Goal: Task Accomplishment & Management: Use online tool/utility

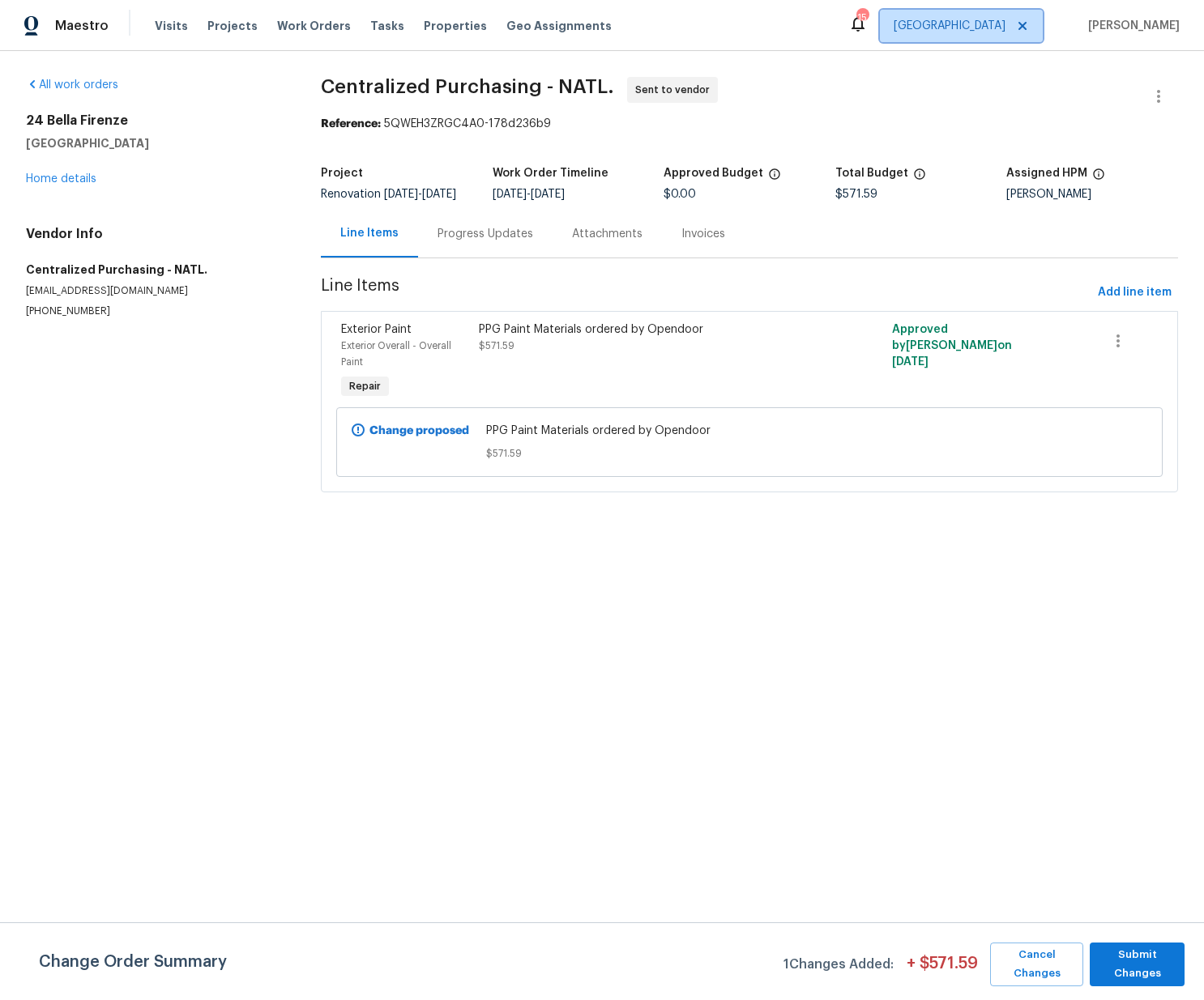
click at [979, 18] on span "[GEOGRAPHIC_DATA]" at bounding box center [949, 26] width 112 height 16
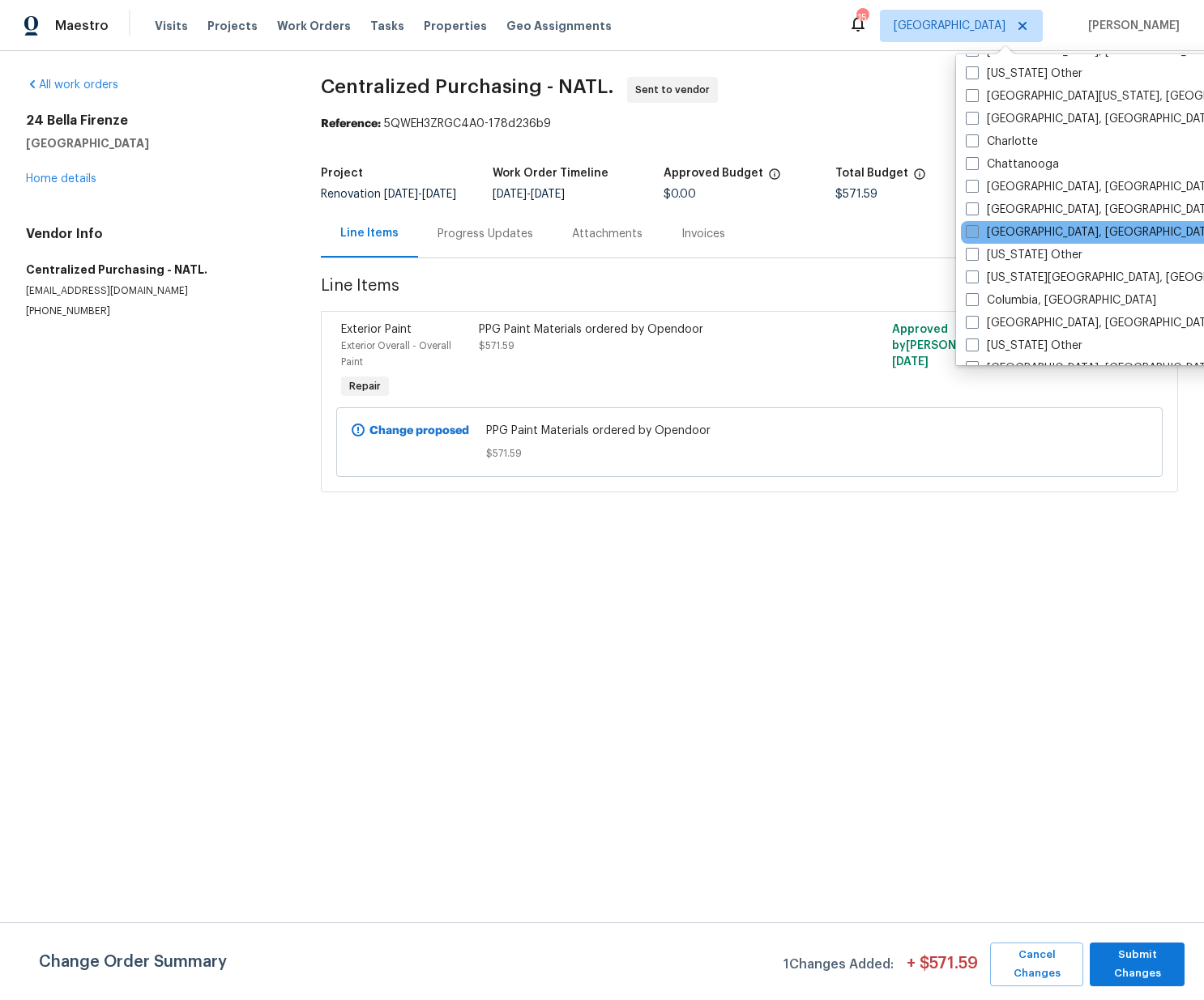
scroll to position [338, 0]
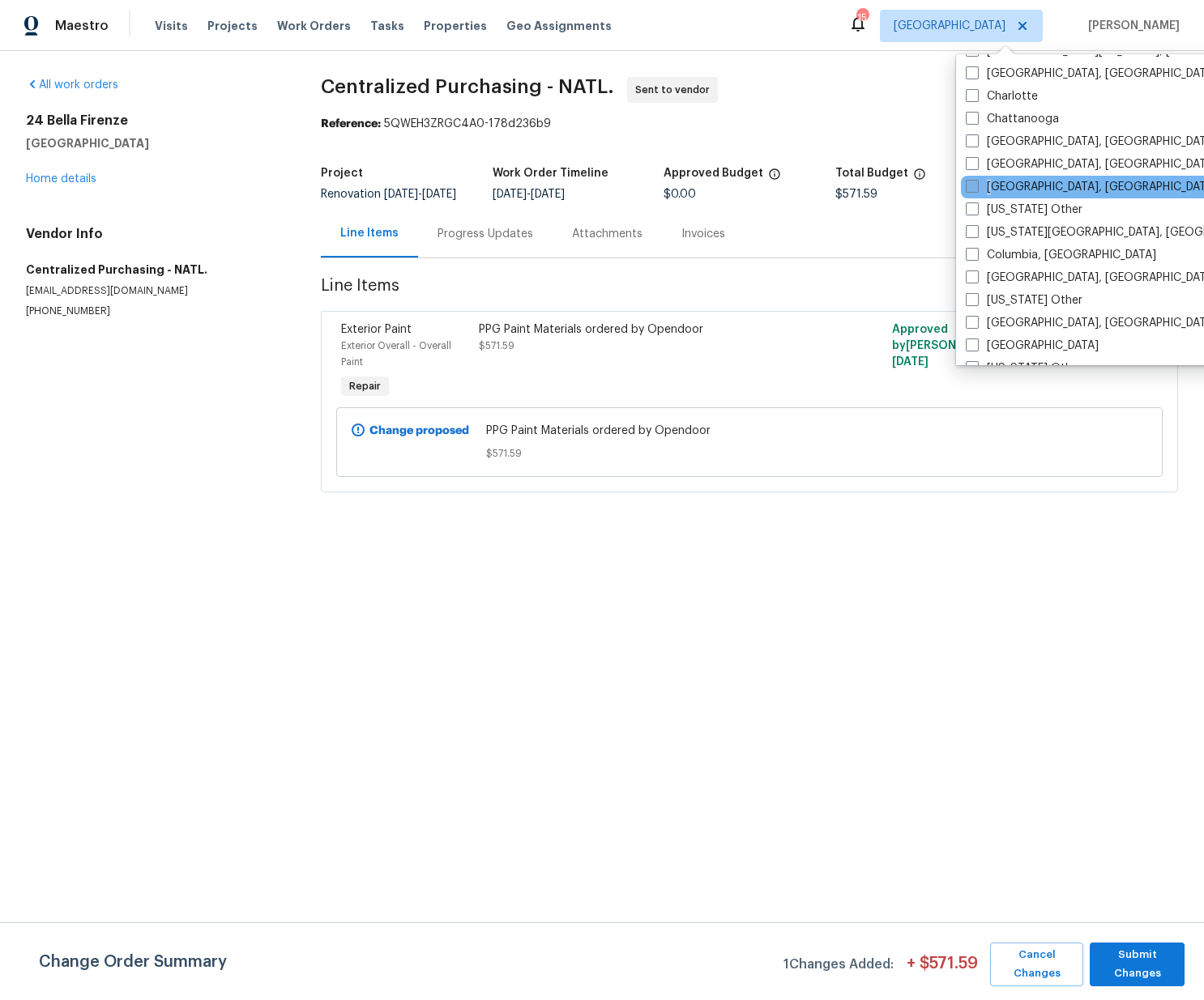
click at [990, 183] on label "[GEOGRAPHIC_DATA], [GEOGRAPHIC_DATA]" at bounding box center [1091, 186] width 251 height 16
click at [976, 183] on input "[GEOGRAPHIC_DATA], [GEOGRAPHIC_DATA]" at bounding box center [971, 184] width 10 height 10
checkbox input "true"
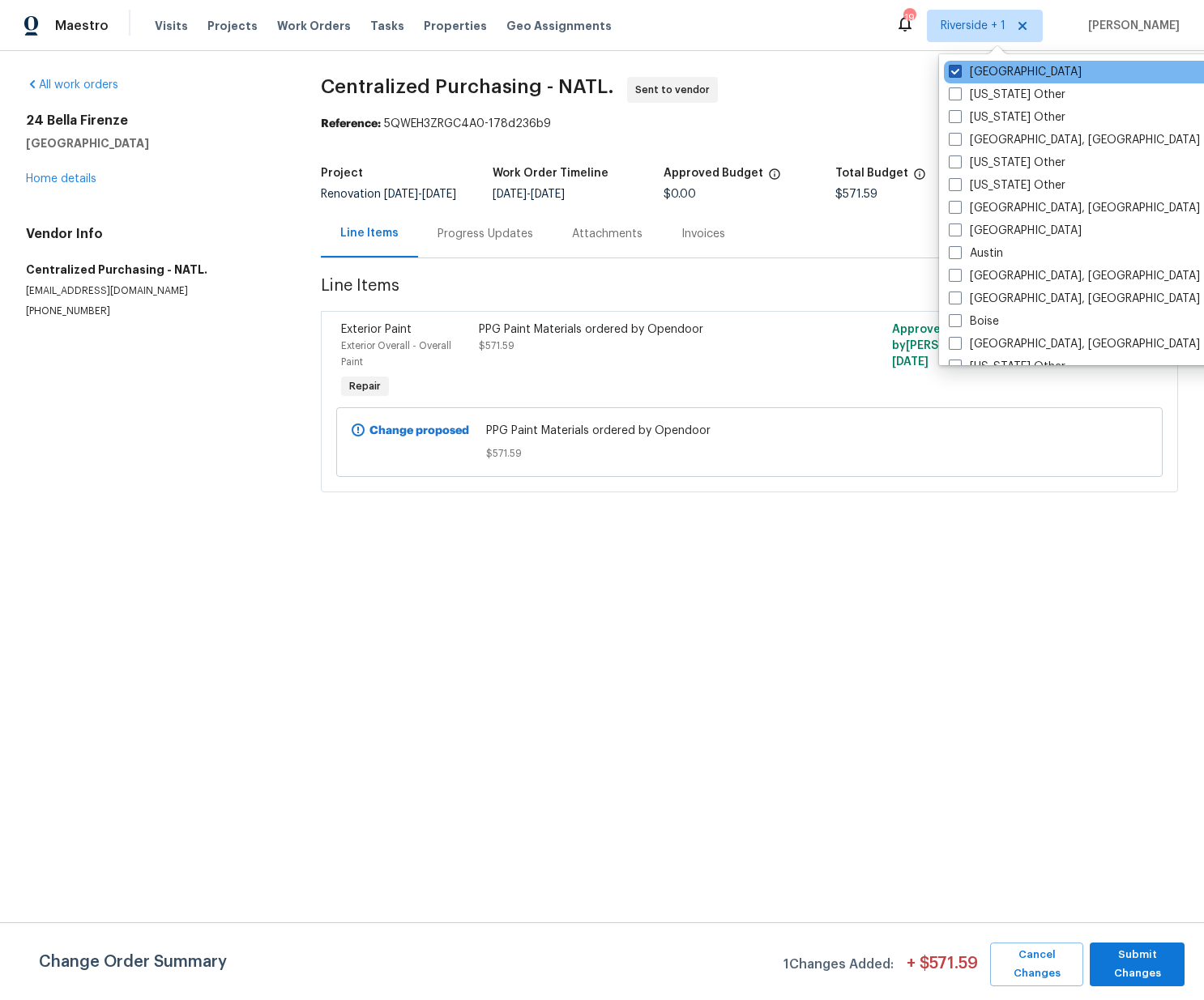
click at [976, 74] on label "[GEOGRAPHIC_DATA]" at bounding box center [1014, 72] width 133 height 16
click at [959, 74] on input "[GEOGRAPHIC_DATA]" at bounding box center [953, 69] width 10 height 10
checkbox input "false"
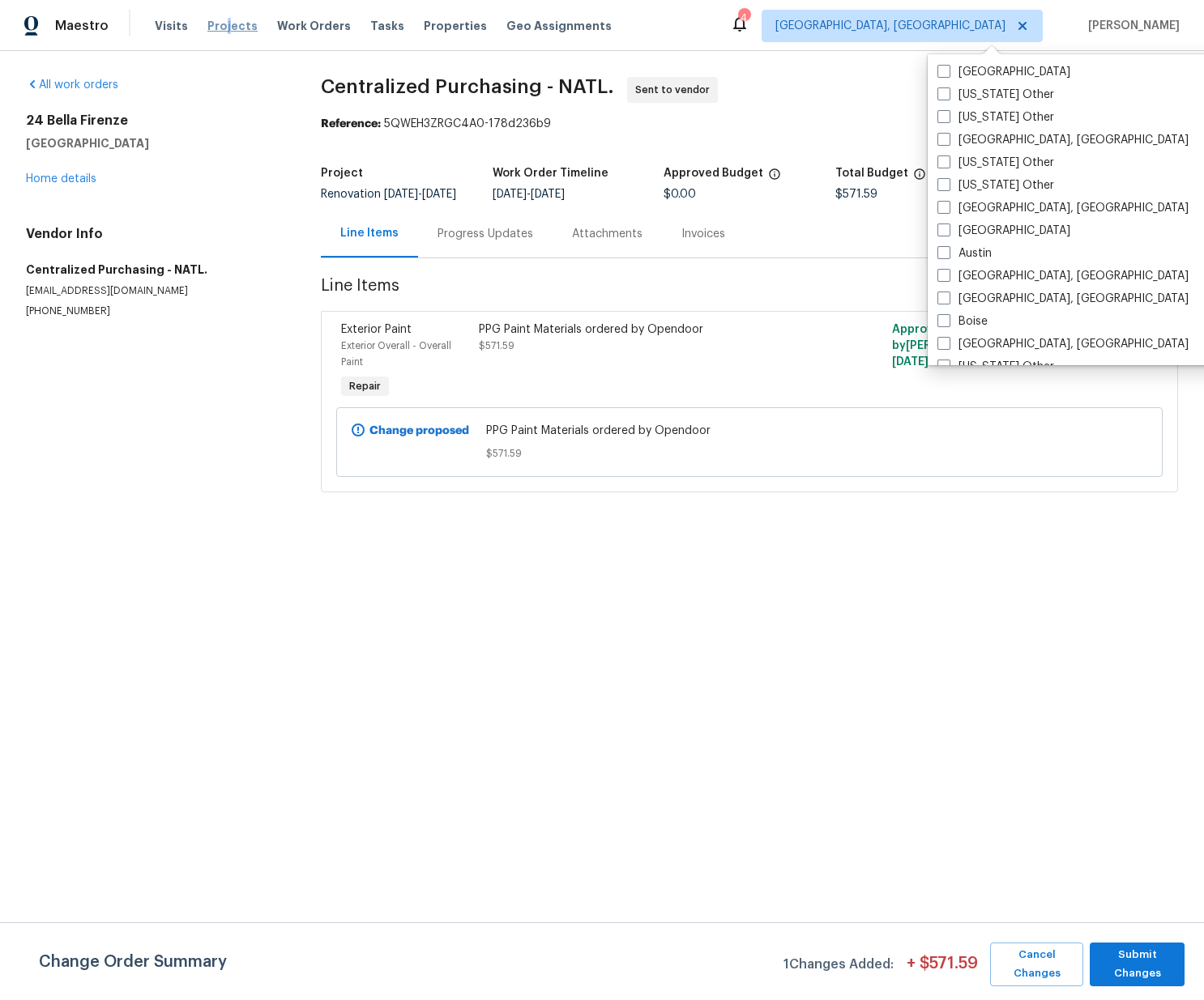
click at [220, 27] on span "Projects" at bounding box center [232, 26] width 50 height 16
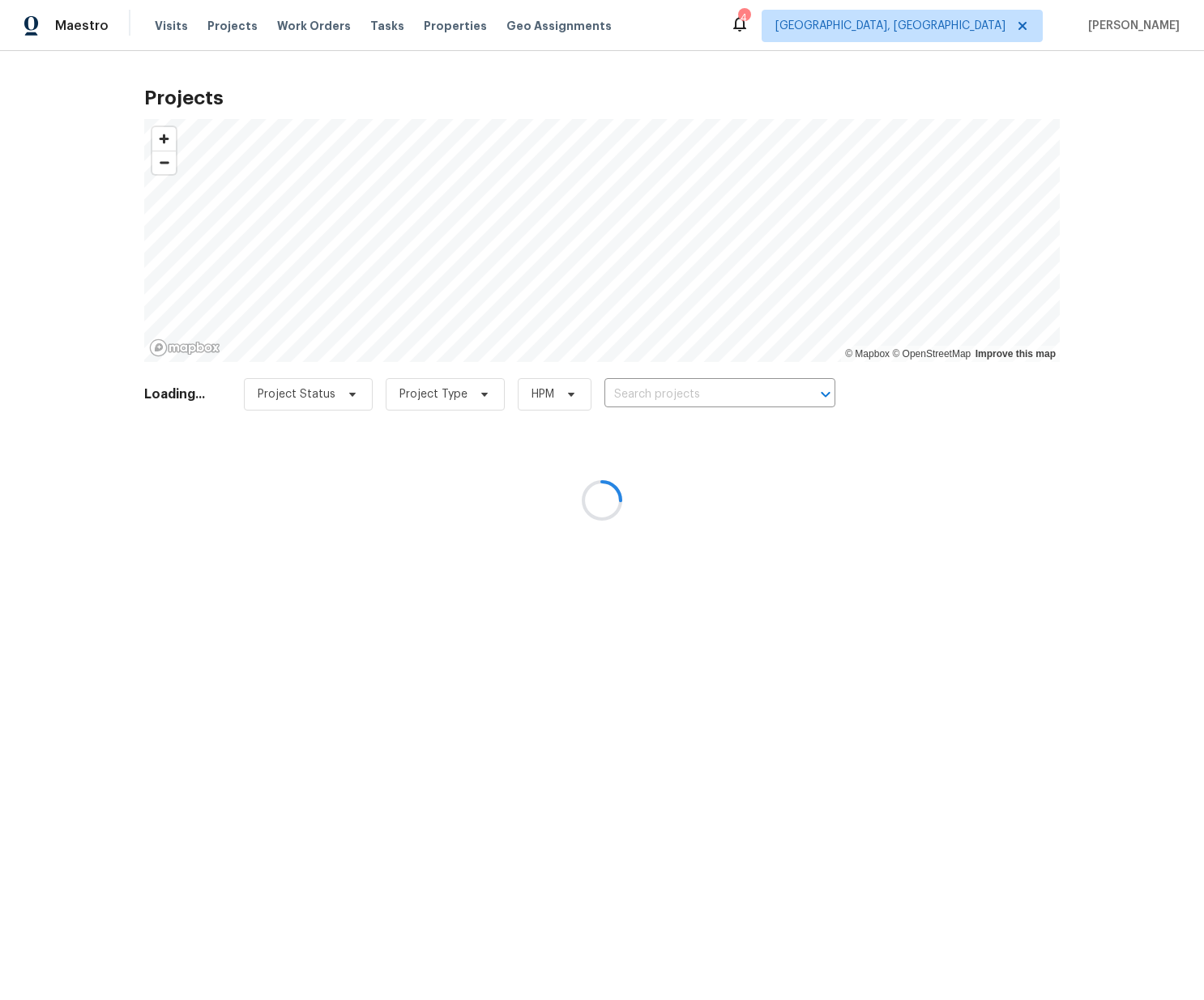
click at [681, 382] on div at bounding box center [602, 500] width 1204 height 1000
click at [662, 389] on div at bounding box center [602, 500] width 1204 height 1000
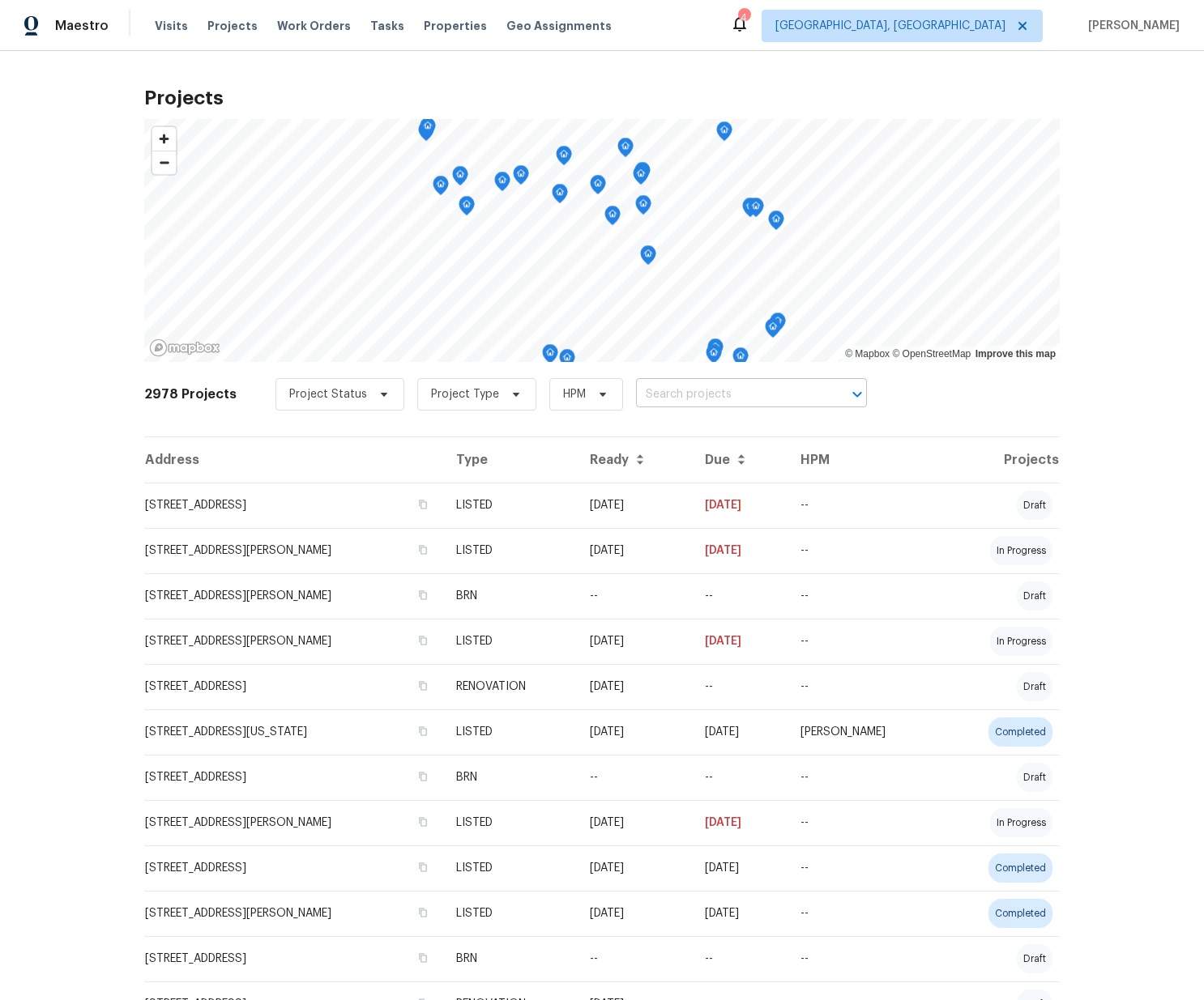
click at [640, 393] on input "text" at bounding box center [729, 394] width 186 height 25
paste input "[STREET_ADDRESS][PERSON_NAME]"
type input "[STREET_ADDRESS][PERSON_NAME]"
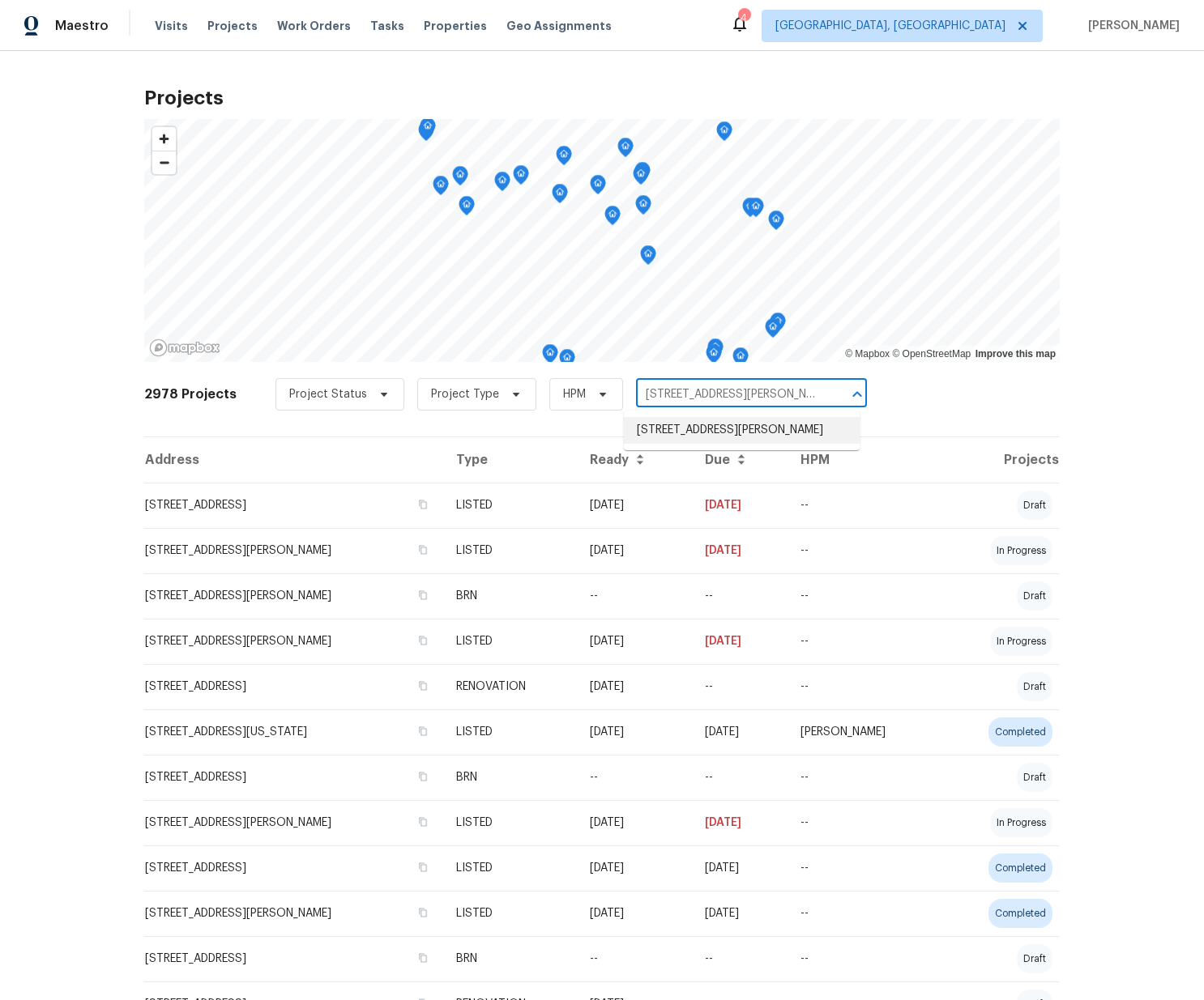
click at [690, 441] on li "[STREET_ADDRESS][PERSON_NAME]" at bounding box center [741, 430] width 236 height 26
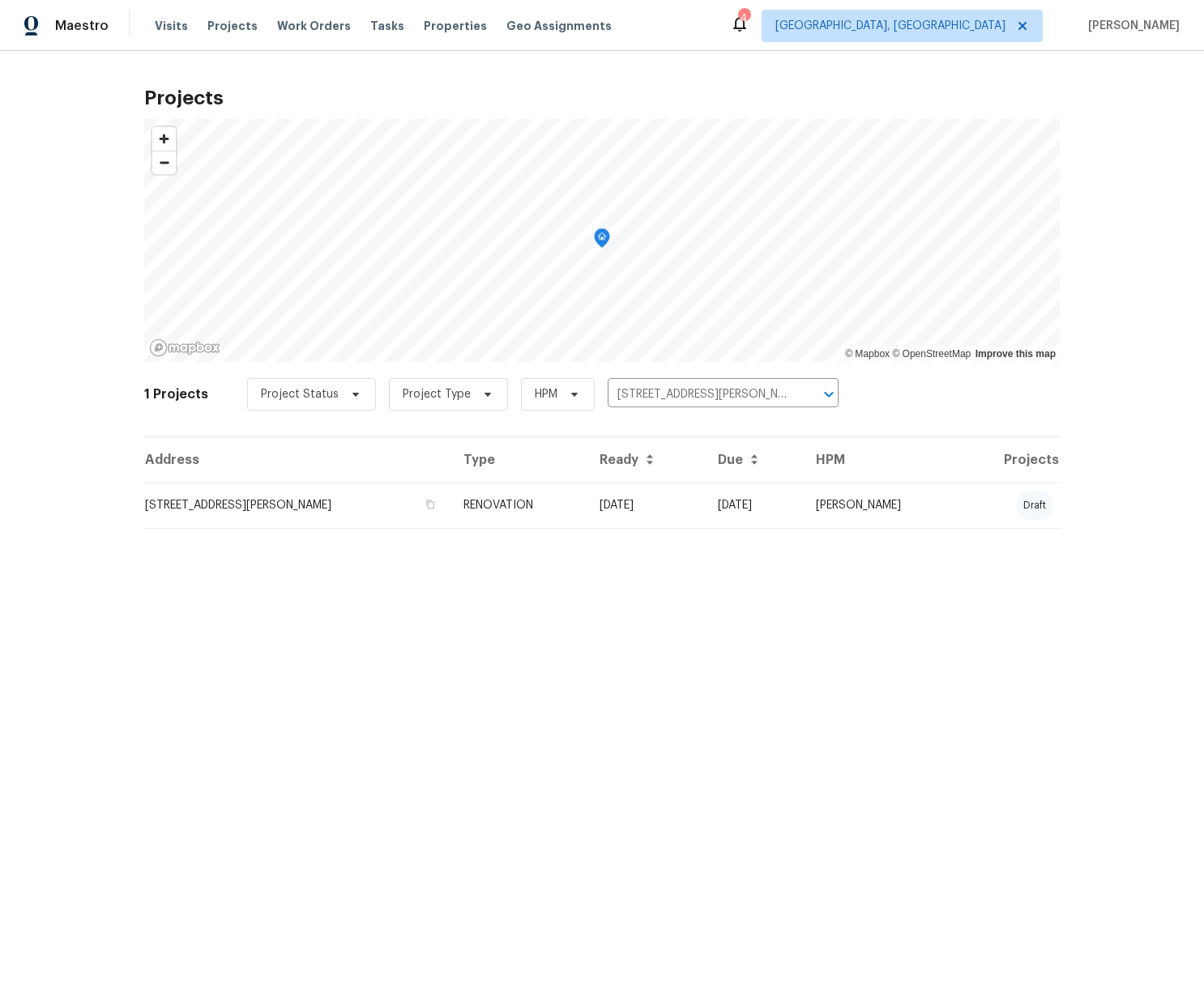
click at [401, 498] on td "[STREET_ADDRESS][PERSON_NAME]" at bounding box center [298, 505] width 306 height 45
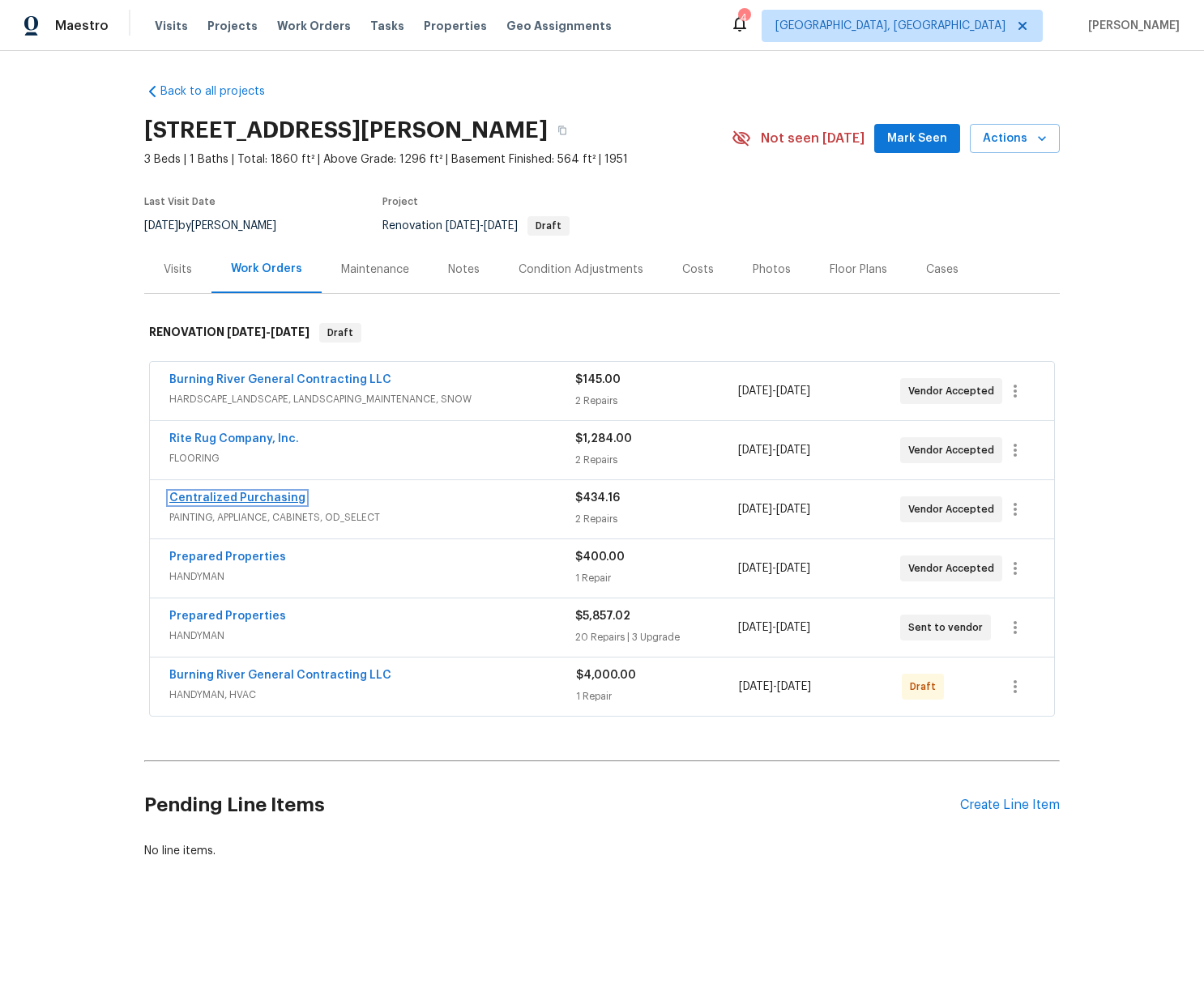
click at [232, 502] on link "Centralized Purchasing" at bounding box center [237, 497] width 136 height 11
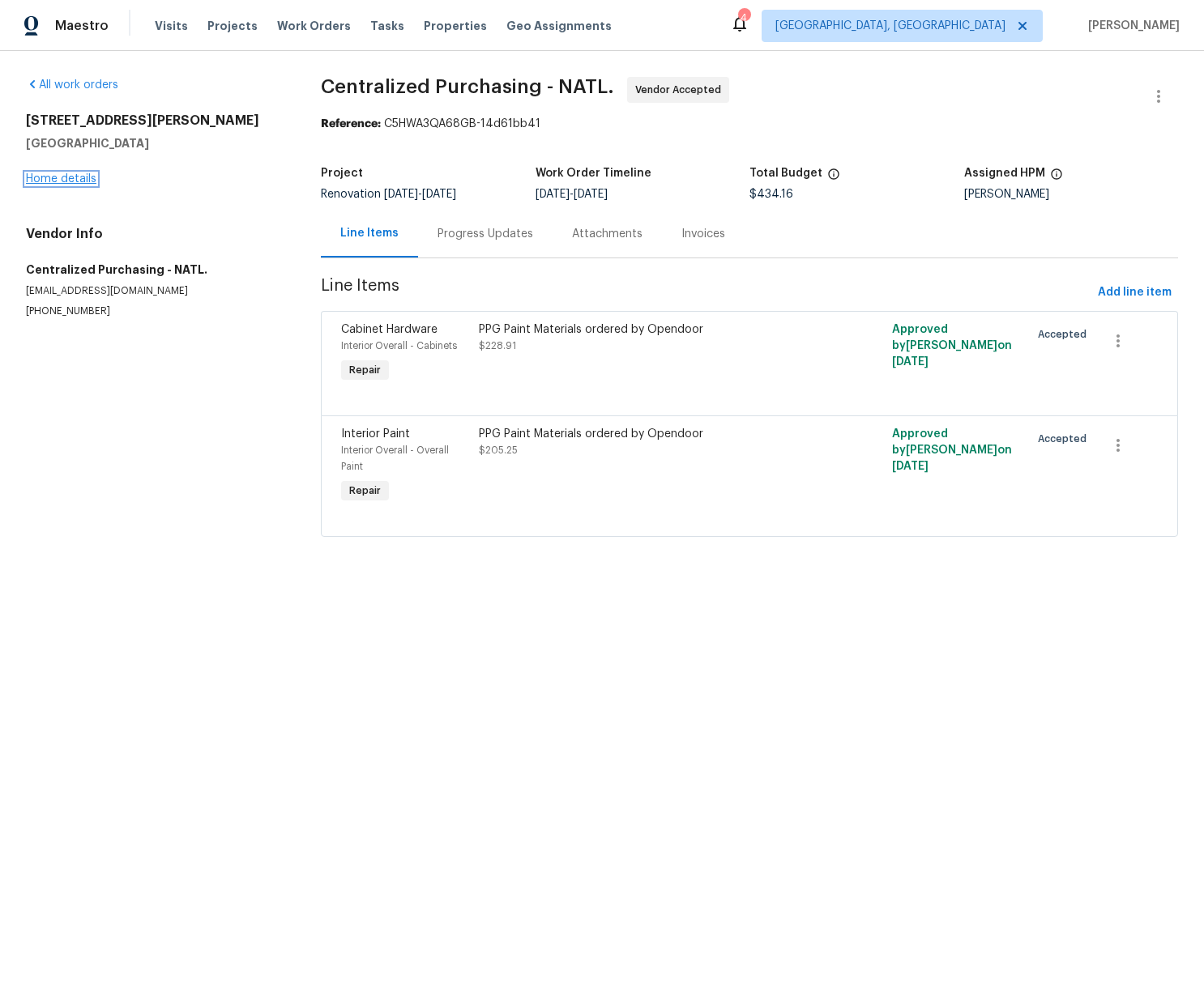
click at [68, 174] on link "Home details" at bounding box center [61, 179] width 70 height 11
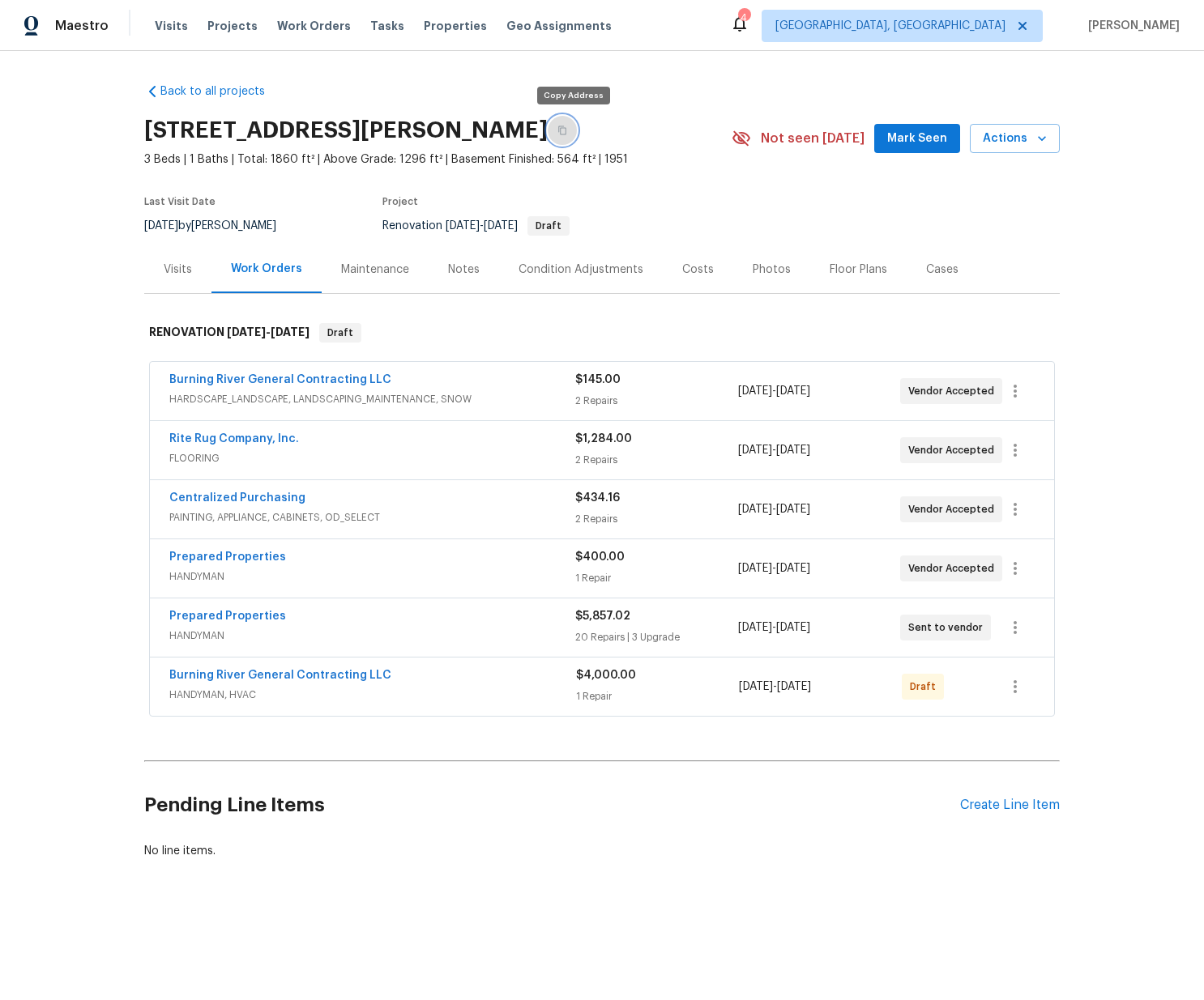
drag, startPoint x: 575, startPoint y: 130, endPoint x: 568, endPoint y: 126, distance: 8.1
click at [575, 129] on button "button" at bounding box center [562, 130] width 29 height 29
click at [963, 16] on span "[GEOGRAPHIC_DATA], [GEOGRAPHIC_DATA]" at bounding box center [901, 26] width 281 height 32
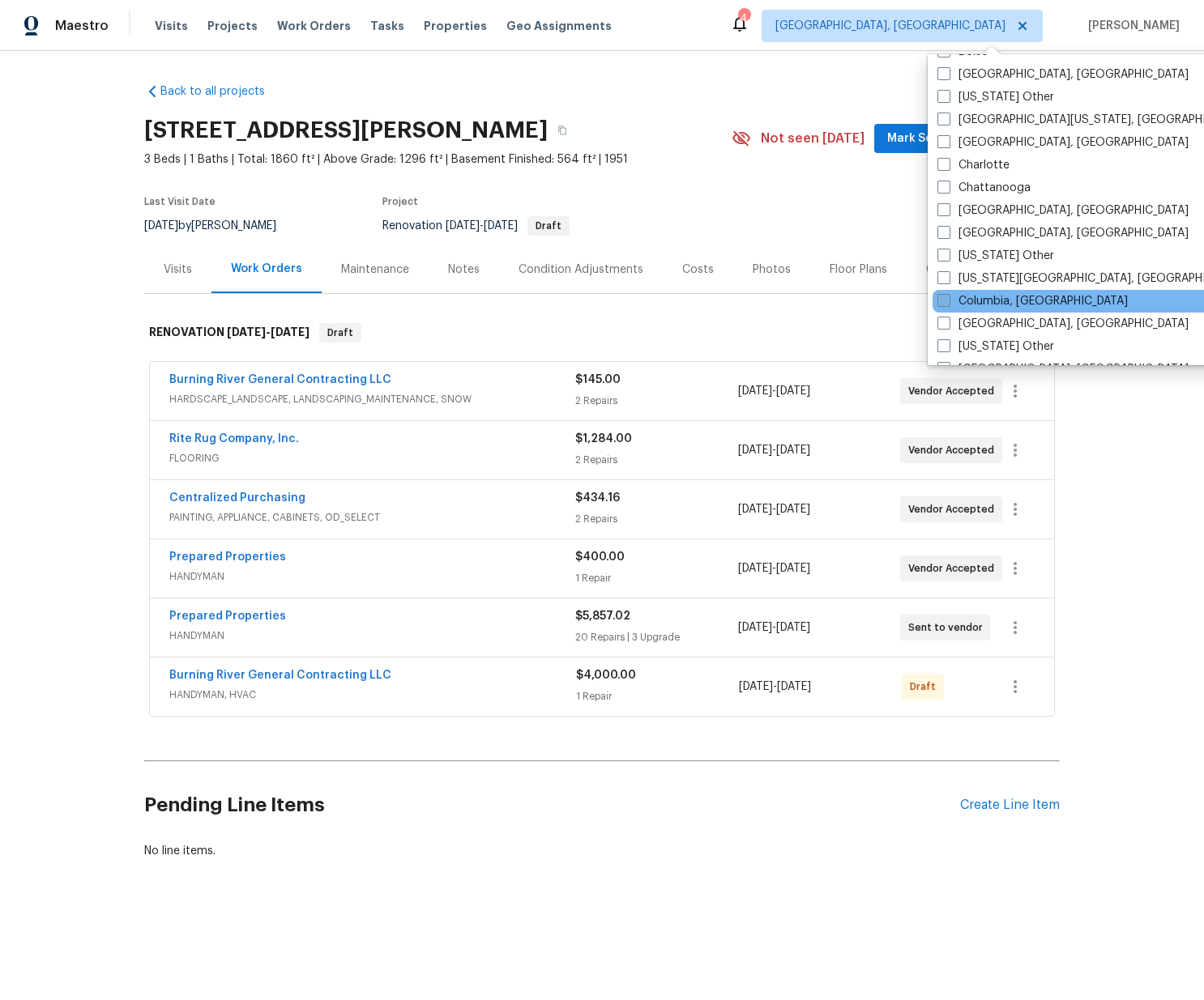
scroll to position [297, 0]
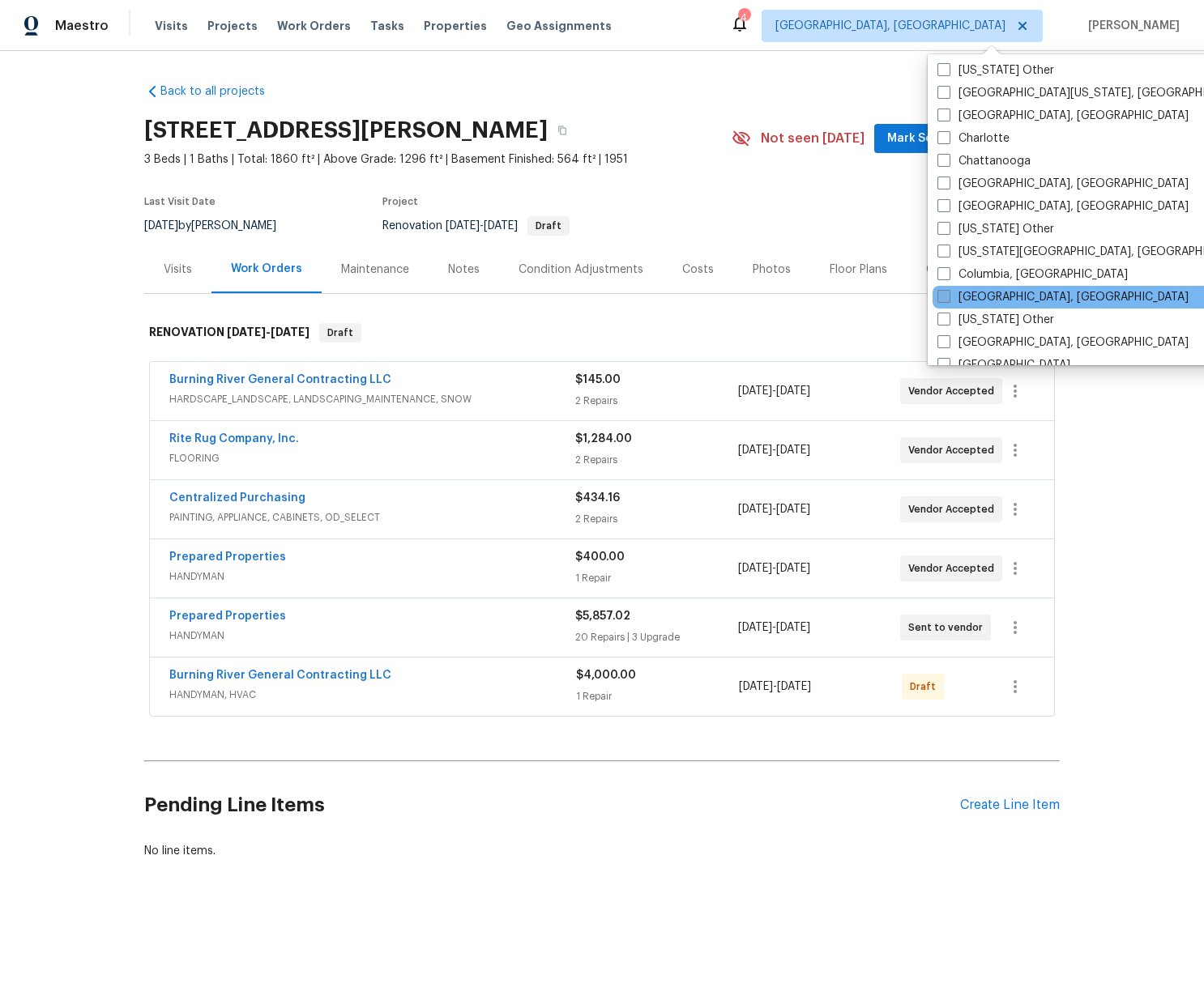
click at [977, 297] on label "[GEOGRAPHIC_DATA], [GEOGRAPHIC_DATA]" at bounding box center [1063, 297] width 251 height 16
click at [947, 297] on input "[GEOGRAPHIC_DATA], [GEOGRAPHIC_DATA]" at bounding box center [942, 294] width 10 height 10
checkbox input "true"
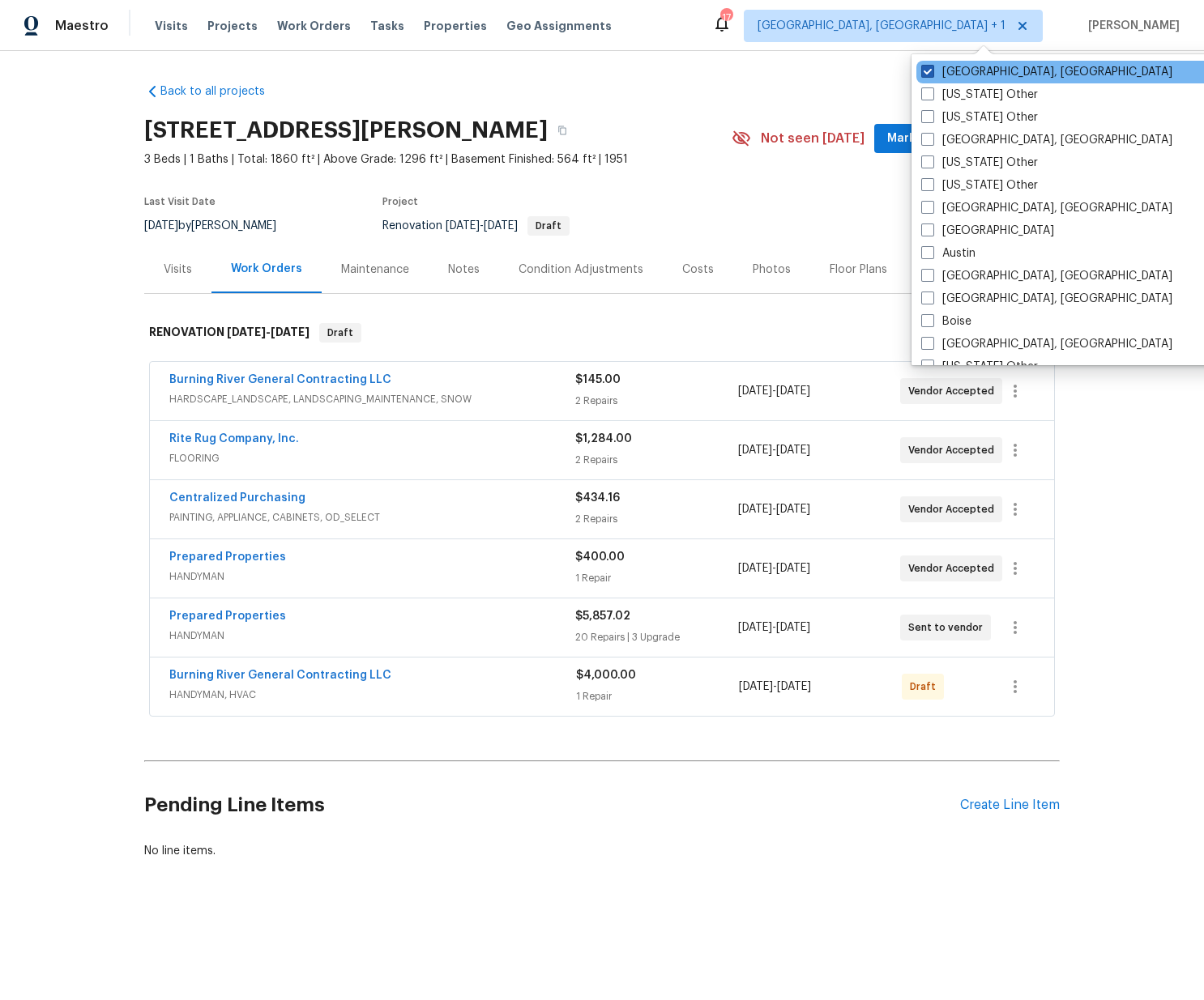
drag, startPoint x: 977, startPoint y: 74, endPoint x: 929, endPoint y: 77, distance: 48.1
click at [977, 74] on label "[GEOGRAPHIC_DATA], [GEOGRAPHIC_DATA]" at bounding box center [1047, 72] width 251 height 16
click at [951, 75] on label "[GEOGRAPHIC_DATA], [GEOGRAPHIC_DATA]" at bounding box center [1047, 72] width 251 height 16
click at [931, 74] on input "[GEOGRAPHIC_DATA], [GEOGRAPHIC_DATA]" at bounding box center [926, 69] width 10 height 10
checkbox input "false"
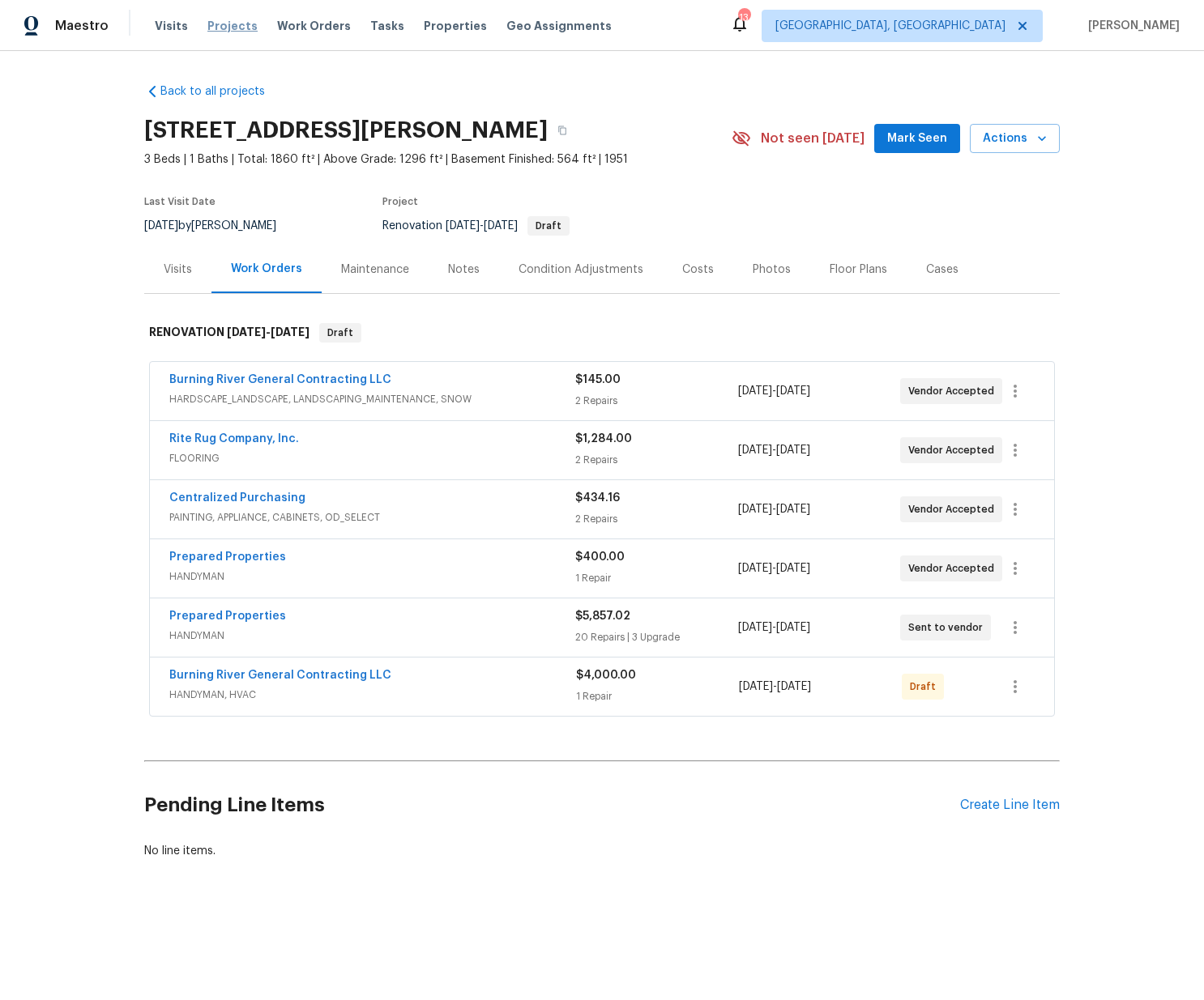
click at [214, 24] on span "Projects" at bounding box center [232, 26] width 50 height 16
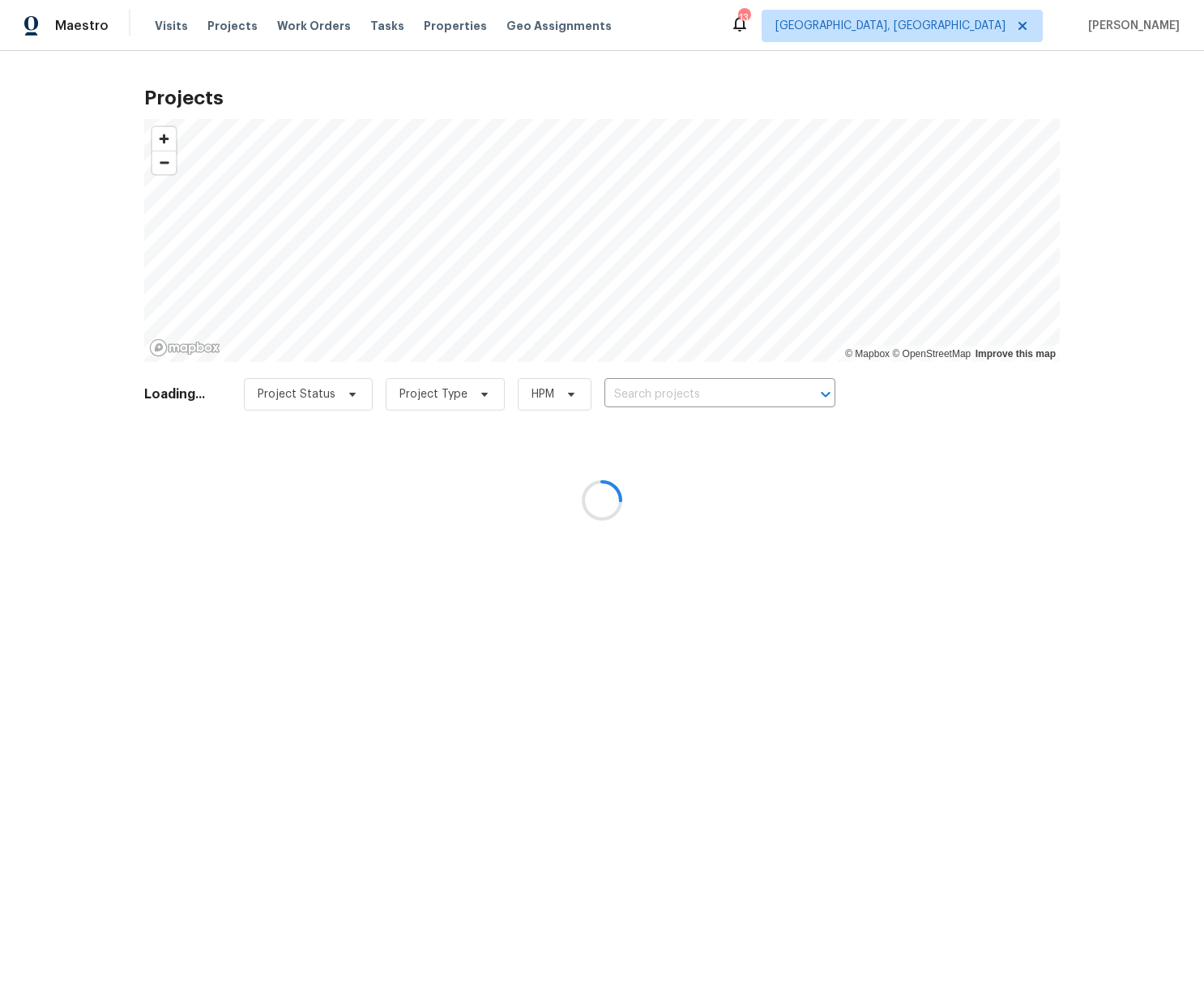
click at [723, 391] on div at bounding box center [602, 500] width 1204 height 1000
click at [721, 391] on div at bounding box center [602, 500] width 1204 height 1000
click at [700, 389] on div at bounding box center [602, 500] width 1204 height 1000
click at [700, 391] on div at bounding box center [602, 500] width 1204 height 1000
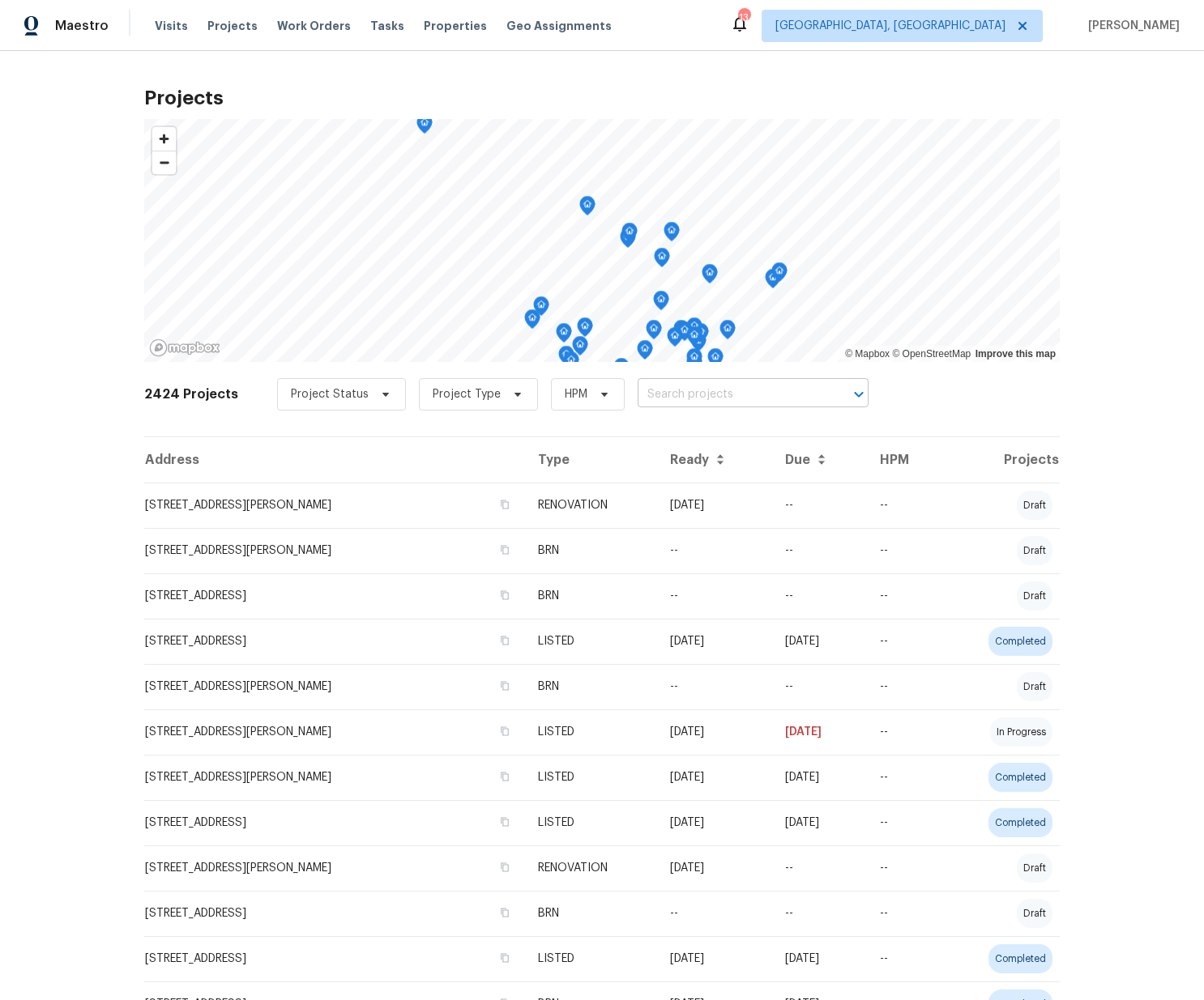
click at [700, 391] on input "text" at bounding box center [729, 394] width 186 height 25
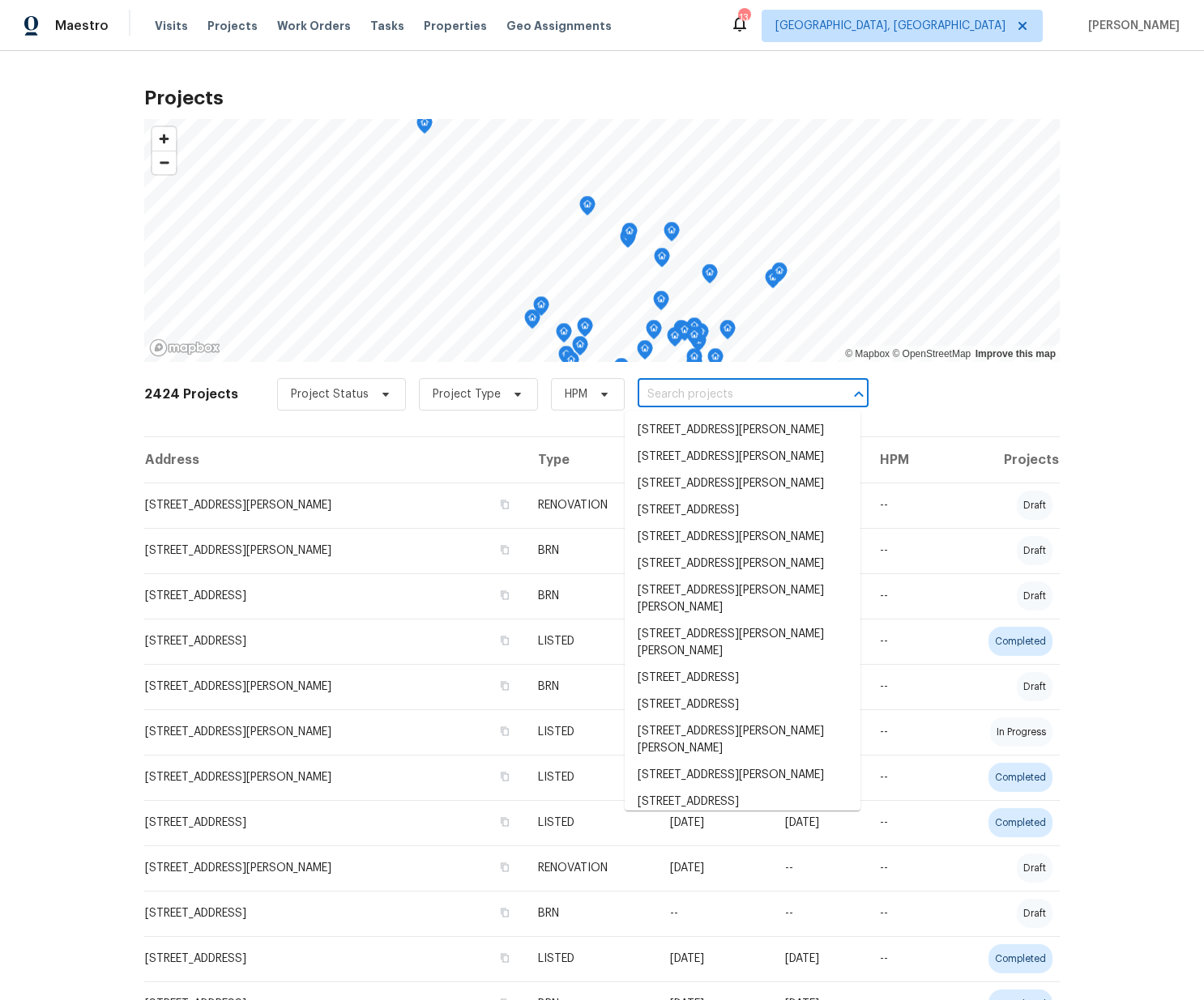
paste input "[STREET_ADDRESS][PERSON_NAME]"
type input "[STREET_ADDRESS][PERSON_NAME]"
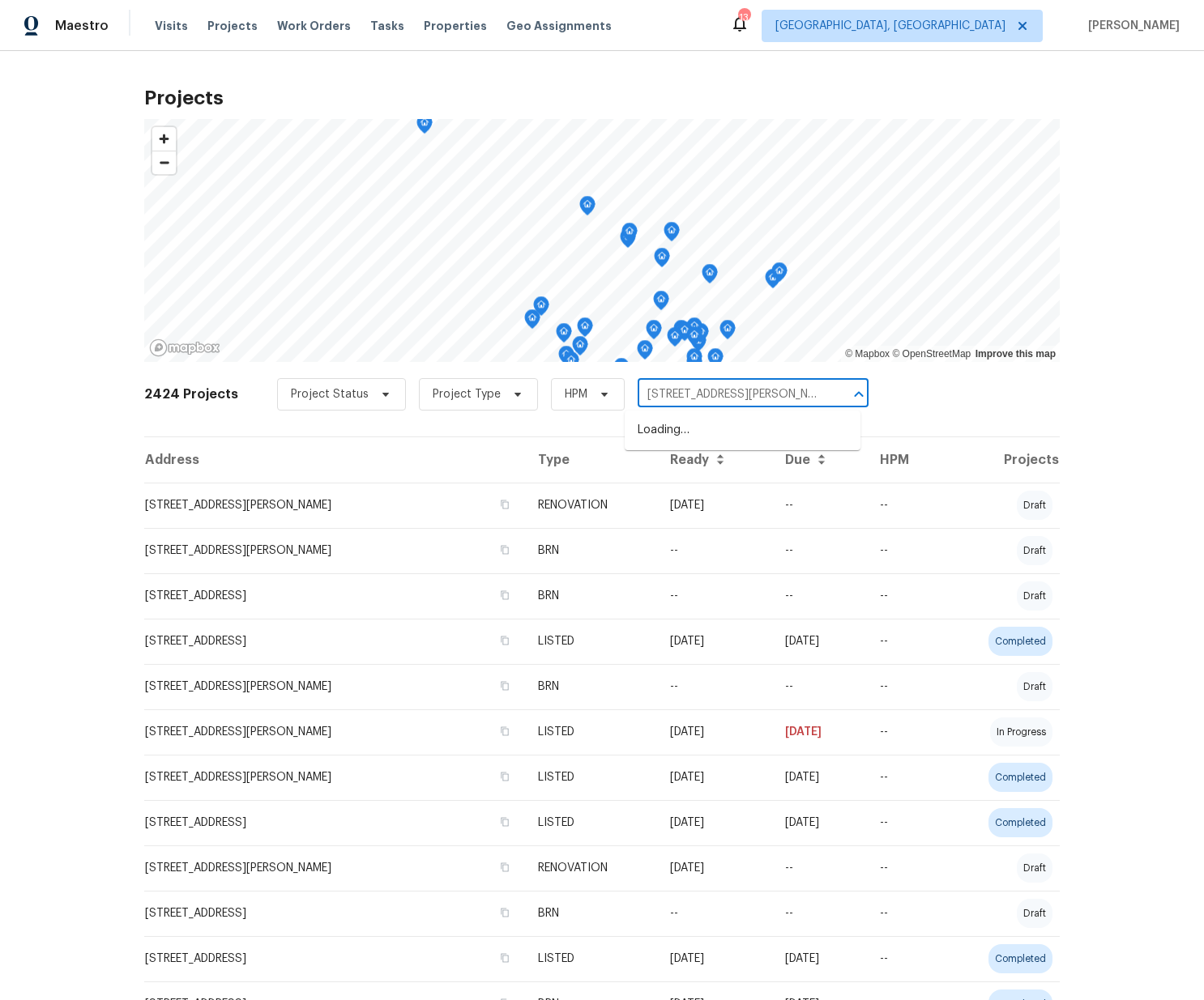
scroll to position [0, 42]
click at [690, 426] on li "[STREET_ADDRESS][PERSON_NAME]" at bounding box center [742, 430] width 236 height 26
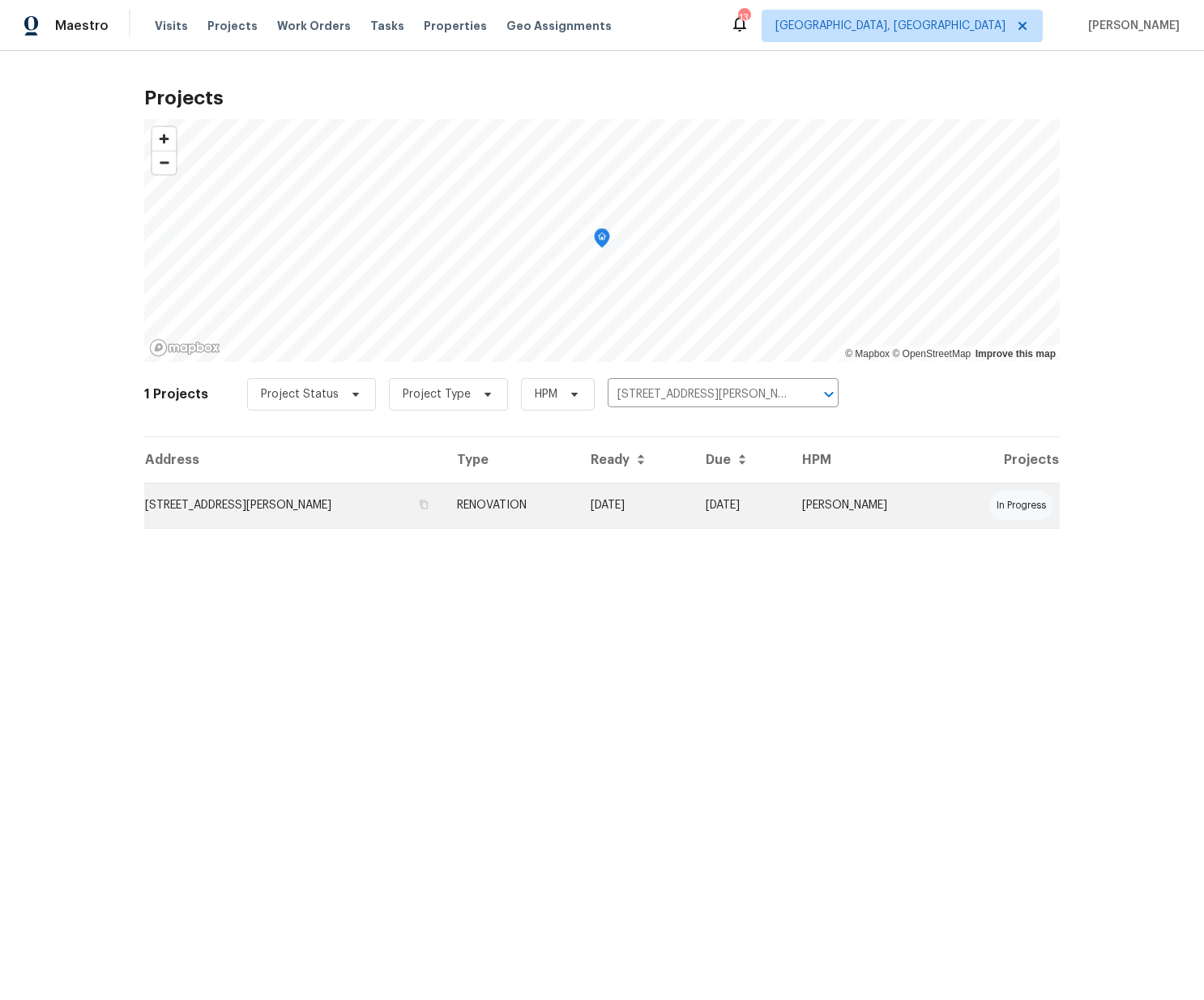
click at [367, 503] on td "[STREET_ADDRESS][PERSON_NAME]" at bounding box center [294, 505] width 299 height 45
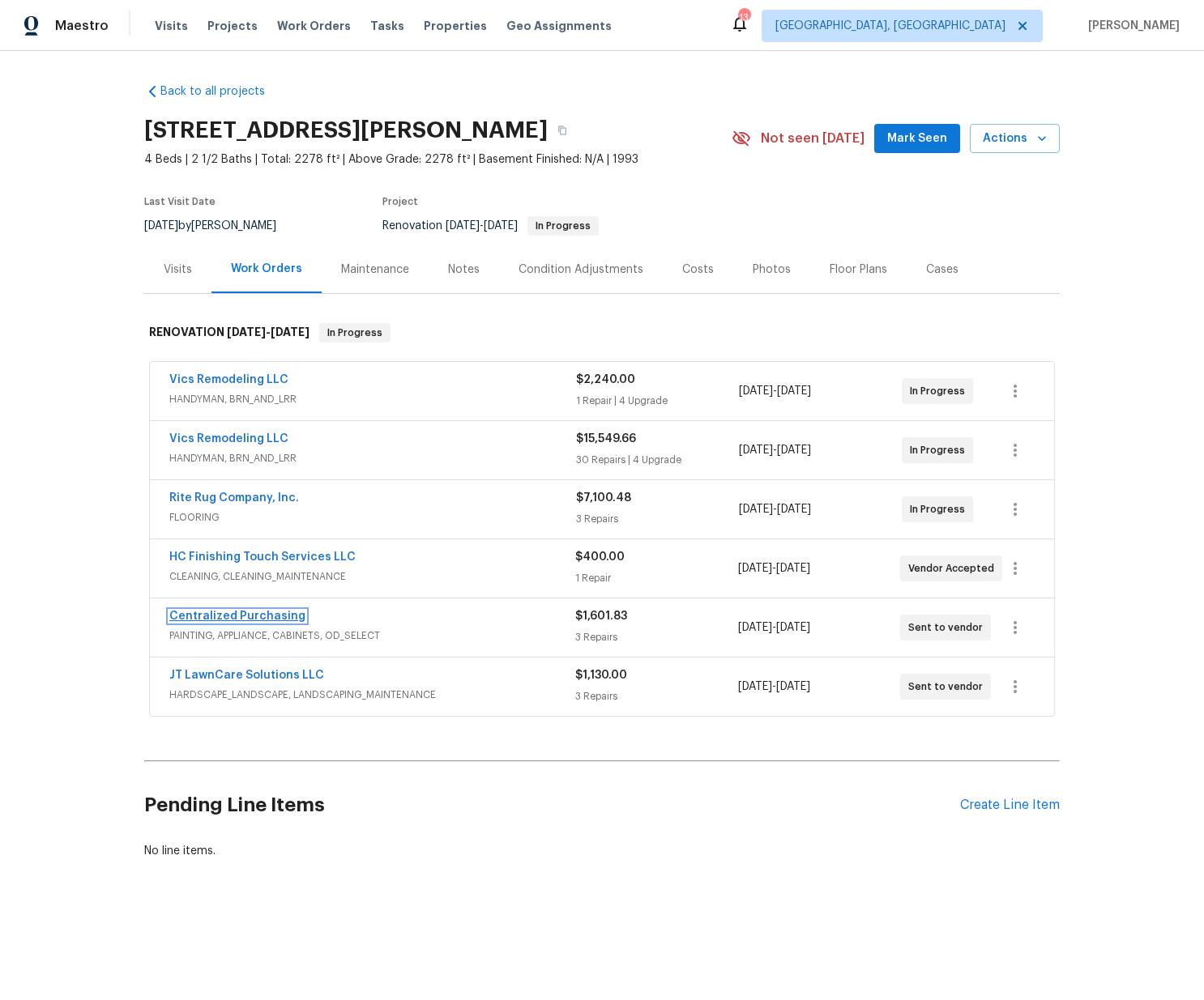
click at [269, 617] on link "Centralized Purchasing" at bounding box center [237, 615] width 136 height 11
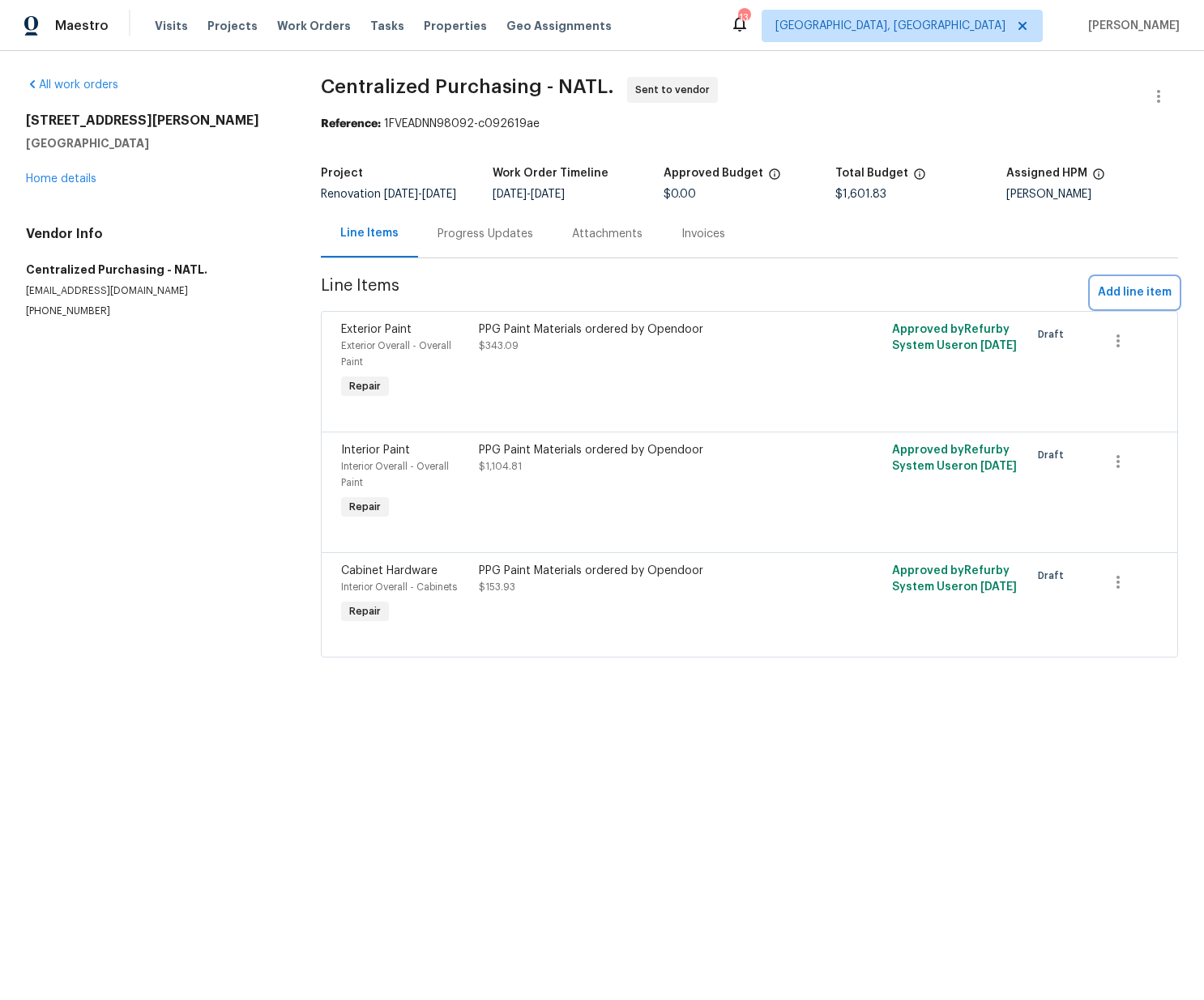
click at [1111, 299] on span "Add line item" at bounding box center [1135, 293] width 74 height 21
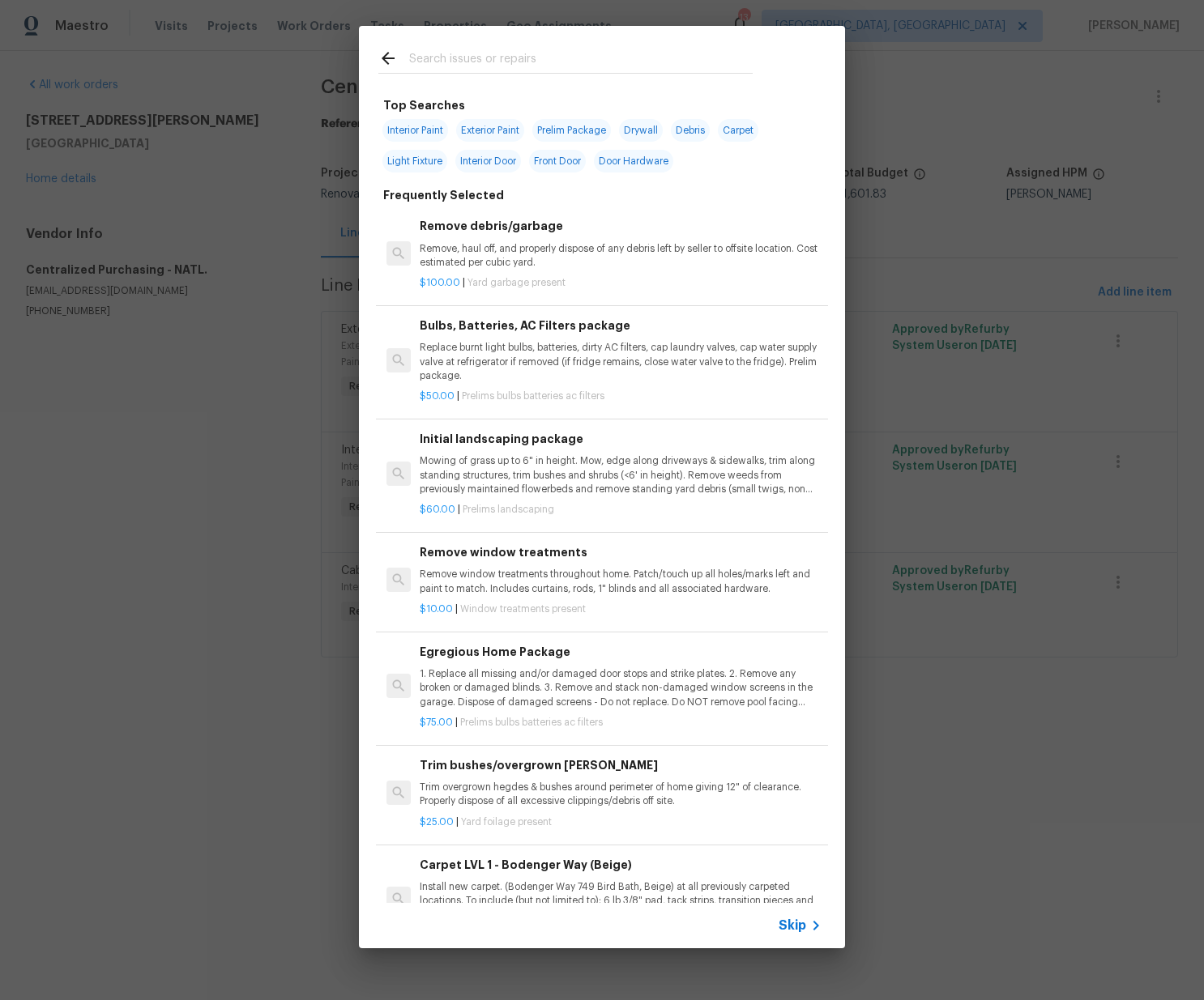
click at [570, 60] on input "text" at bounding box center [581, 61] width 344 height 24
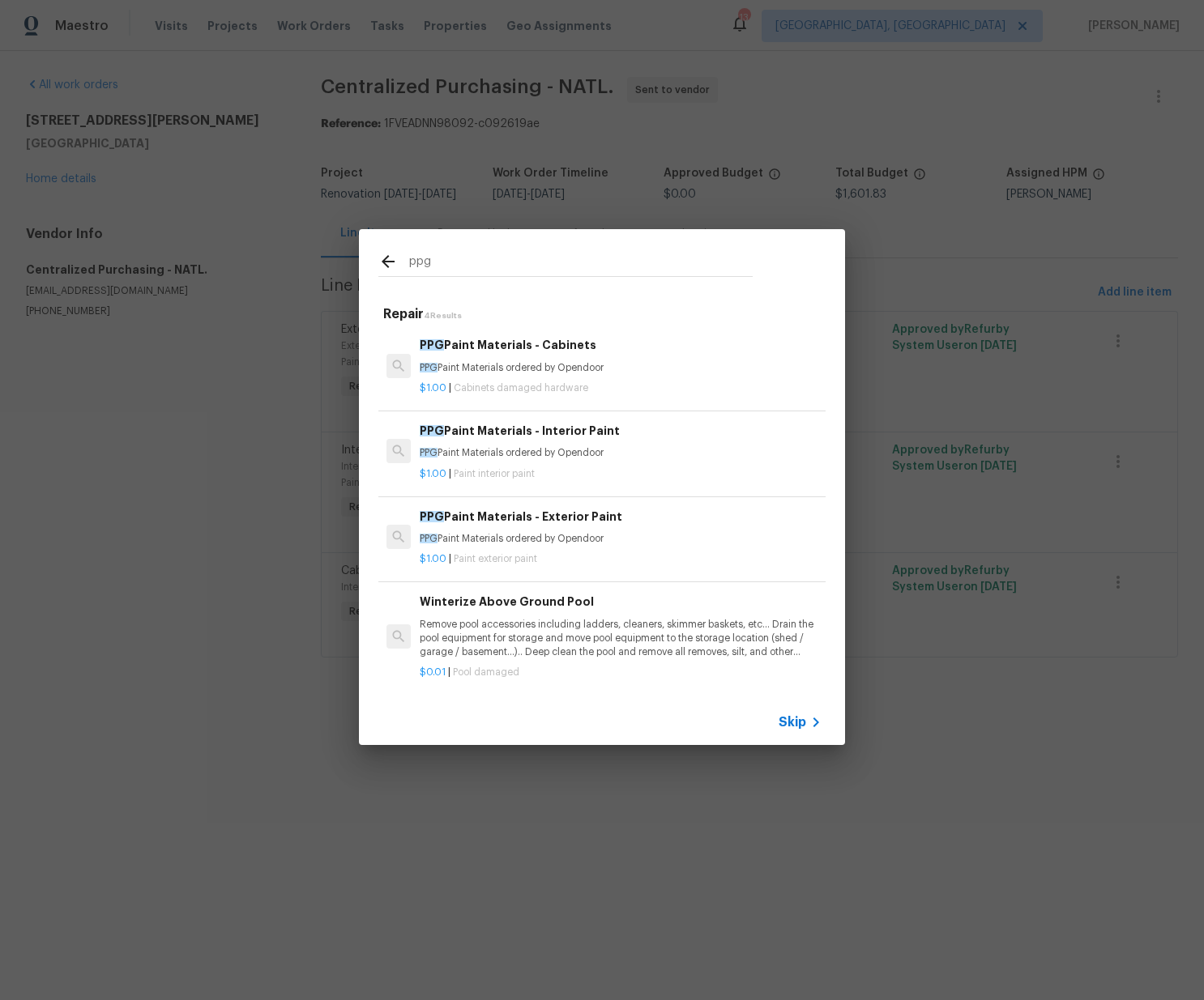
type input "ppg"
click at [511, 525] on h6 "PPG Paint Materials - Exterior Paint" at bounding box center [621, 516] width 402 height 18
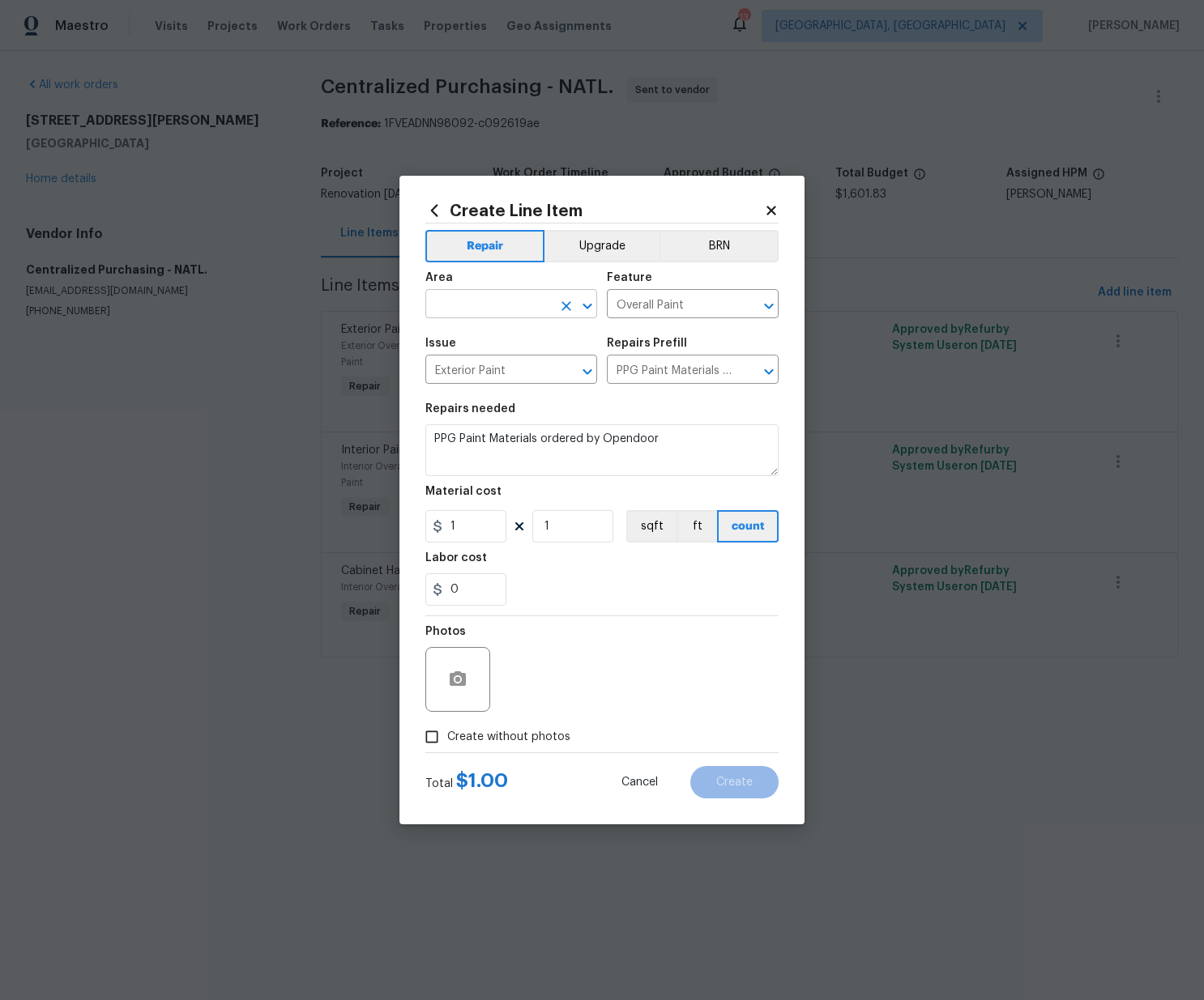
click at [490, 299] on input "text" at bounding box center [488, 305] width 127 height 25
drag, startPoint x: 490, startPoint y: 366, endPoint x: 487, endPoint y: 378, distance: 12.4
click at [490, 366] on li "Exterior Overall" at bounding box center [511, 368] width 172 height 26
type input "Exterior Overall"
drag, startPoint x: 432, startPoint y: 529, endPoint x: 426, endPoint y: 539, distance: 11.7
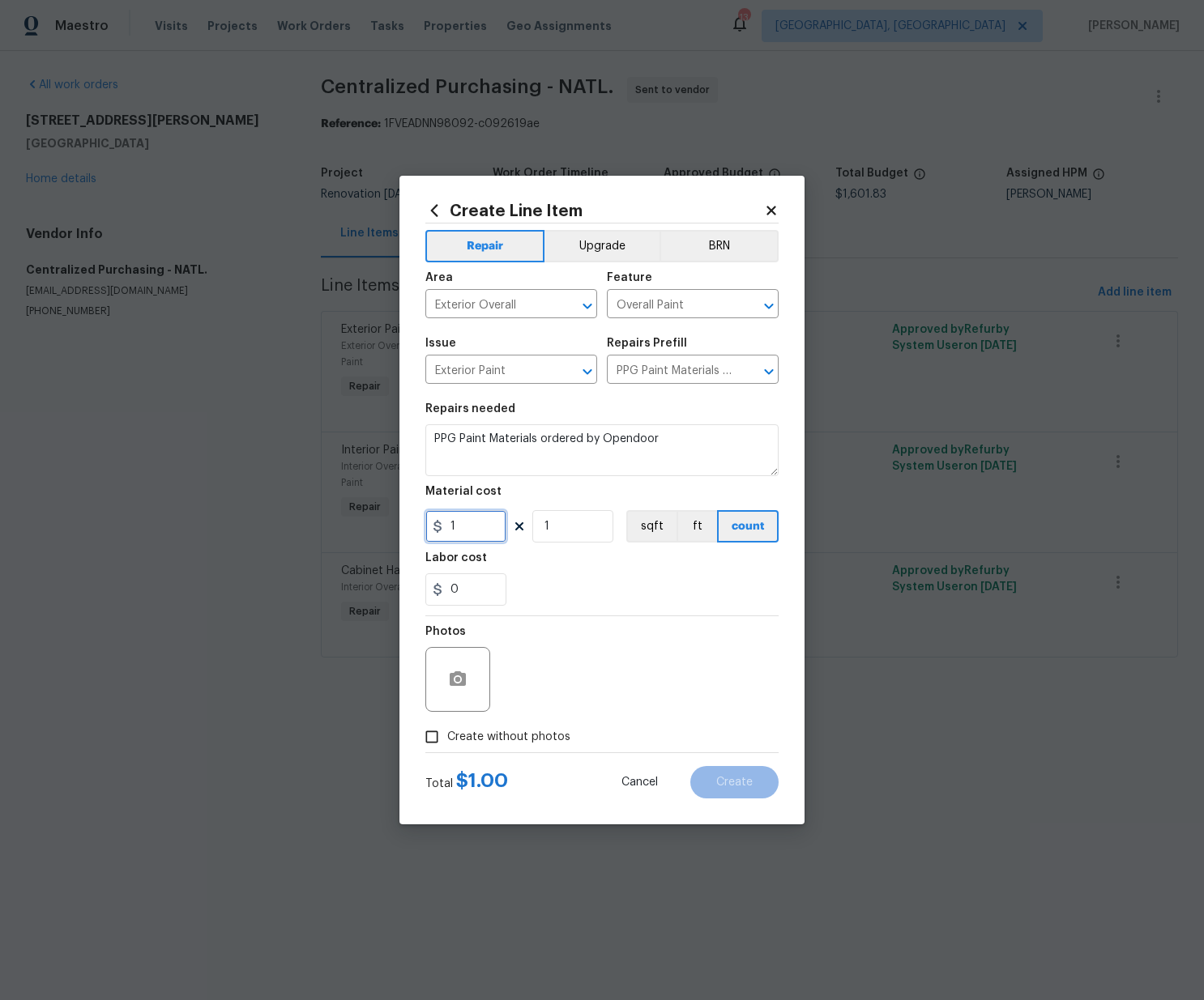
click at [422, 529] on div "Create Line Item Repair Upgrade BRN Area Exterior Overall ​ Feature Overall Pai…" at bounding box center [602, 500] width 405 height 649
paste input "27"
type input "127"
click at [495, 732] on span "Create without photos" at bounding box center [509, 738] width 123 height 17
click at [447, 732] on input "Create without photos" at bounding box center [432, 737] width 31 height 31
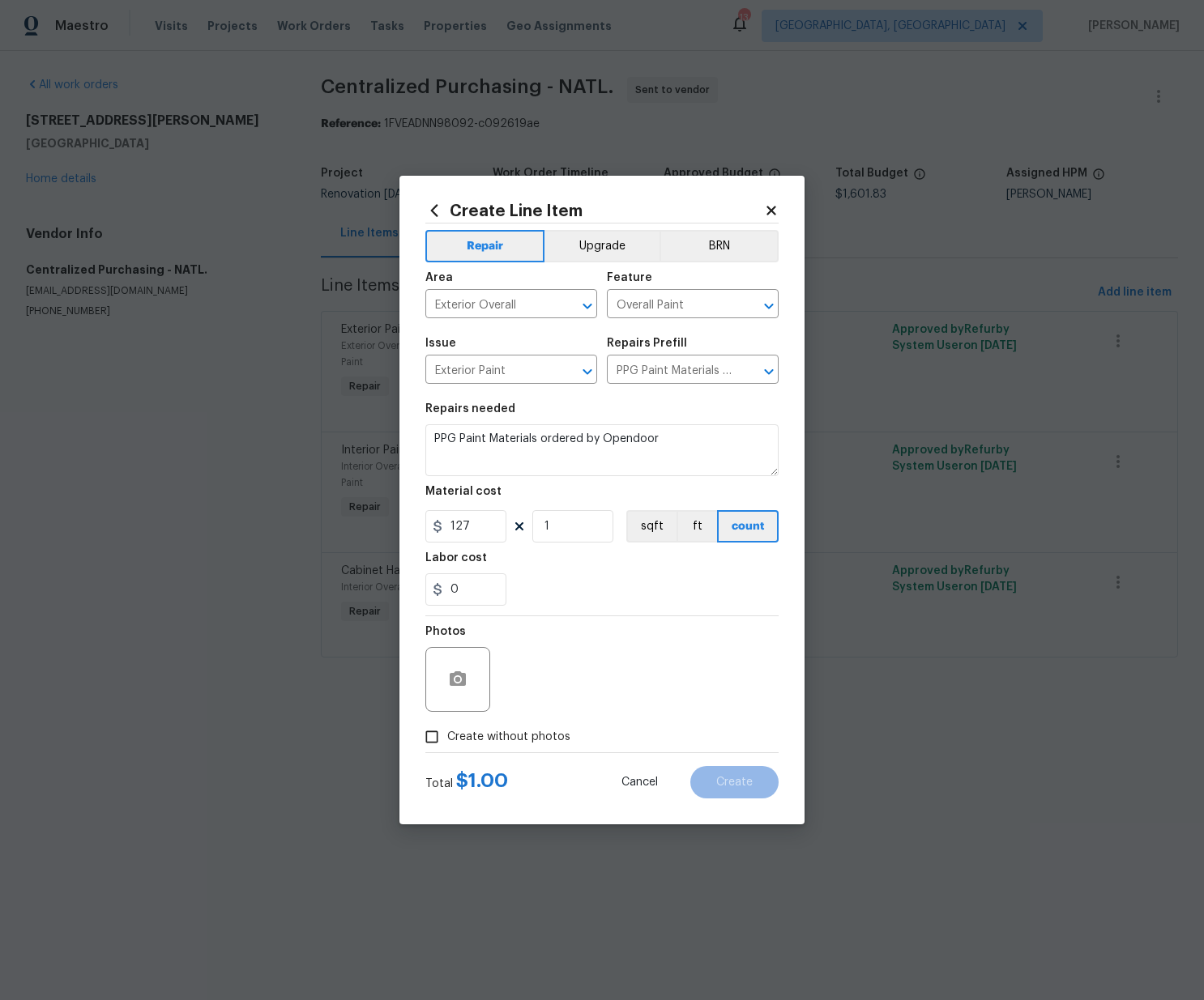
checkbox input "true"
click at [546, 671] on textarea at bounding box center [640, 679] width 275 height 65
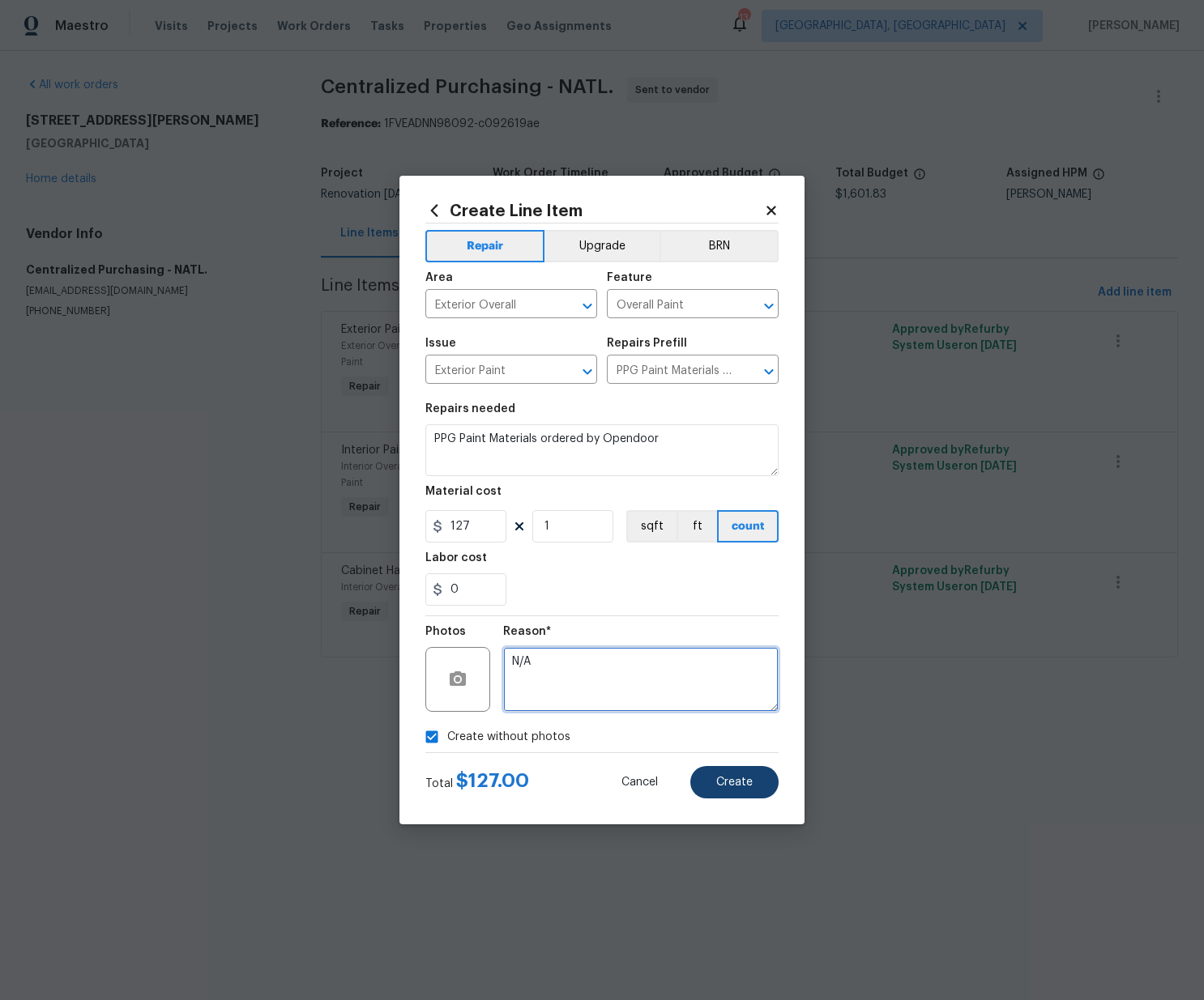
type textarea "N/A"
click at [723, 782] on span "Create" at bounding box center [734, 782] width 37 height 12
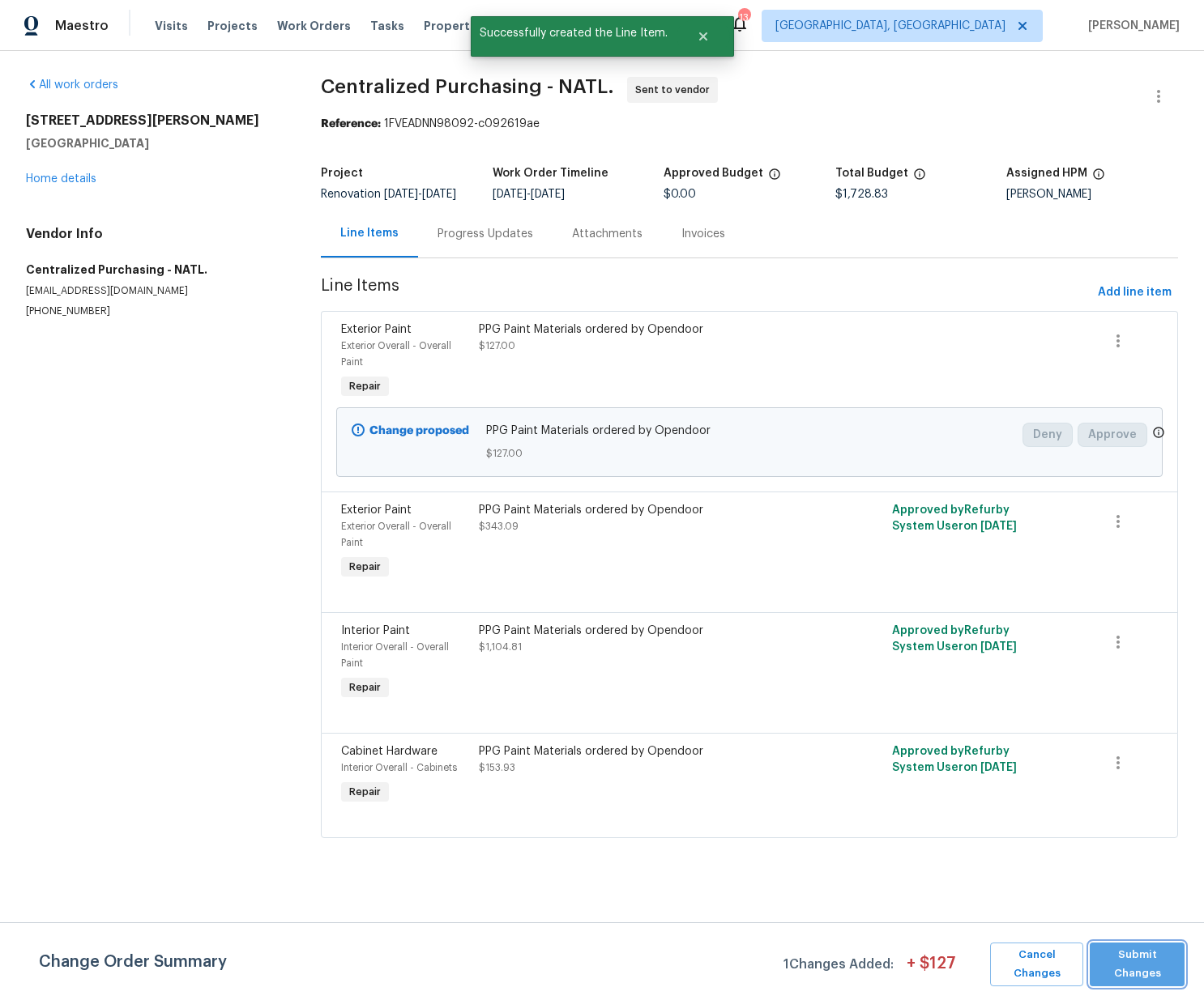
click at [1128, 962] on span "Submit Changes" at bounding box center [1137, 964] width 79 height 38
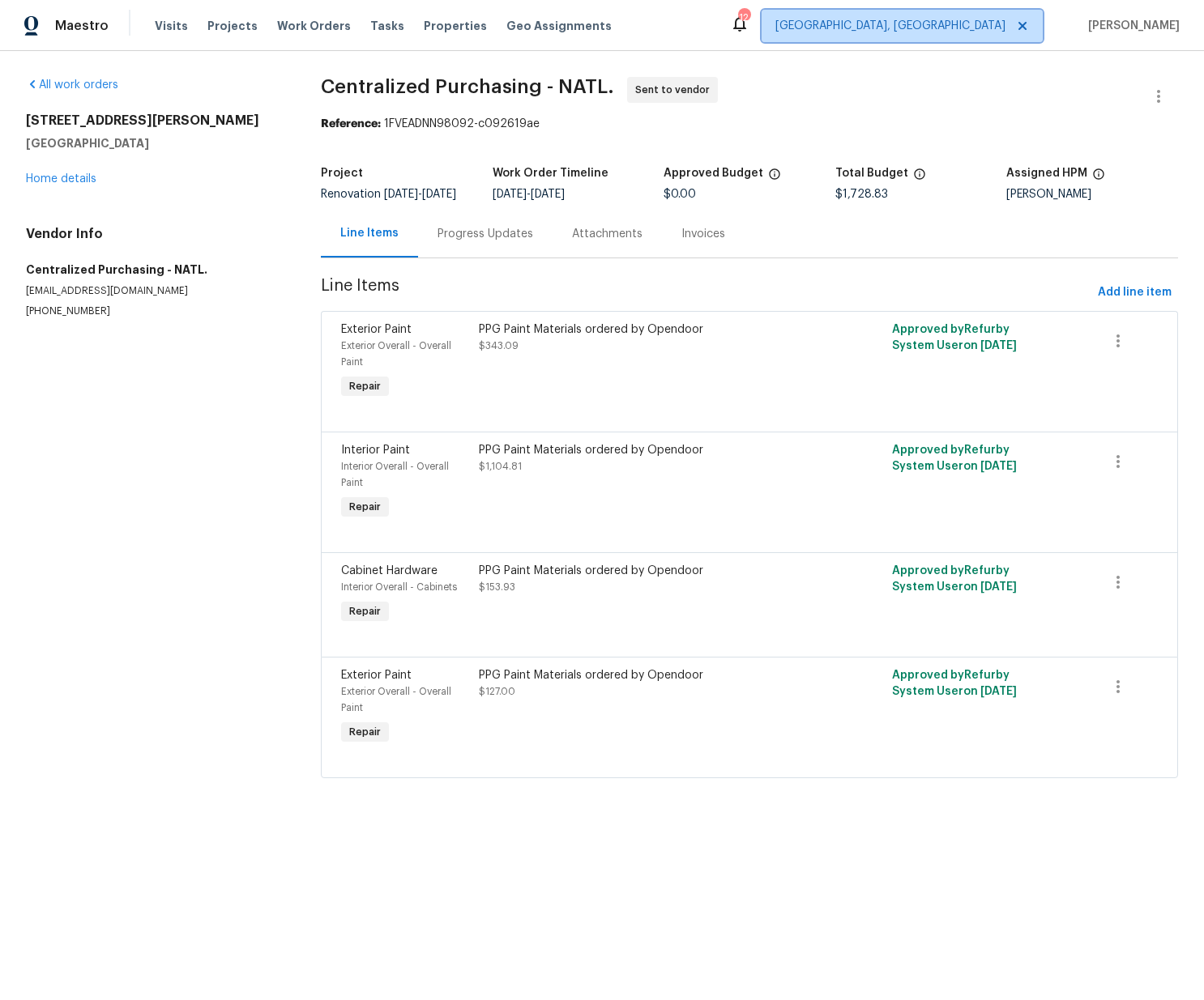
click at [972, 24] on span "[GEOGRAPHIC_DATA], [GEOGRAPHIC_DATA]" at bounding box center [890, 26] width 230 height 16
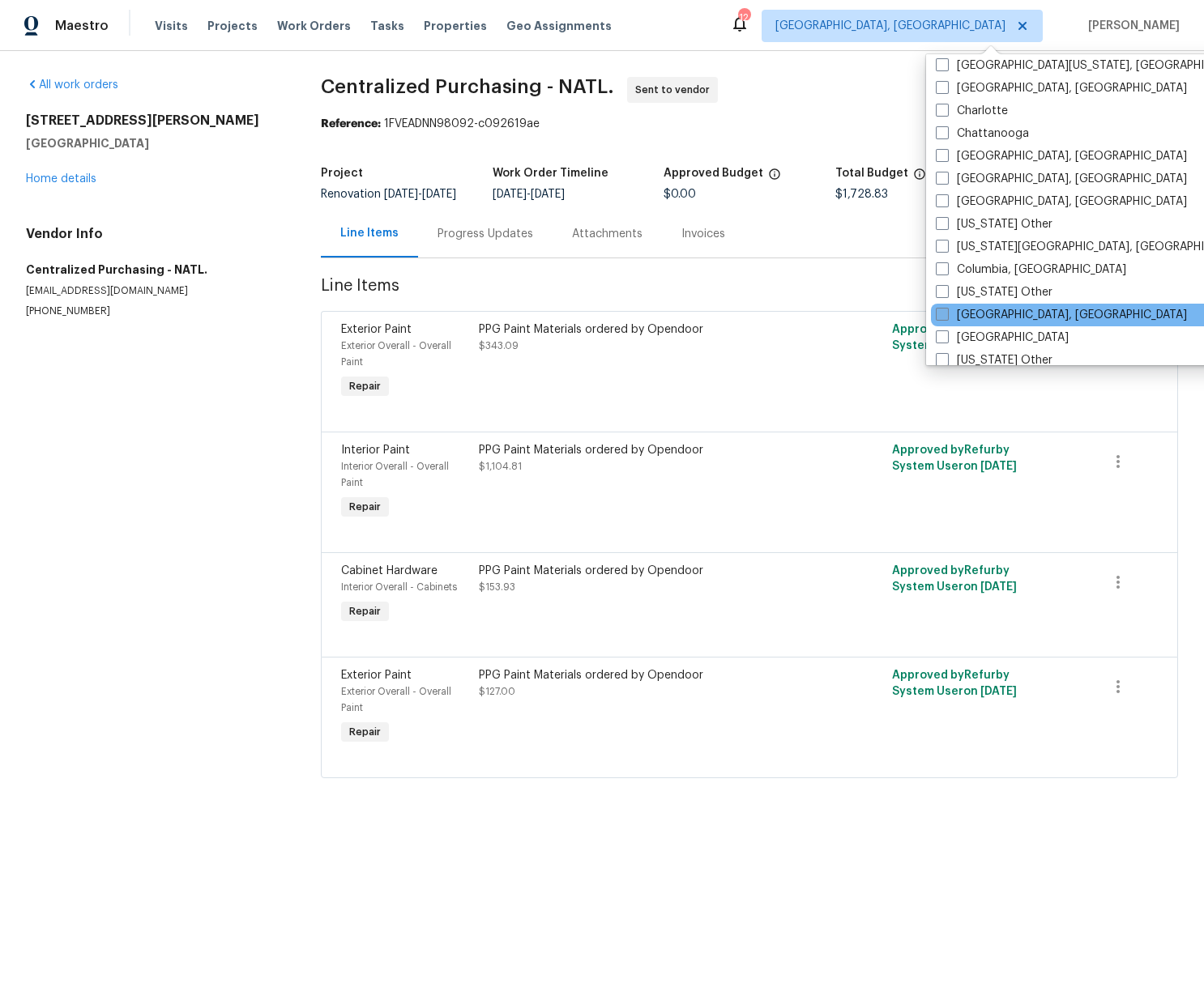
scroll to position [345, 0]
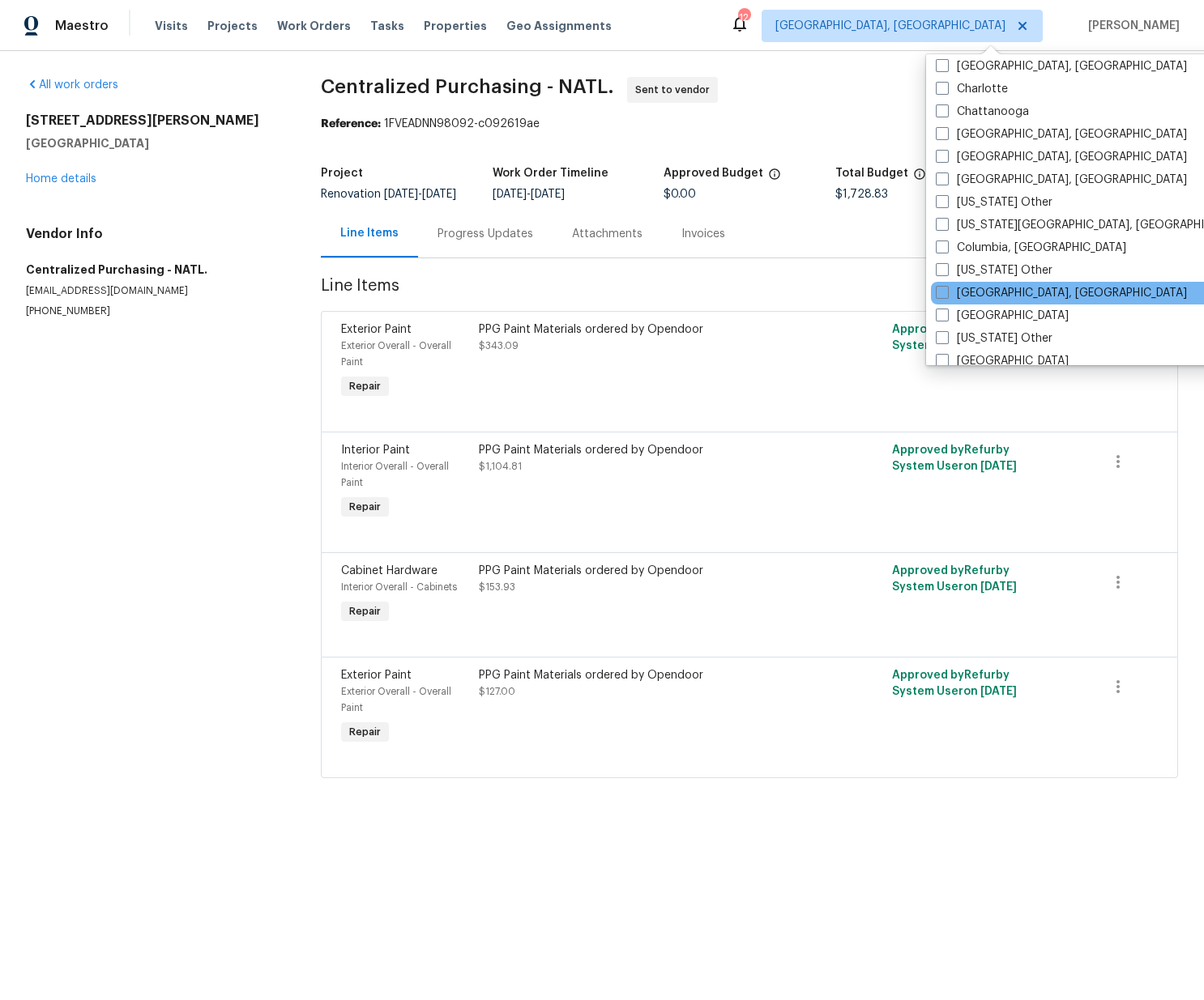
click at [983, 301] on div "[GEOGRAPHIC_DATA], [GEOGRAPHIC_DATA]" at bounding box center [1094, 293] width 327 height 23
click at [973, 293] on label "[GEOGRAPHIC_DATA], [GEOGRAPHIC_DATA]" at bounding box center [1061, 292] width 251 height 16
click at [946, 293] on input "[GEOGRAPHIC_DATA], [GEOGRAPHIC_DATA]" at bounding box center [941, 290] width 10 height 10
checkbox input "true"
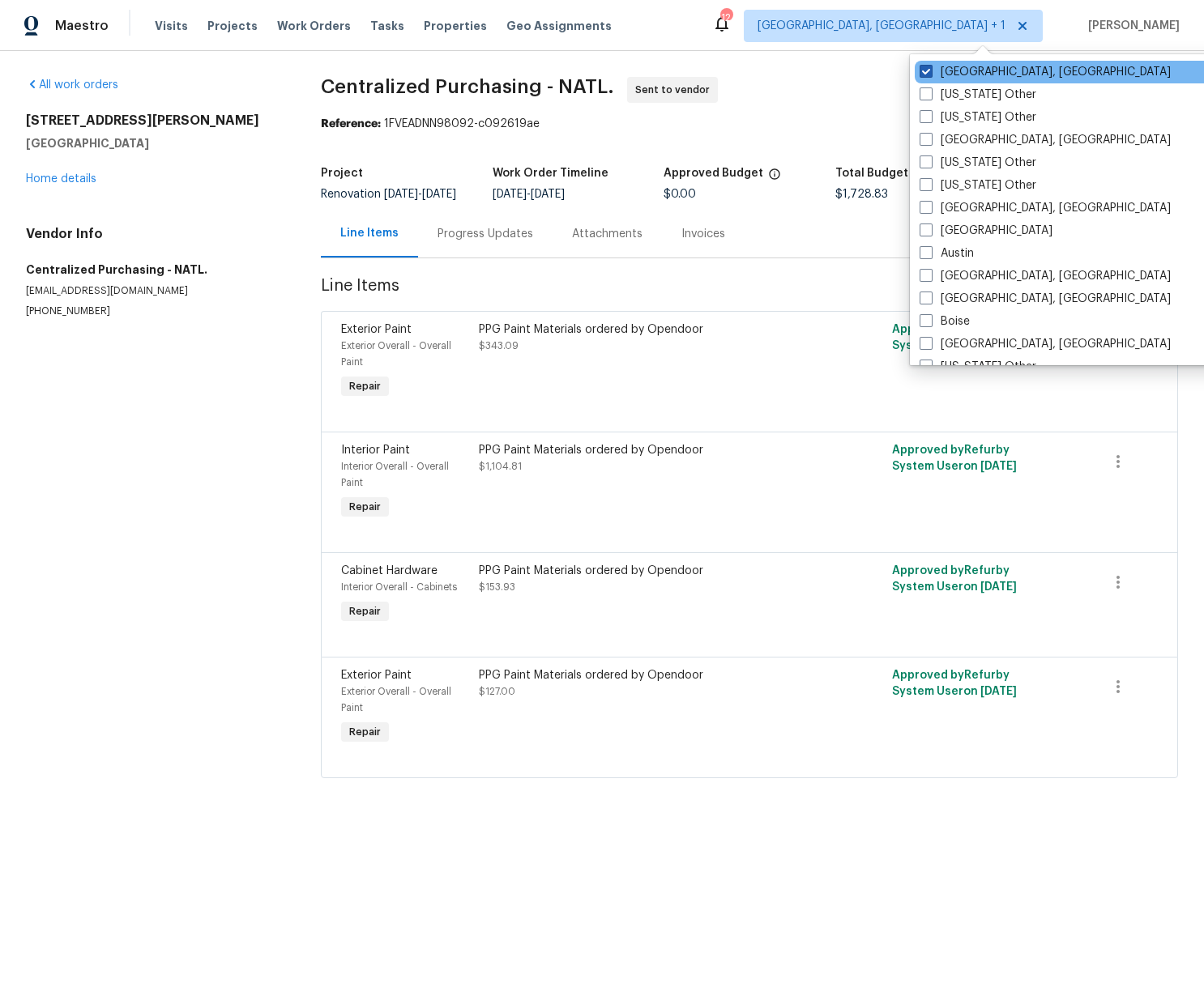
click at [956, 71] on label "[GEOGRAPHIC_DATA], [GEOGRAPHIC_DATA]" at bounding box center [1045, 72] width 251 height 16
click at [930, 71] on input "[GEOGRAPHIC_DATA], [GEOGRAPHIC_DATA]" at bounding box center [924, 69] width 10 height 10
checkbox input "false"
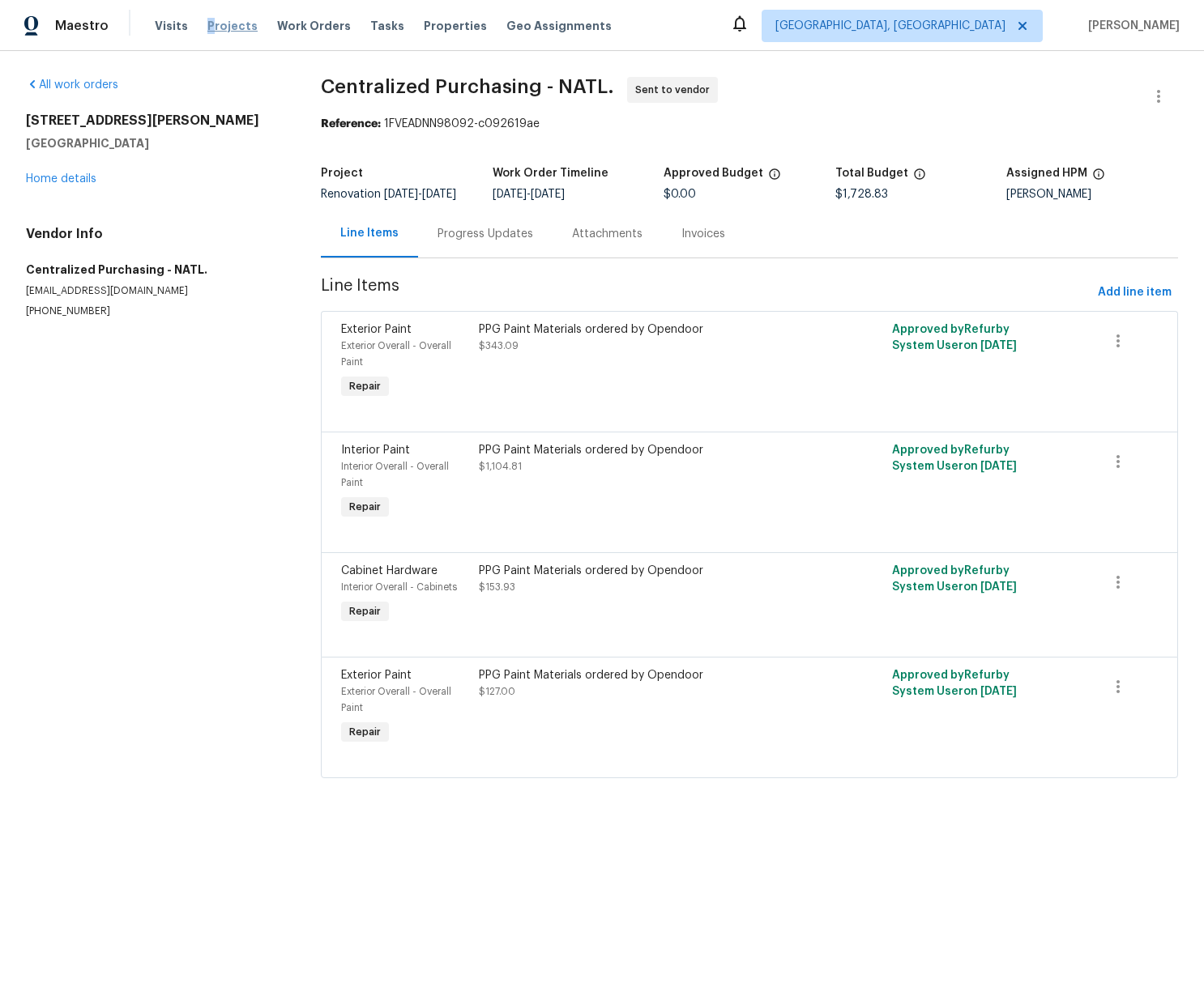
click at [207, 20] on span "Projects" at bounding box center [232, 26] width 50 height 16
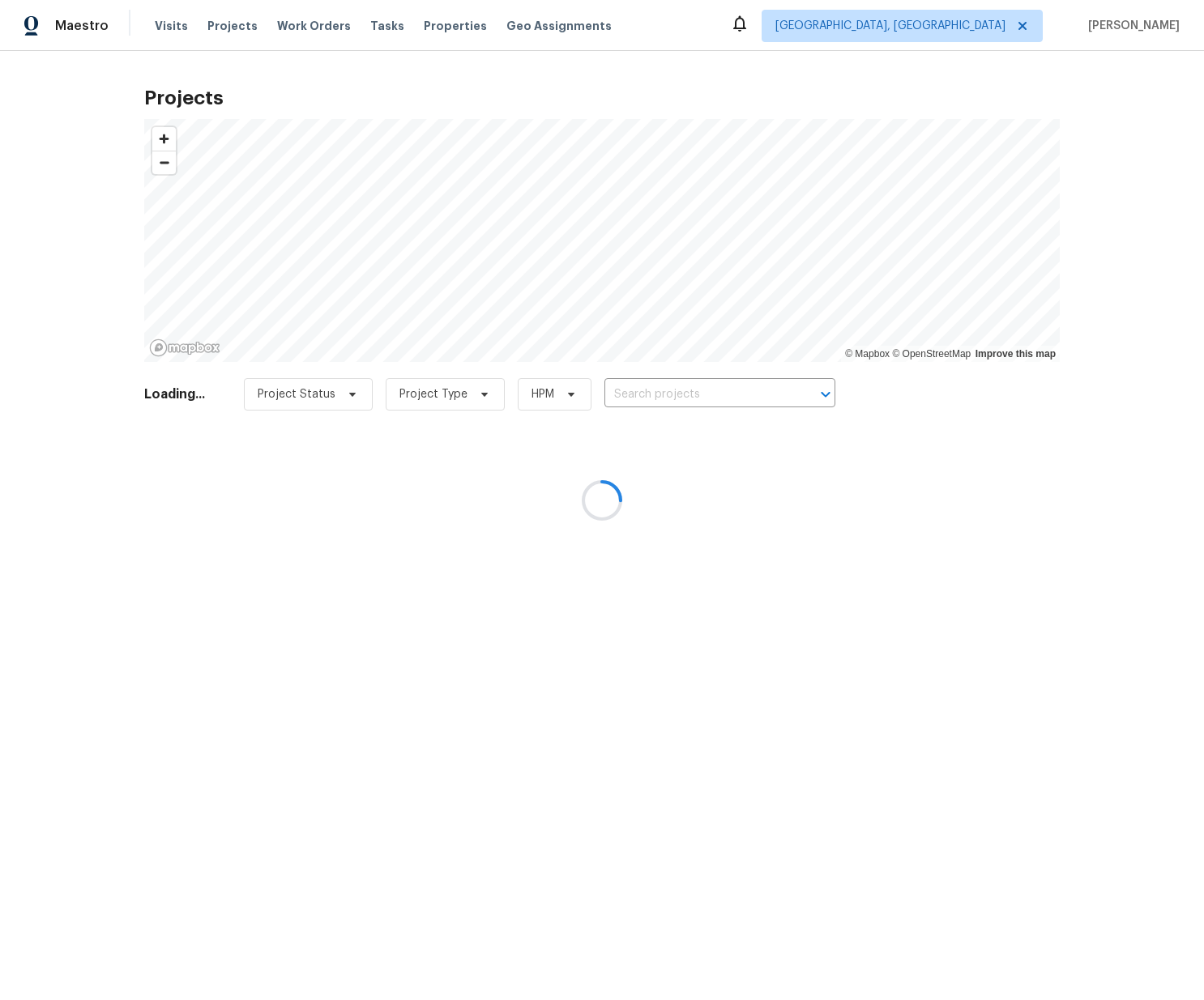
click at [700, 383] on div at bounding box center [602, 500] width 1204 height 1000
click at [698, 389] on div at bounding box center [602, 500] width 1204 height 1000
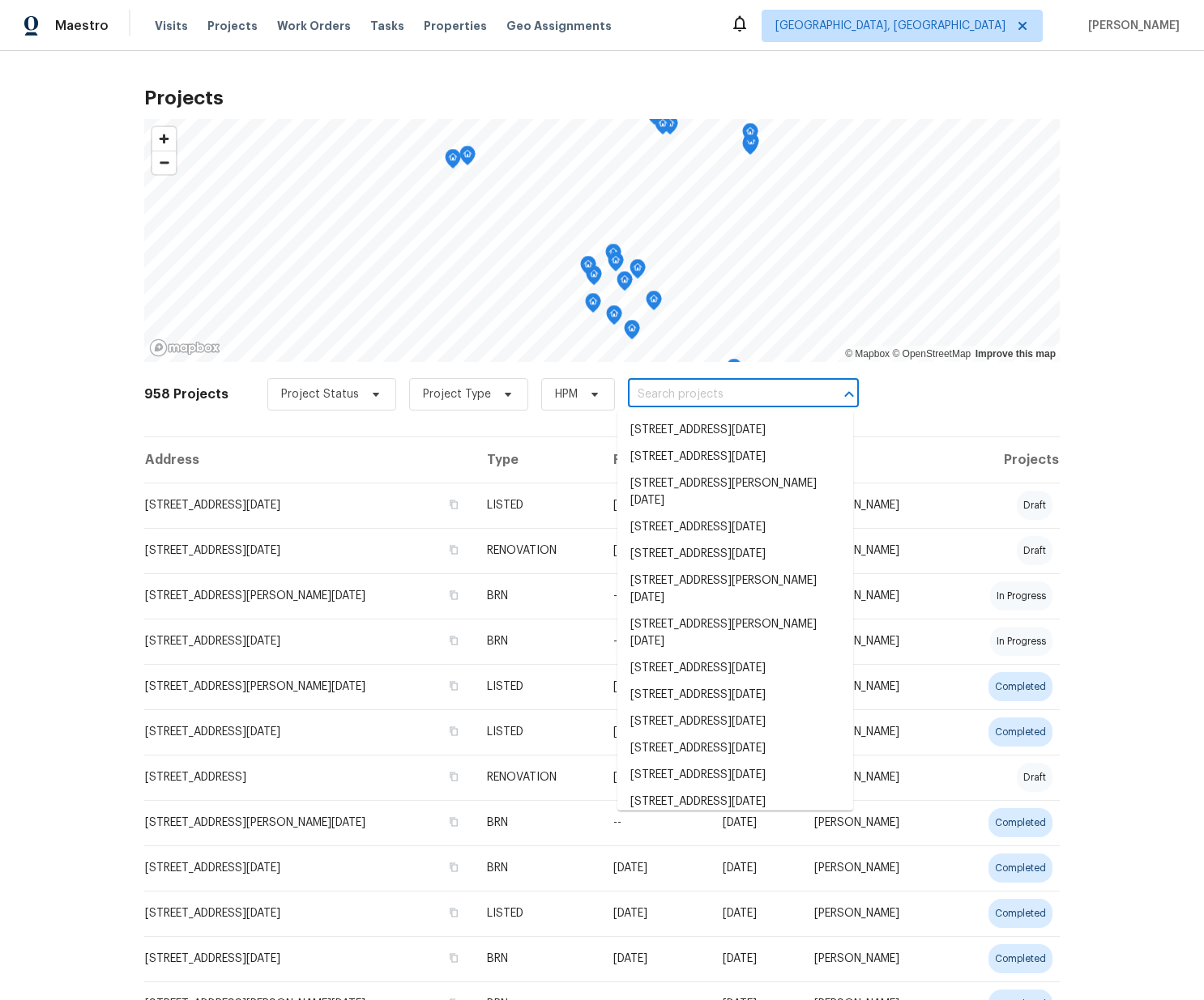
click at [692, 389] on input "text" at bounding box center [720, 394] width 186 height 25
paste input "[STREET_ADDRESS]"
type input "[STREET_ADDRESS]"
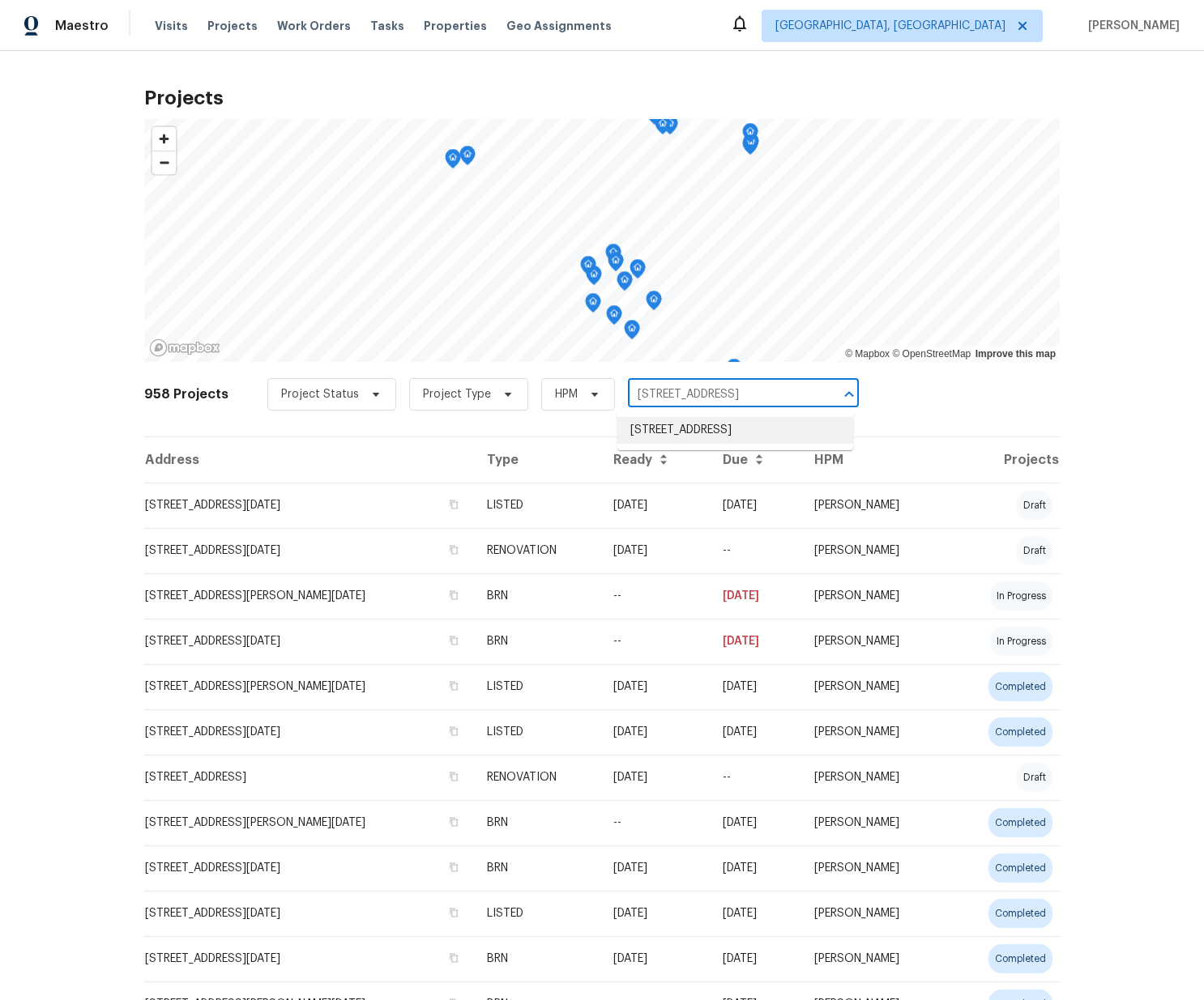
click at [673, 439] on li "[STREET_ADDRESS]" at bounding box center [735, 430] width 236 height 26
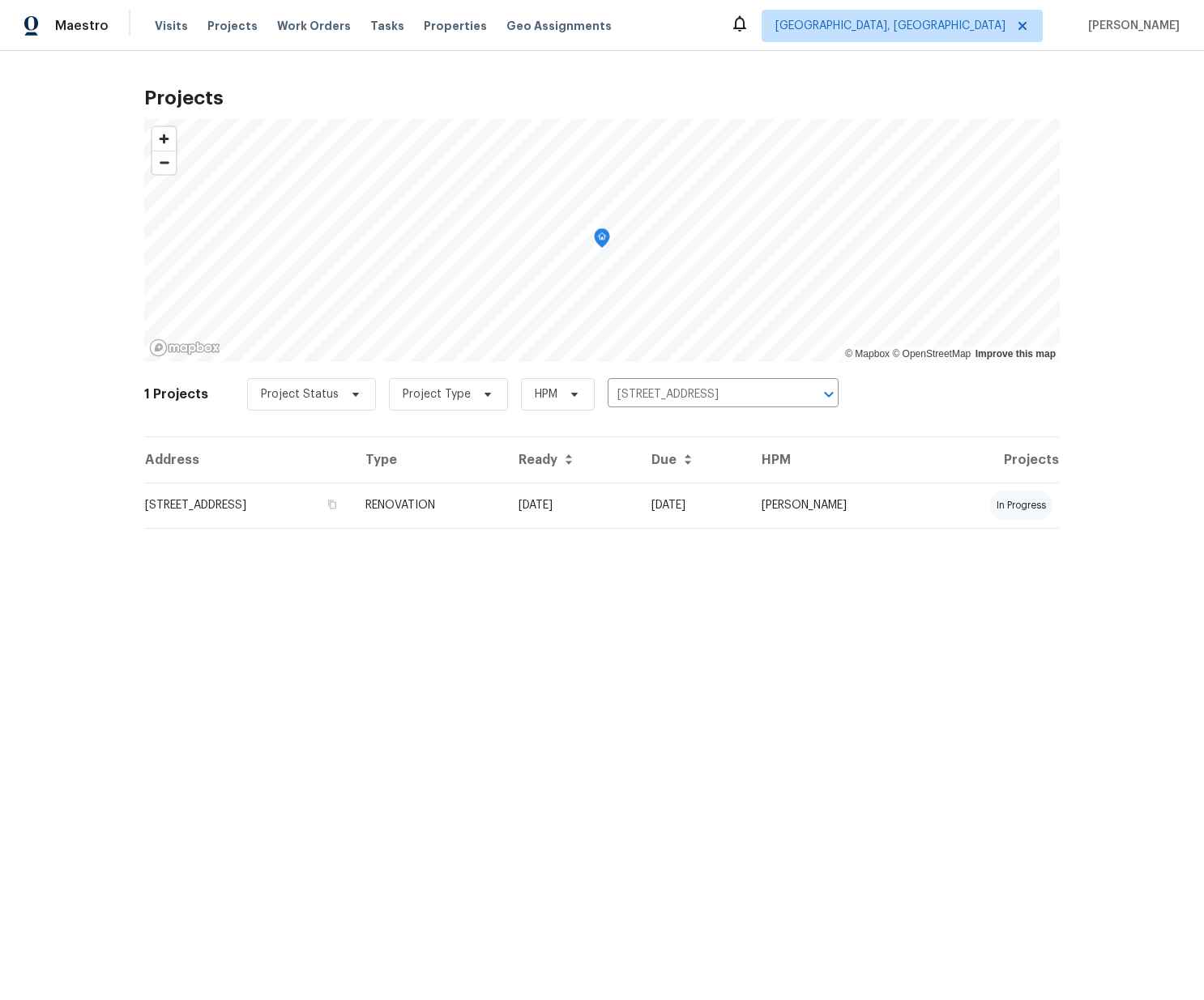
click at [352, 494] on td "[STREET_ADDRESS]" at bounding box center [248, 505] width 208 height 45
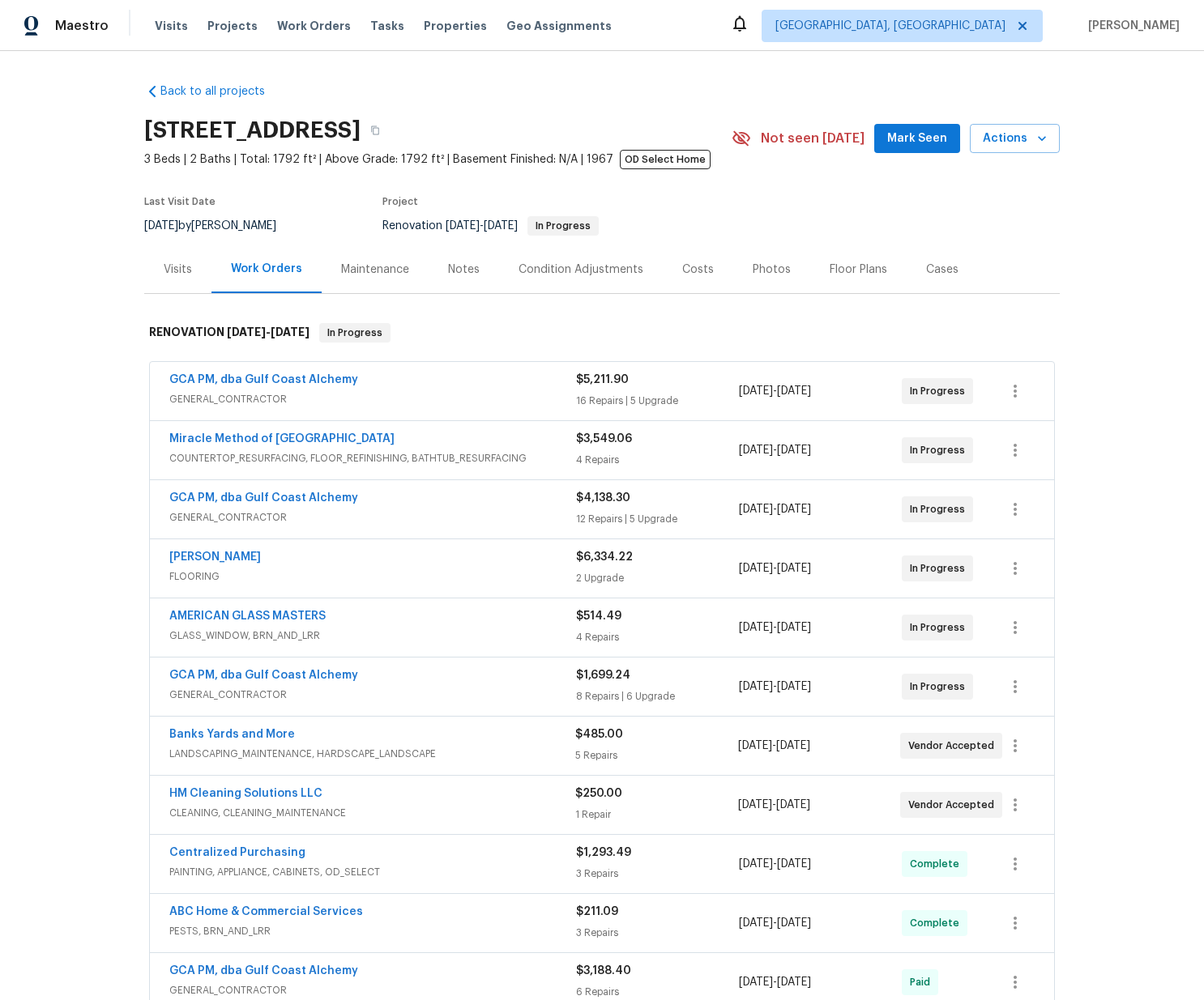
click at [361, 131] on h2 "[STREET_ADDRESS]" at bounding box center [252, 130] width 216 height 16
click at [361, 137] on h2 "[STREET_ADDRESS]" at bounding box center [252, 130] width 216 height 16
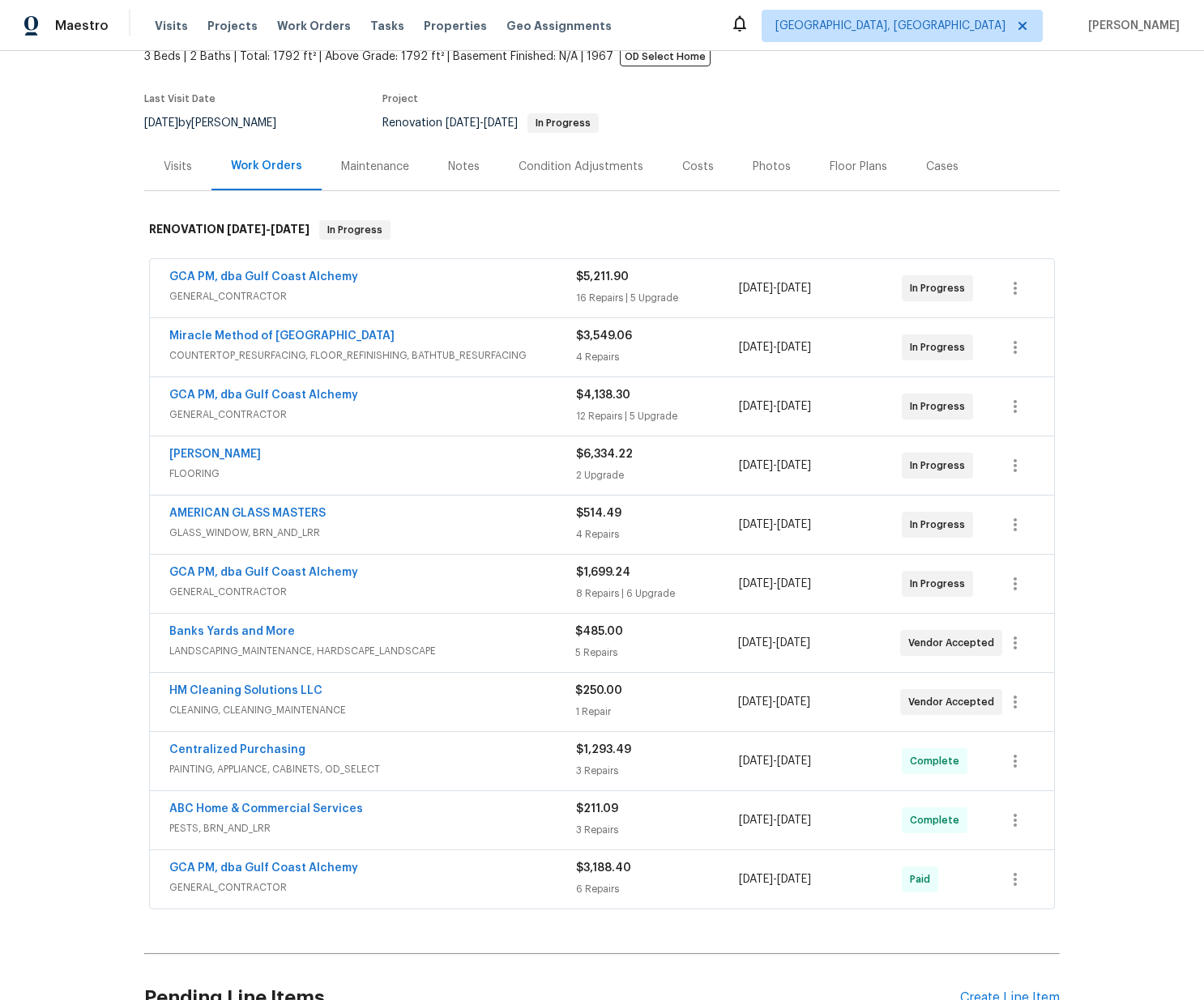
scroll to position [103, 0]
click at [394, 750] on div "Centralized Purchasing" at bounding box center [373, 750] width 407 height 20
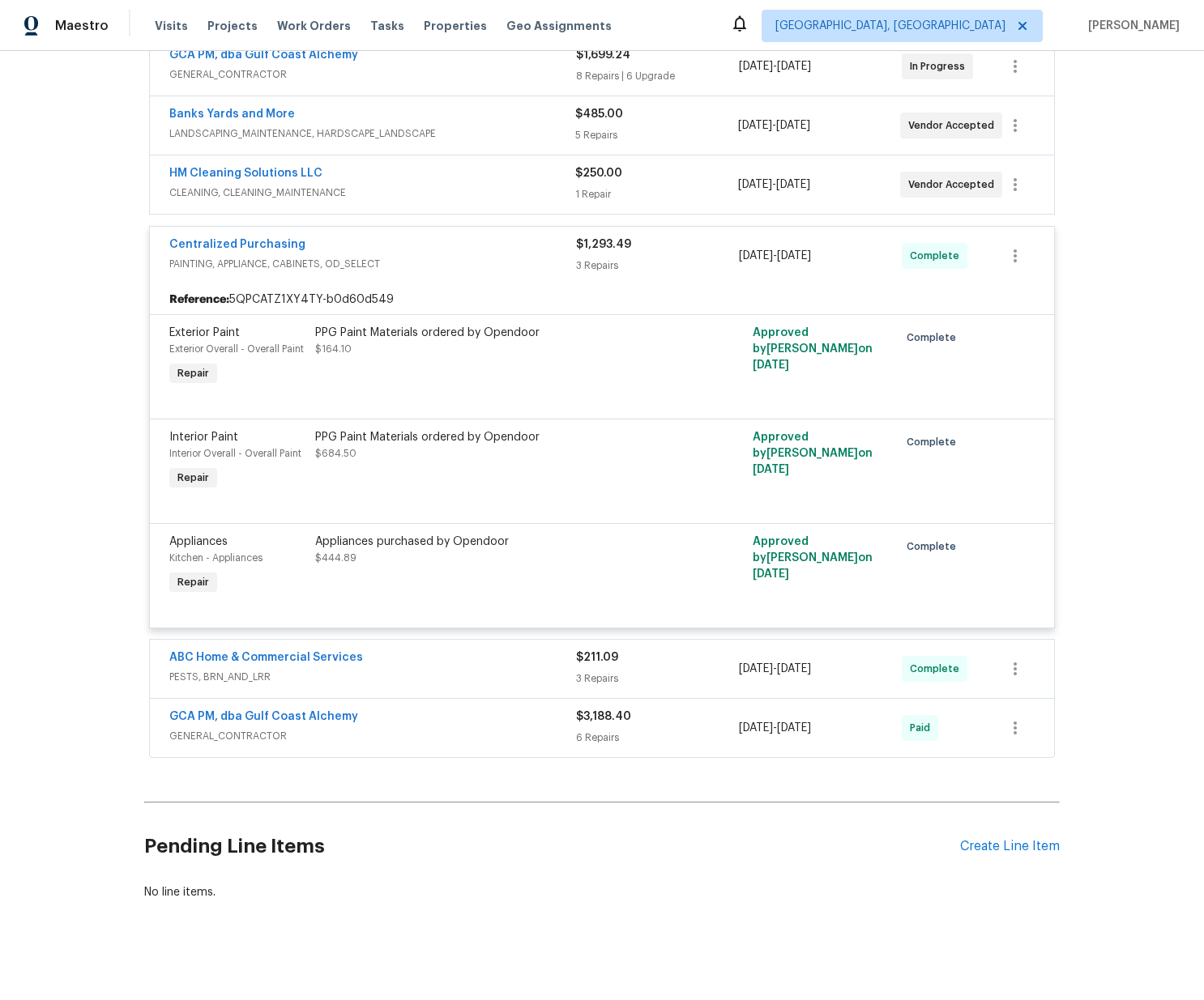
scroll to position [632, 0]
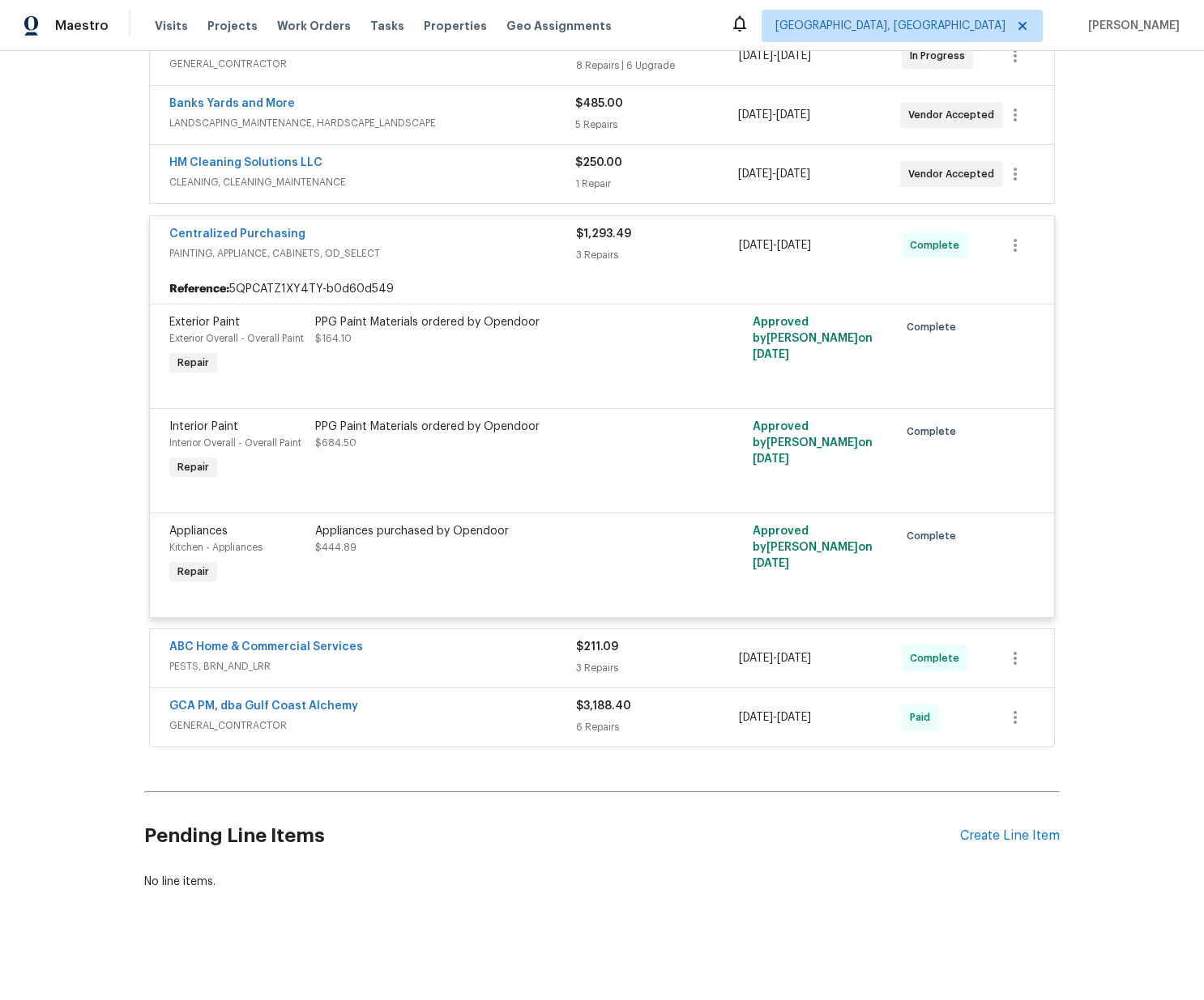
click at [476, 223] on div "Centralized Purchasing PAINTING, APPLIANCE, CABINETS, OD_SELECT $1,293.49 3 Rep…" at bounding box center [601, 245] width 904 height 58
click at [505, 229] on div "Centralized Purchasing" at bounding box center [373, 235] width 407 height 20
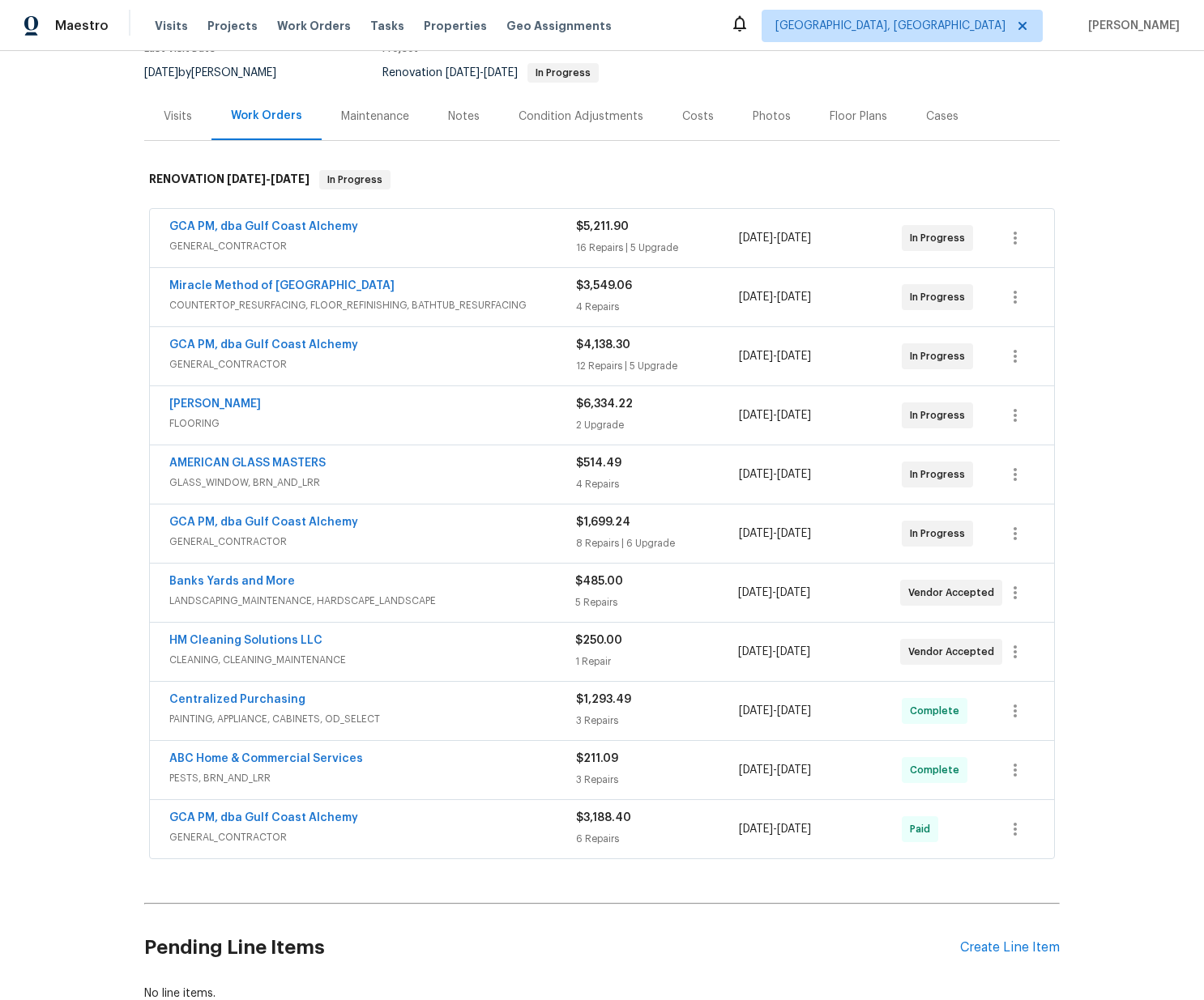
scroll to position [151, 0]
click at [1006, 936] on div "Pending Line Items Create Line Item" at bounding box center [602, 950] width 915 height 75
click at [1000, 949] on div "Create Line Item" at bounding box center [1009, 950] width 100 height 15
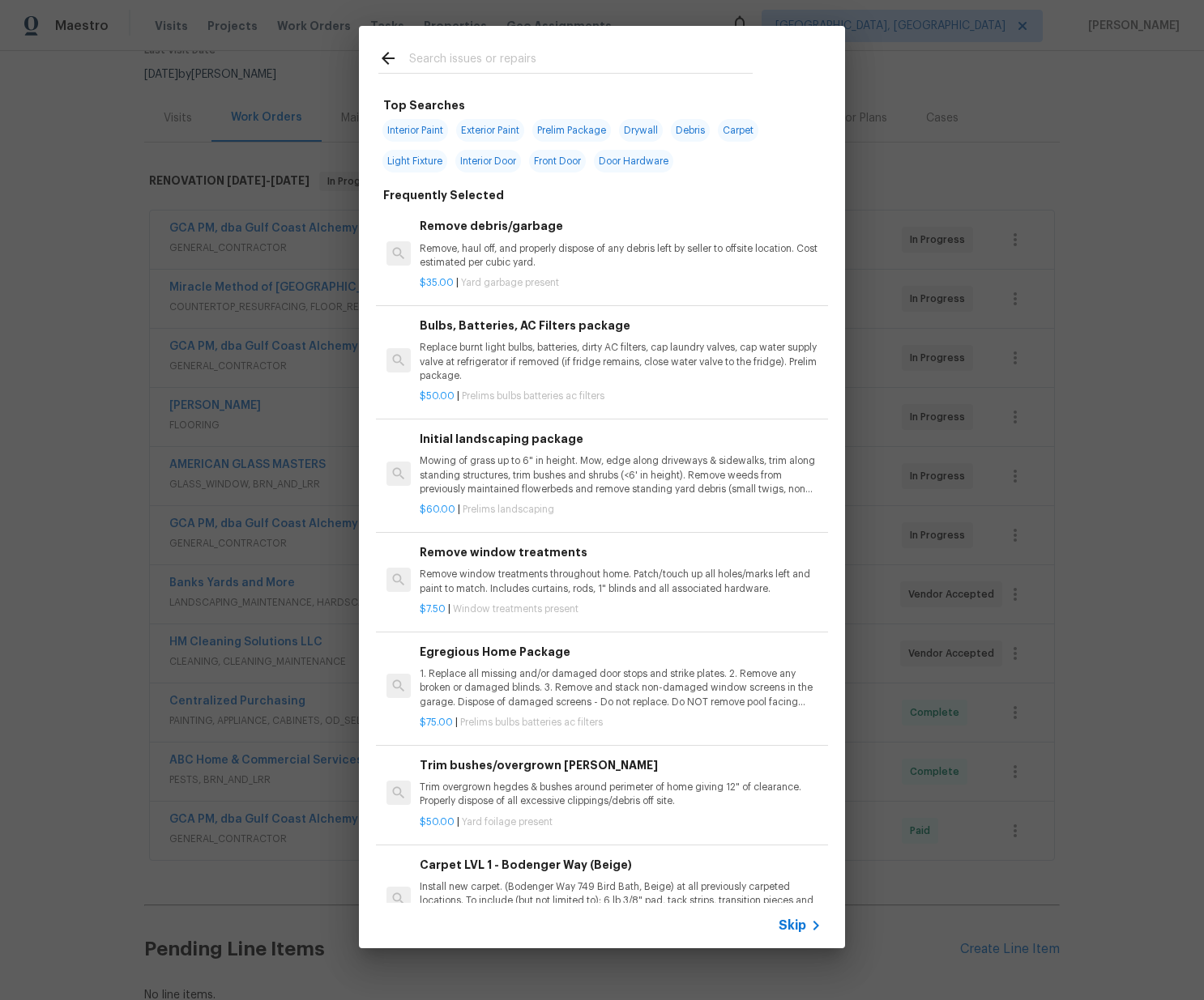
click at [469, 67] on input "text" at bounding box center [581, 61] width 344 height 24
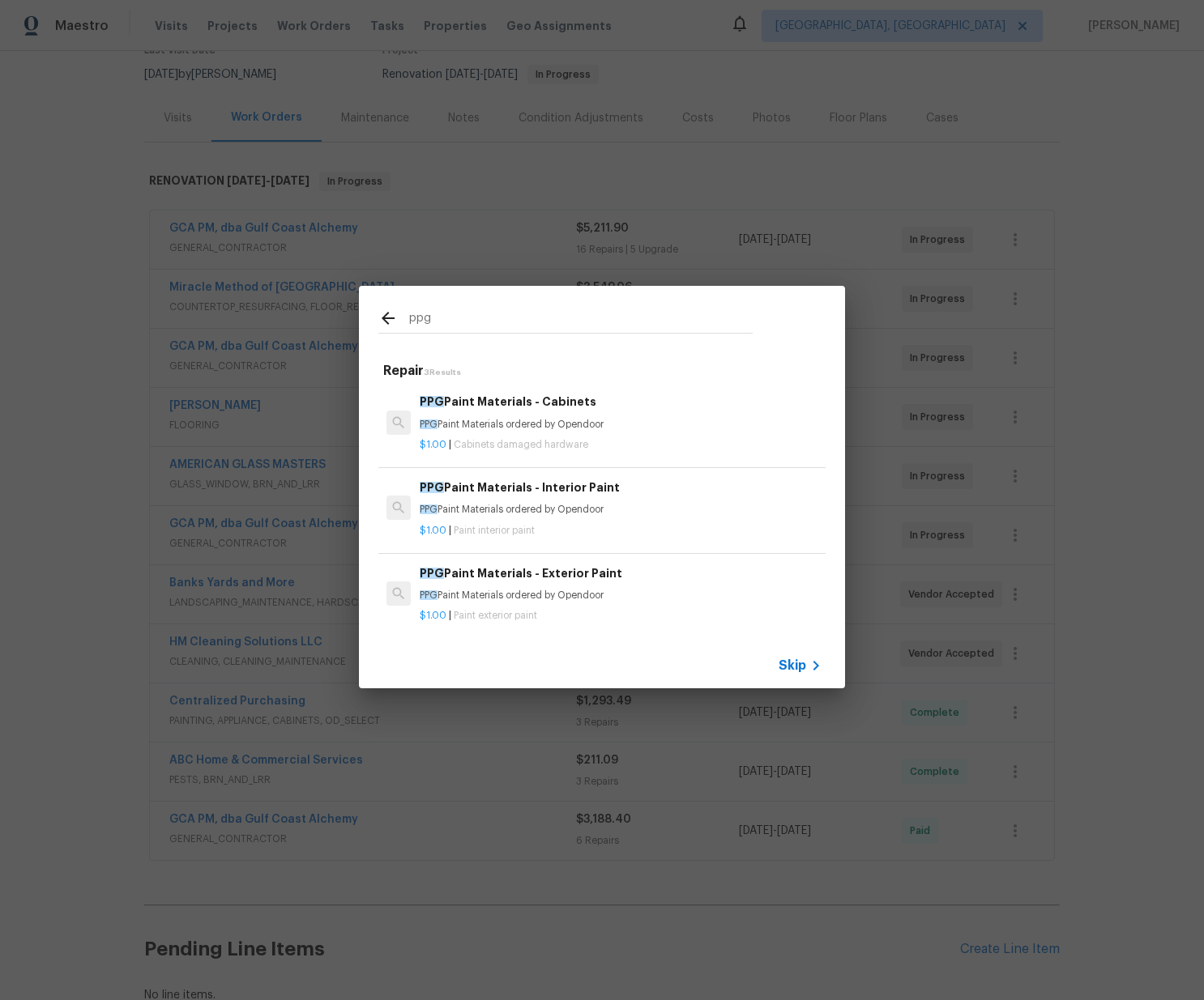
type input "ppg"
click at [501, 438] on p "$1.00 | Cabinets damaged hardware" at bounding box center [621, 444] width 402 height 14
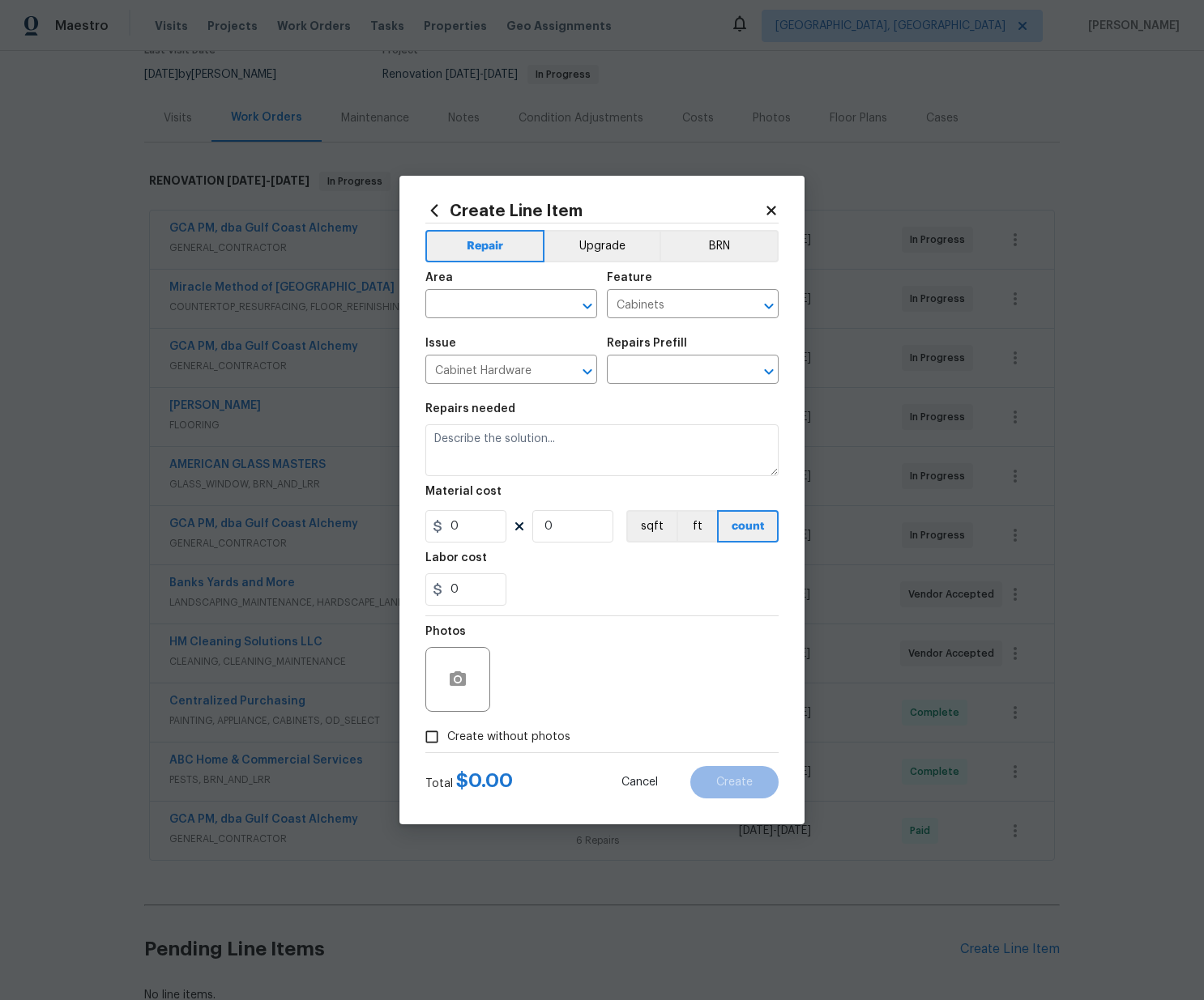
type textarea "PPG Paint Materials ordered by Opendoor"
type input "1"
type input "PPG Paint Materials - Cabinets $1.00"
type input "1"
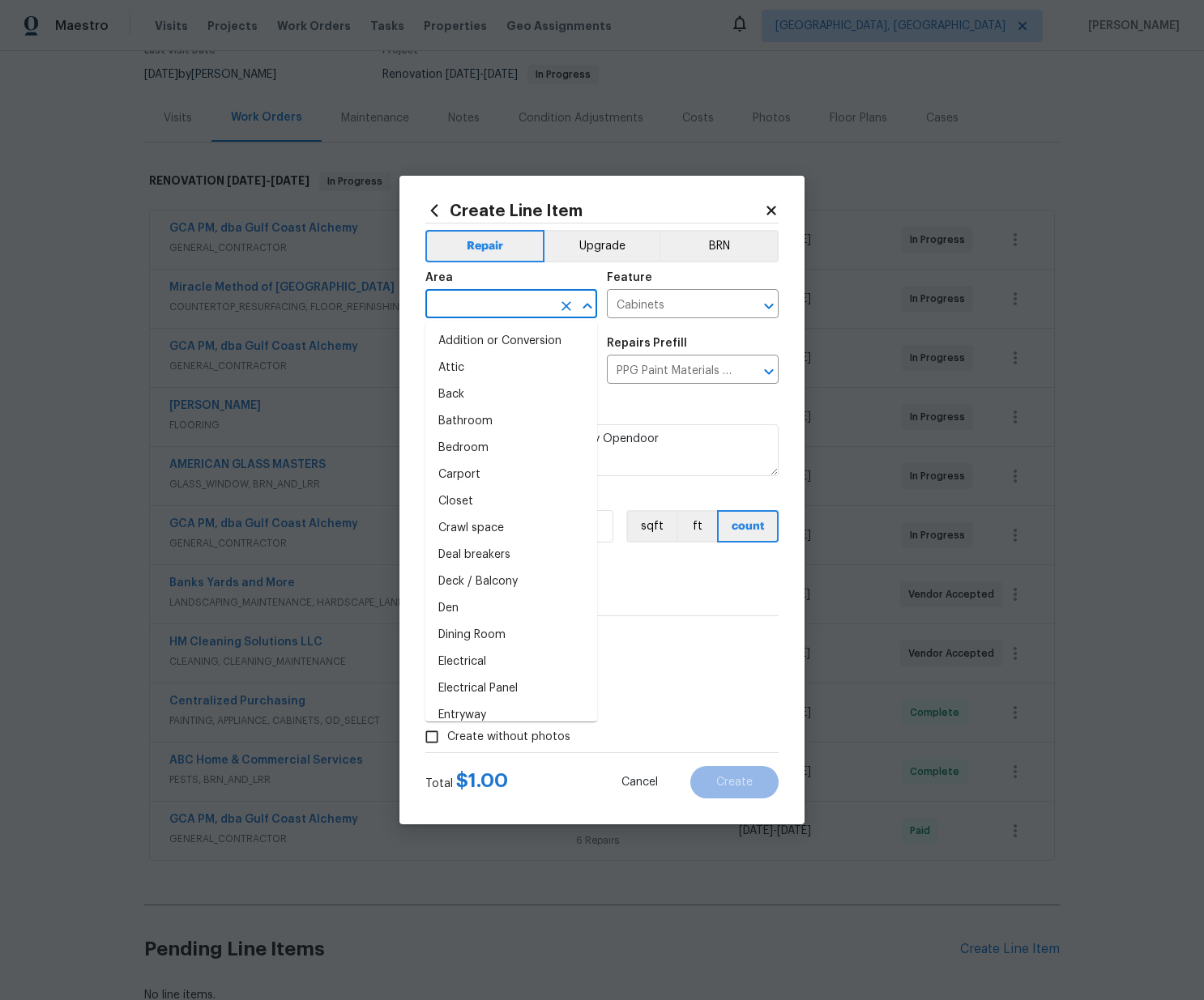
click at [508, 308] on input "text" at bounding box center [488, 305] width 127 height 25
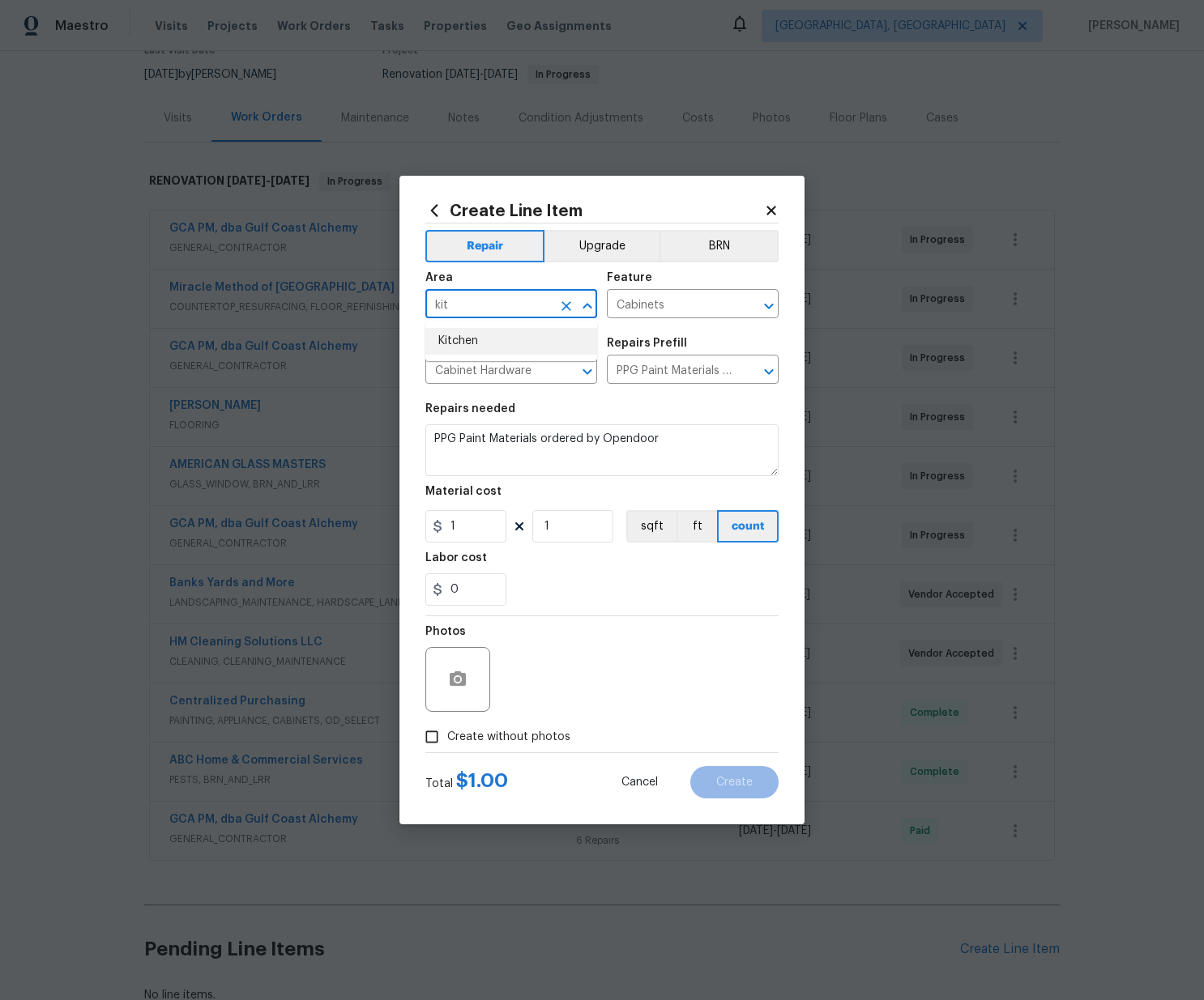
drag, startPoint x: 499, startPoint y: 337, endPoint x: 495, endPoint y: 327, distance: 10.8
click at [499, 337] on li "Kitchen" at bounding box center [511, 341] width 172 height 26
type input "Kitchen"
drag, startPoint x: 706, startPoint y: 594, endPoint x: 527, endPoint y: 554, distance: 183.4
click at [699, 591] on div "0" at bounding box center [601, 590] width 353 height 32
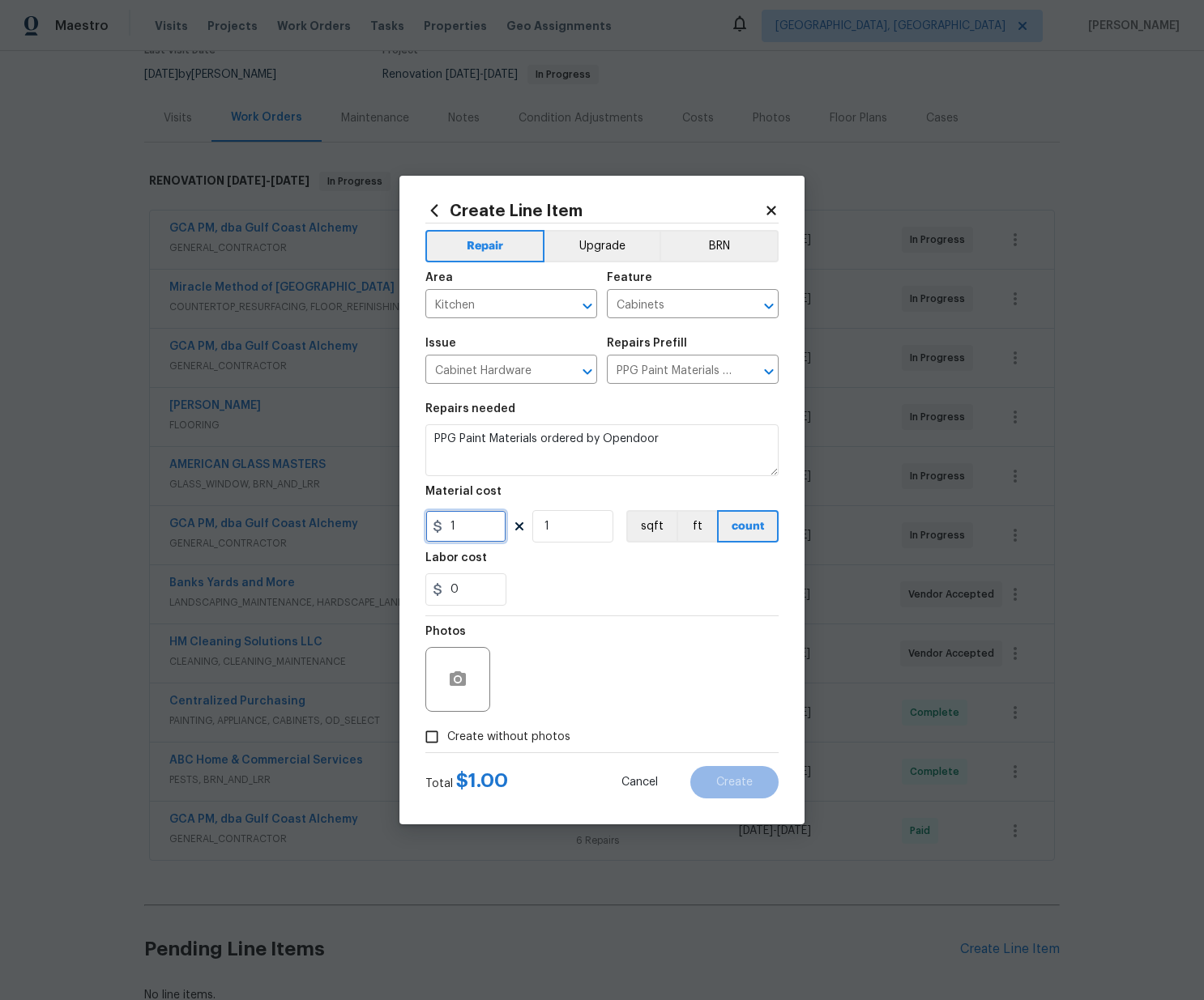
click at [389, 523] on div "Create Line Item Repair Upgrade BRN Area Kitchen ​ Feature Cabinets ​ Issue Cab…" at bounding box center [602, 500] width 1204 height 1000
paste input "47.66"
type input "147.66"
click at [543, 732] on span "Create without photos" at bounding box center [509, 738] width 123 height 17
click at [447, 732] on input "Create without photos" at bounding box center [432, 737] width 31 height 31
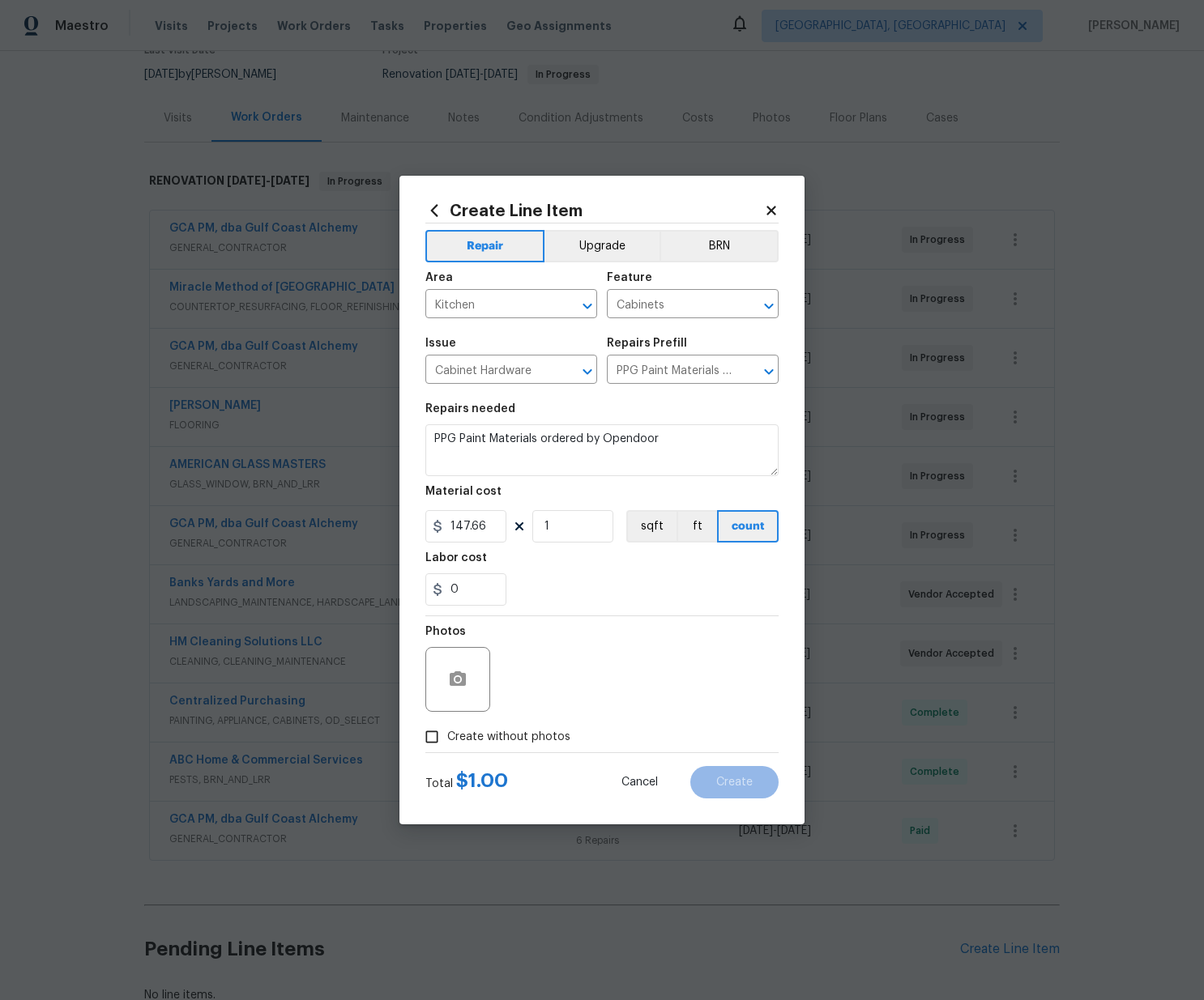
checkbox input "true"
click at [554, 683] on textarea at bounding box center [640, 679] width 275 height 65
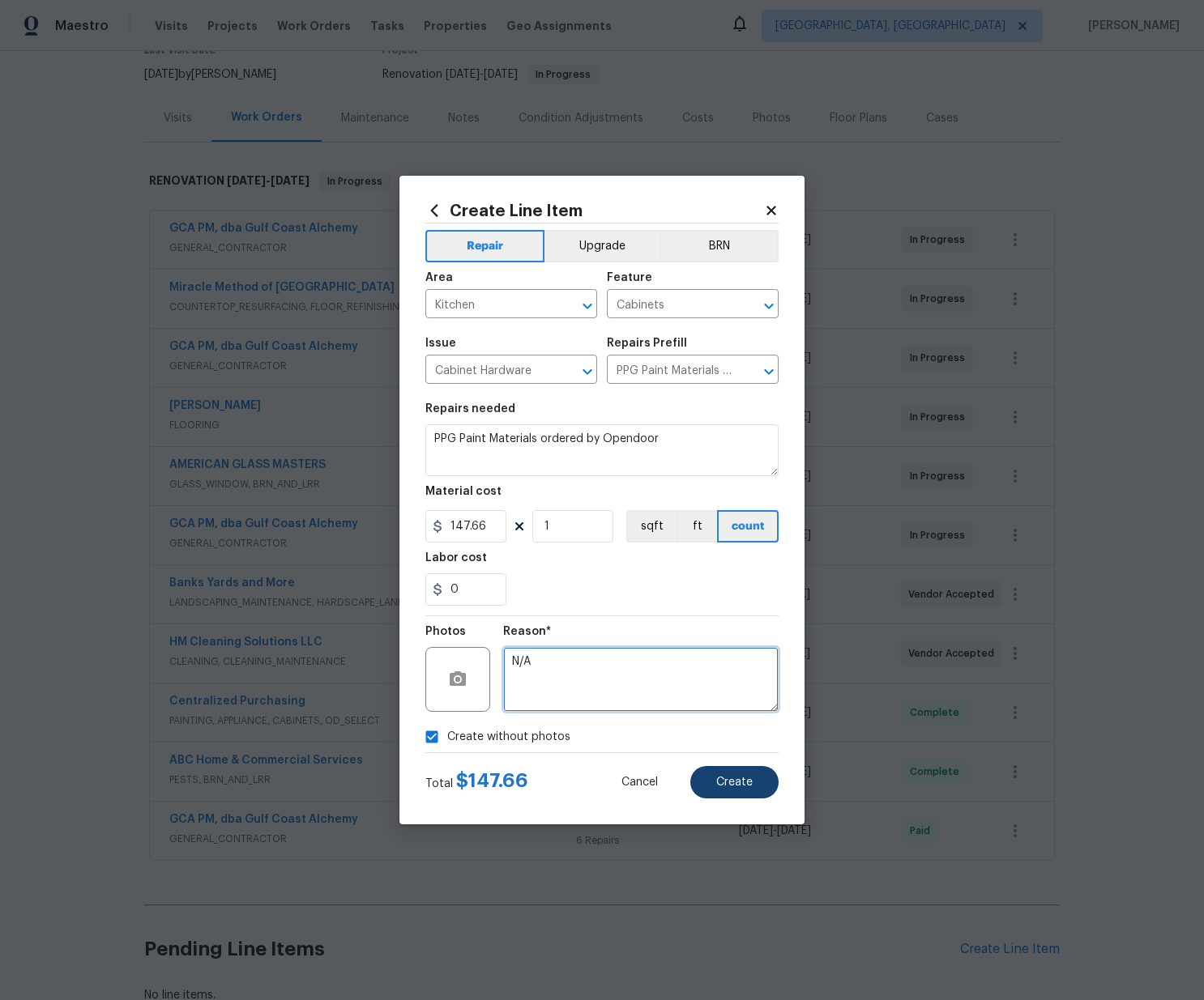
type textarea "N/A"
click at [719, 774] on button "Create" at bounding box center [734, 782] width 88 height 32
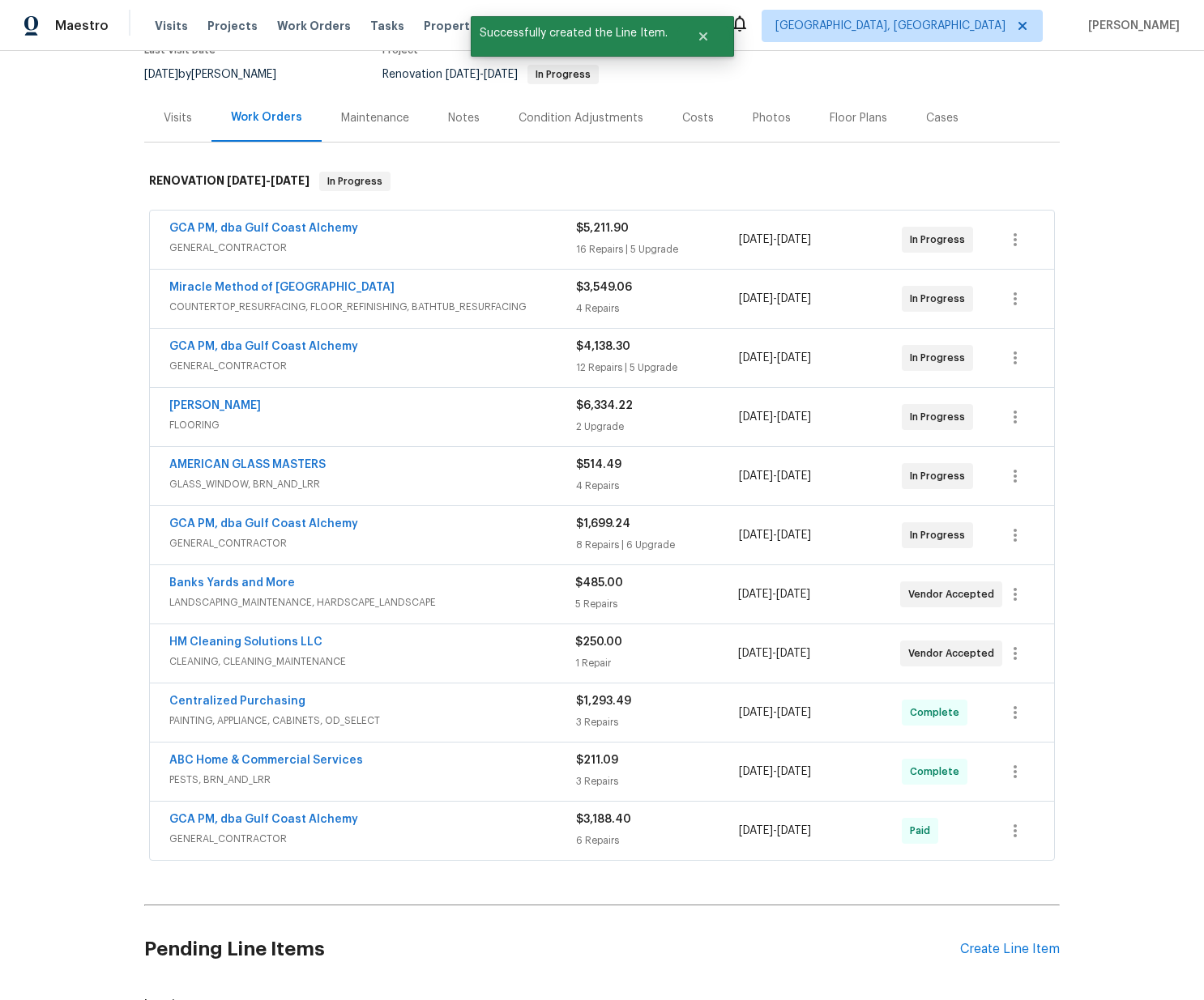
scroll to position [450, 0]
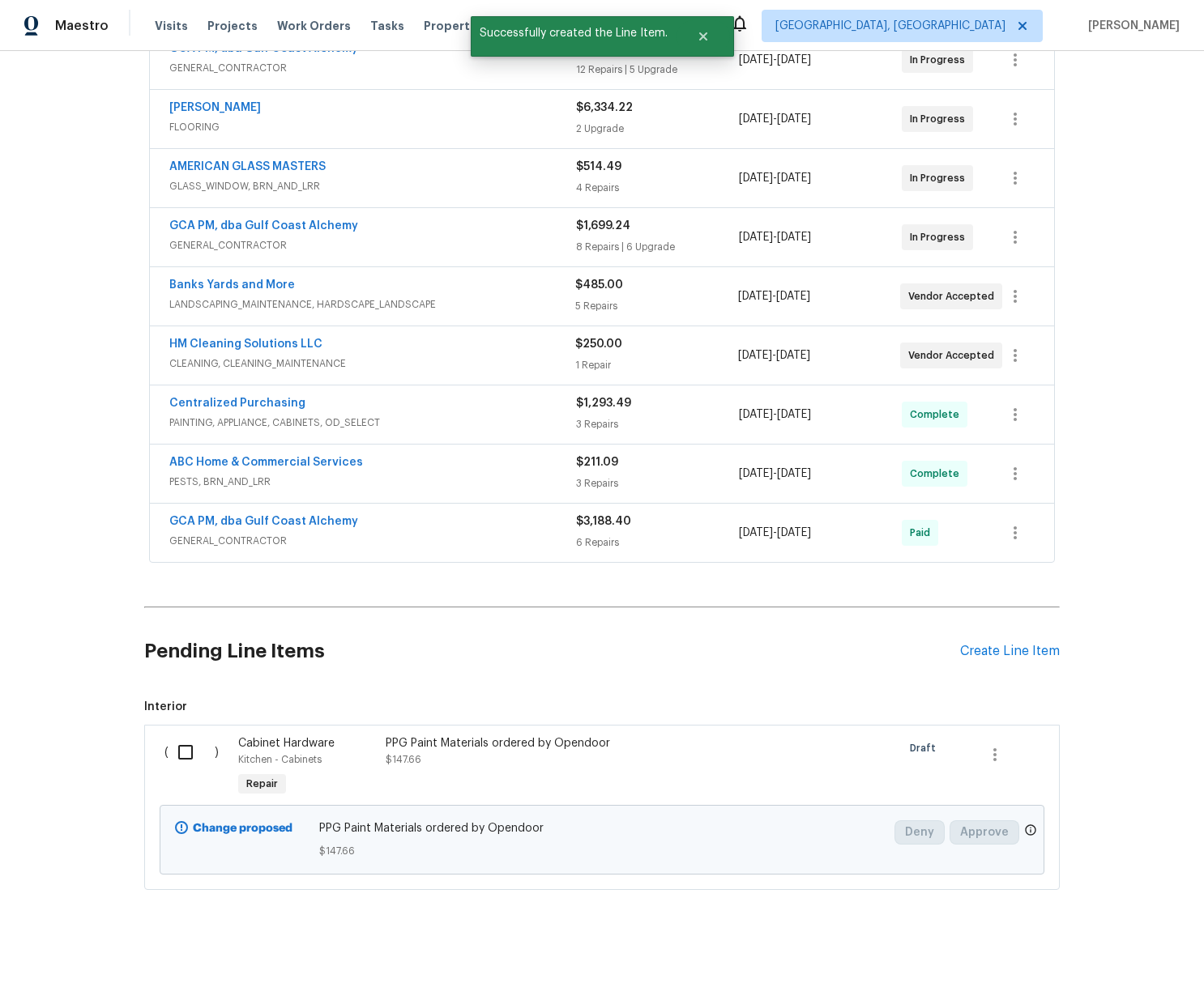
drag, startPoint x: 182, startPoint y: 752, endPoint x: 238, endPoint y: 773, distance: 59.8
click at [182, 752] on input "checkbox" at bounding box center [192, 752] width 46 height 34
checkbox input "true"
click at [1128, 950] on span "Create Work Order" at bounding box center [1111, 960] width 108 height 21
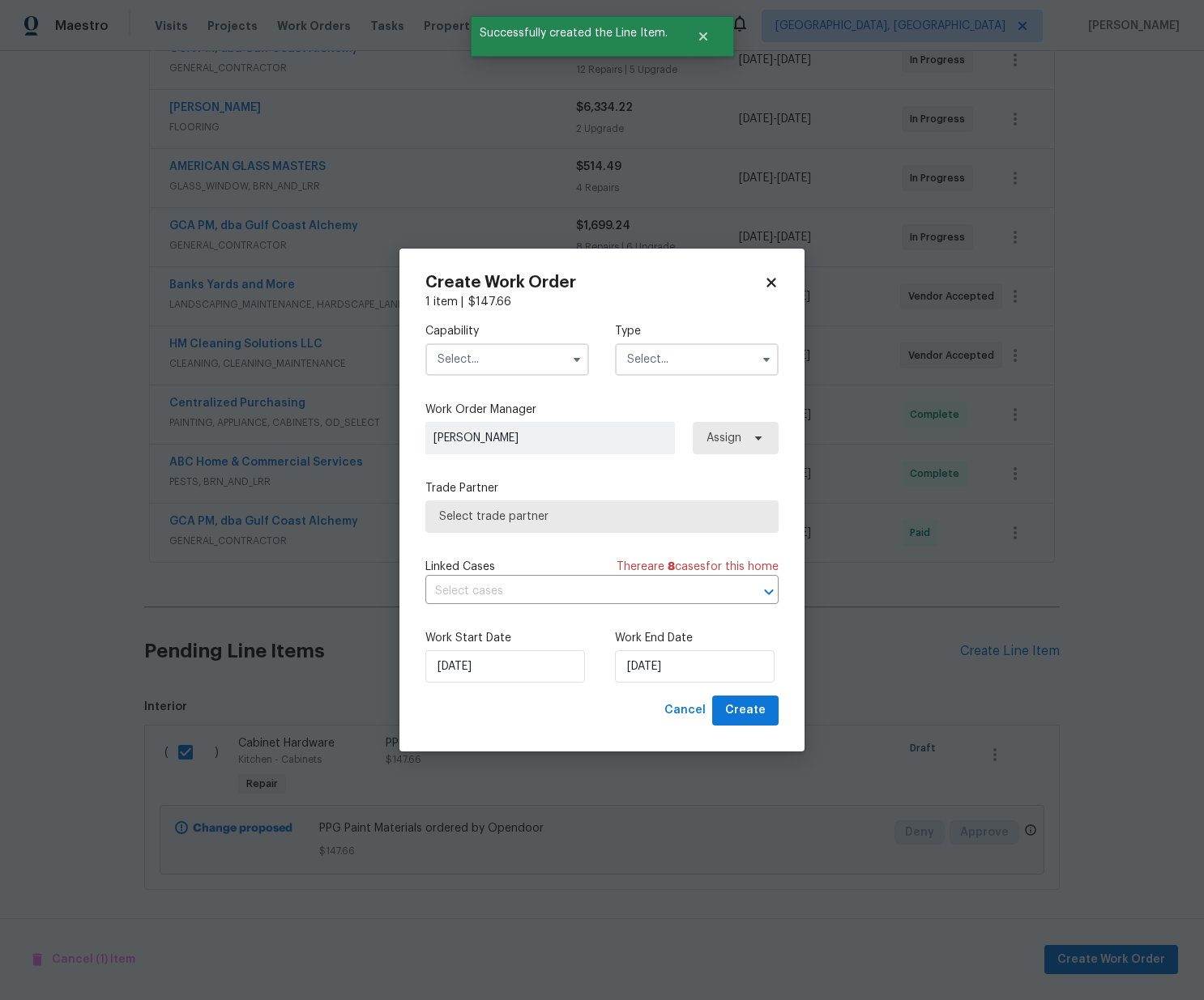
drag, startPoint x: 480, startPoint y: 365, endPoint x: 487, endPoint y: 373, distance: 10.6
click at [481, 362] on input "text" at bounding box center [506, 360] width 163 height 32
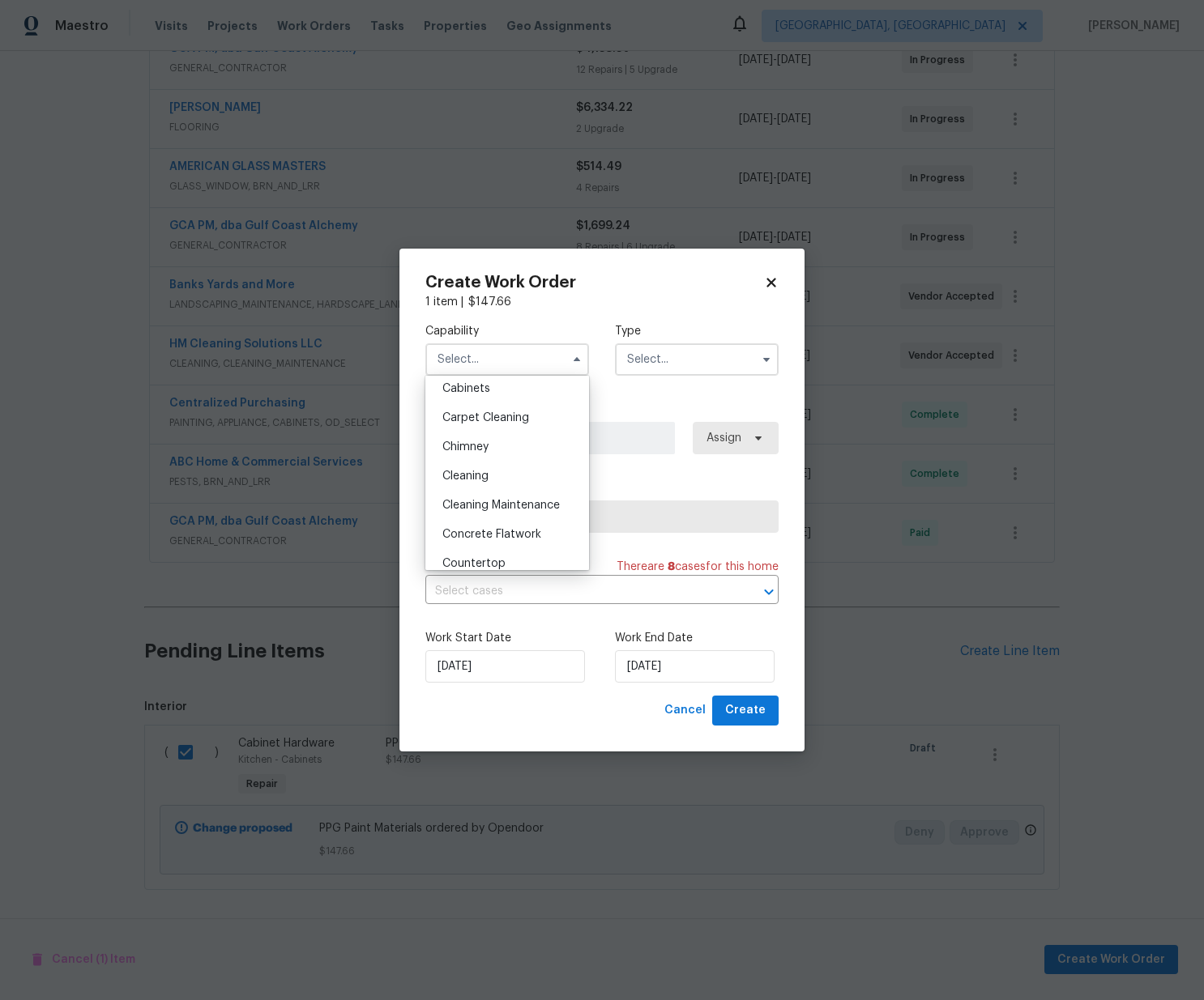
drag, startPoint x: 499, startPoint y: 397, endPoint x: 539, endPoint y: 385, distance: 41.8
click at [499, 397] on div "Cabinets" at bounding box center [507, 389] width 156 height 29
type input "Cabinets"
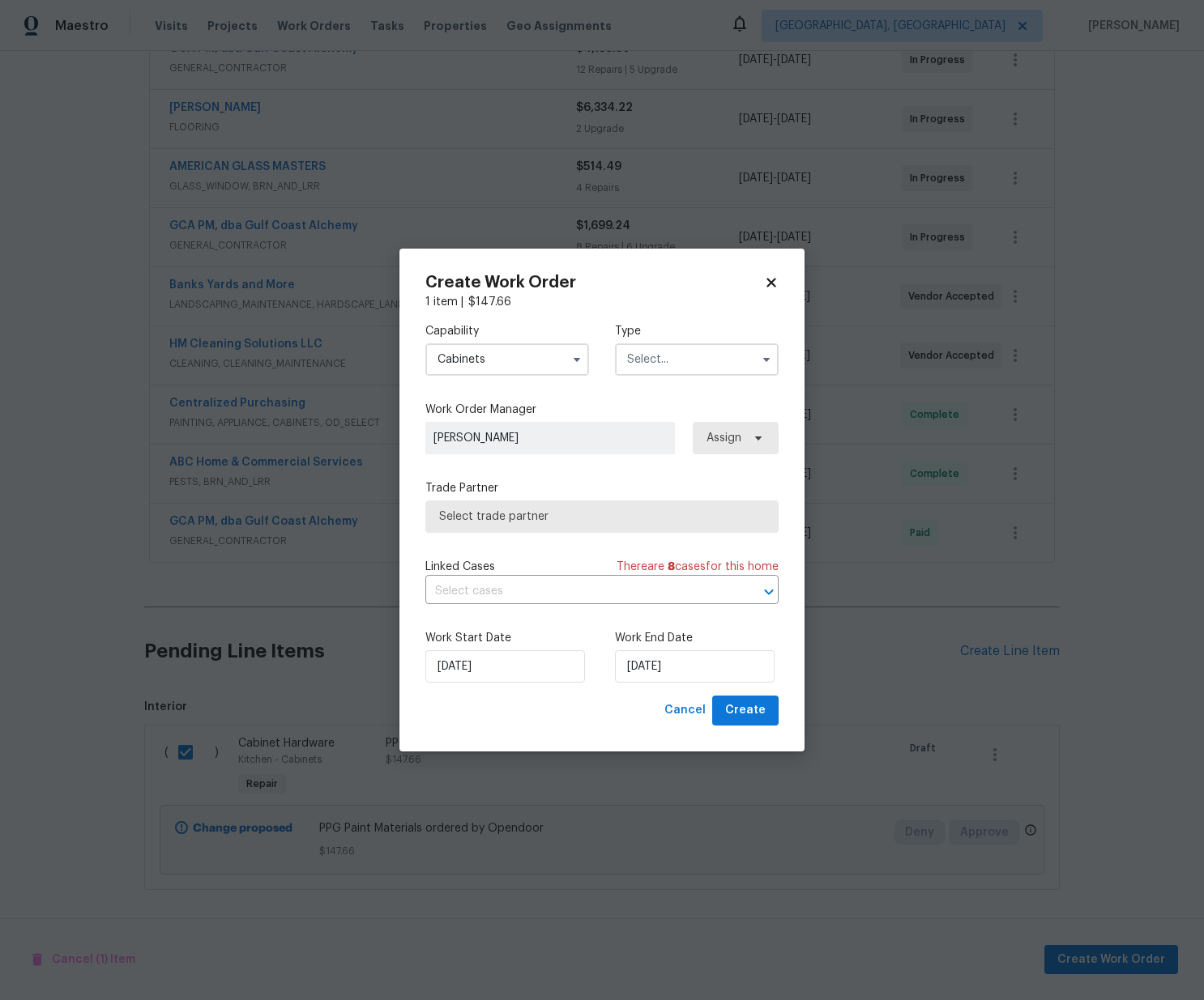
click at [705, 353] on input "text" at bounding box center [696, 360] width 163 height 32
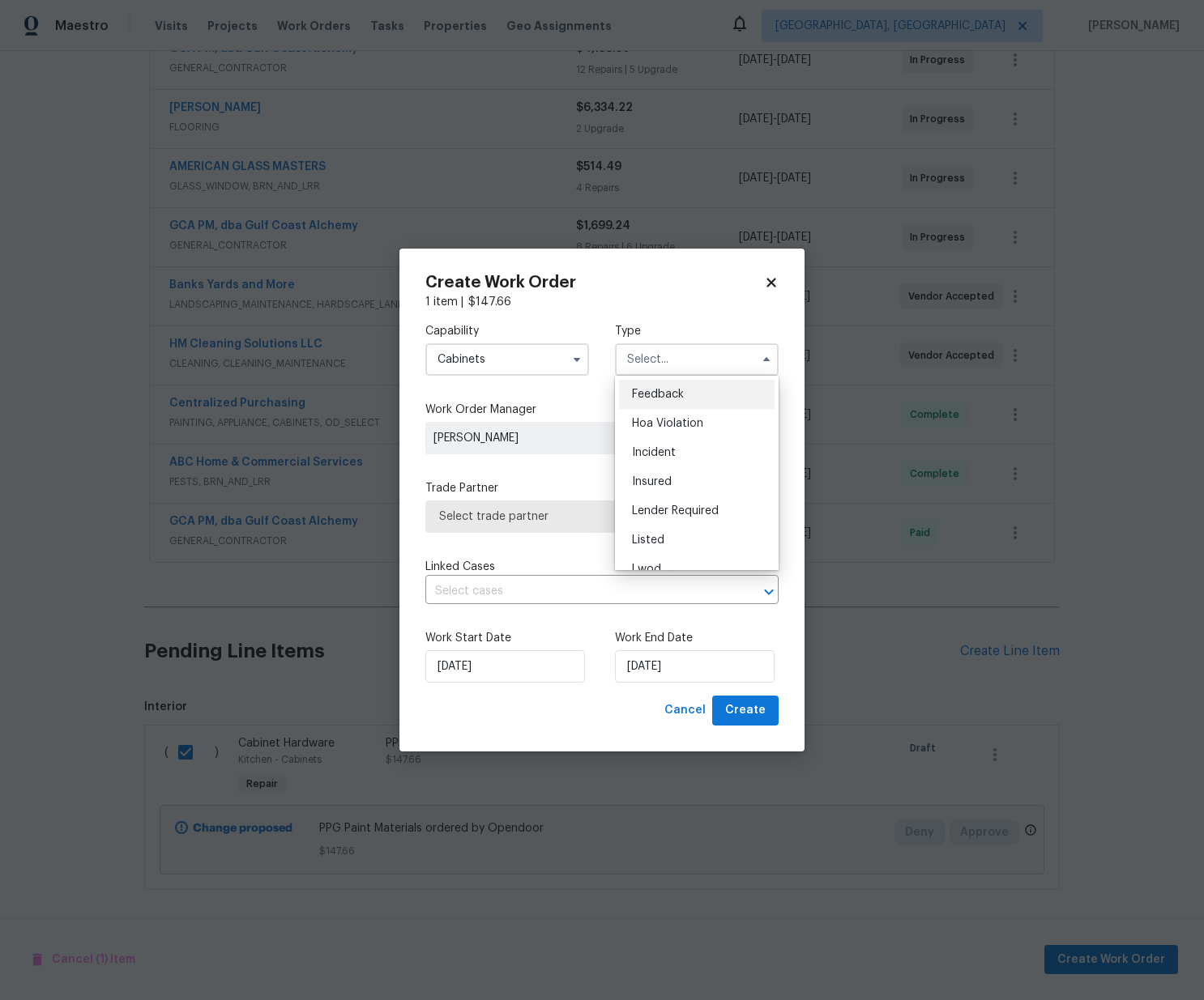
scroll to position [192, 0]
click at [677, 454] on div "Renovation" at bounding box center [697, 464] width 156 height 29
type input "Renovation"
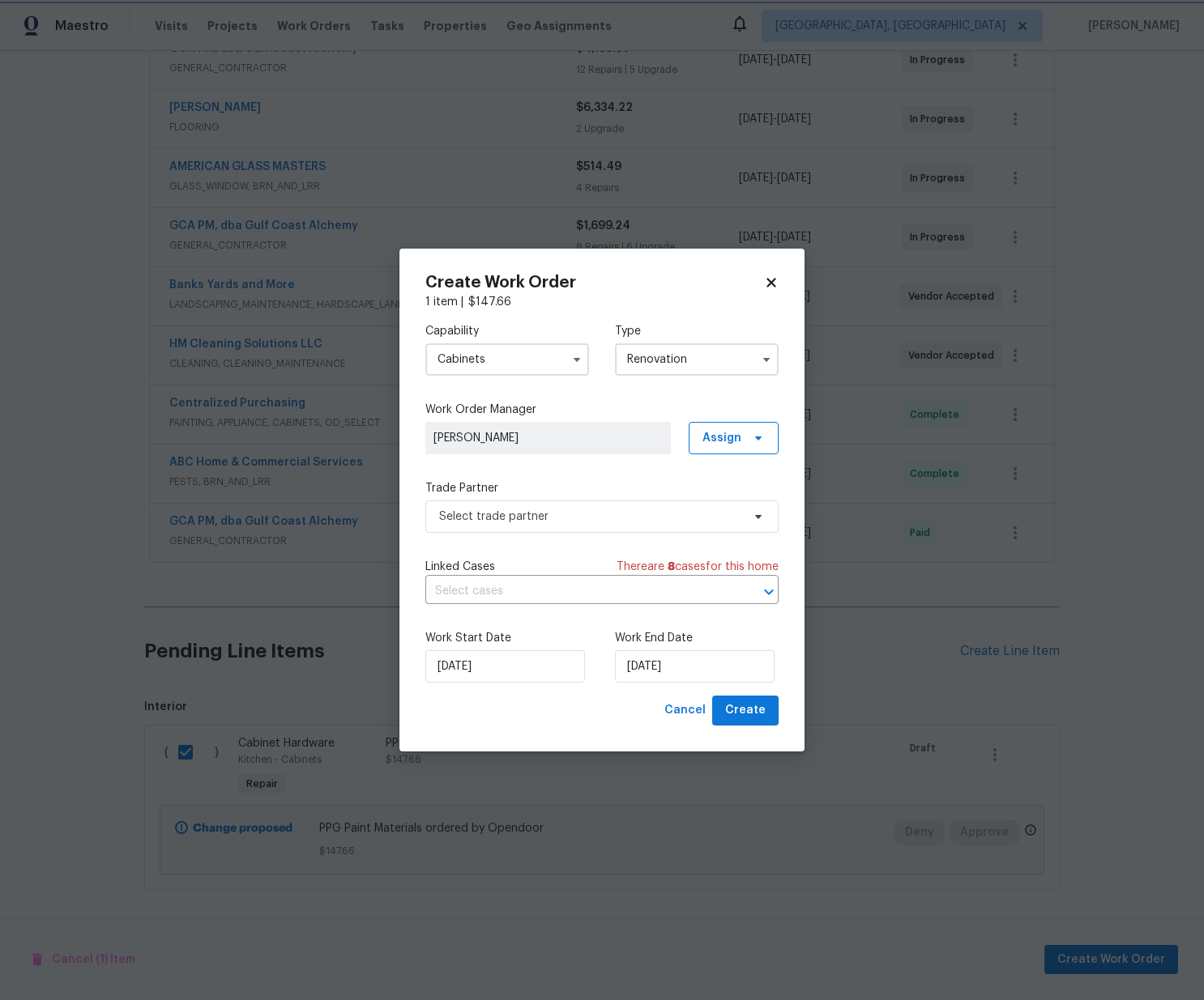
scroll to position [0, 0]
click at [705, 432] on span "Assign" at bounding box center [721, 438] width 38 height 16
click at [714, 501] on div "Assign to me" at bounding box center [735, 506] width 70 height 16
click at [531, 514] on span "Select trade partner" at bounding box center [589, 516] width 302 height 16
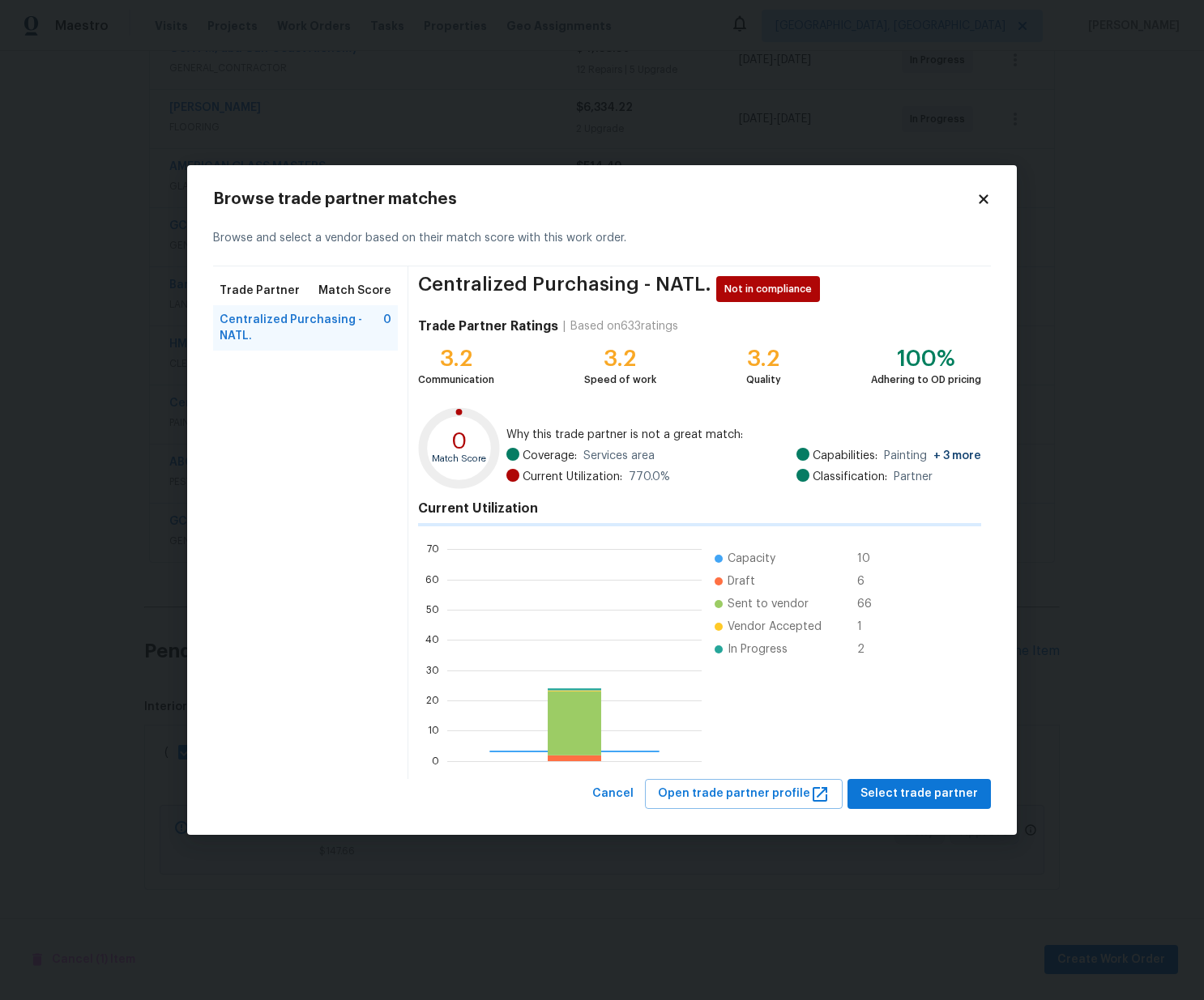
scroll to position [226, 254]
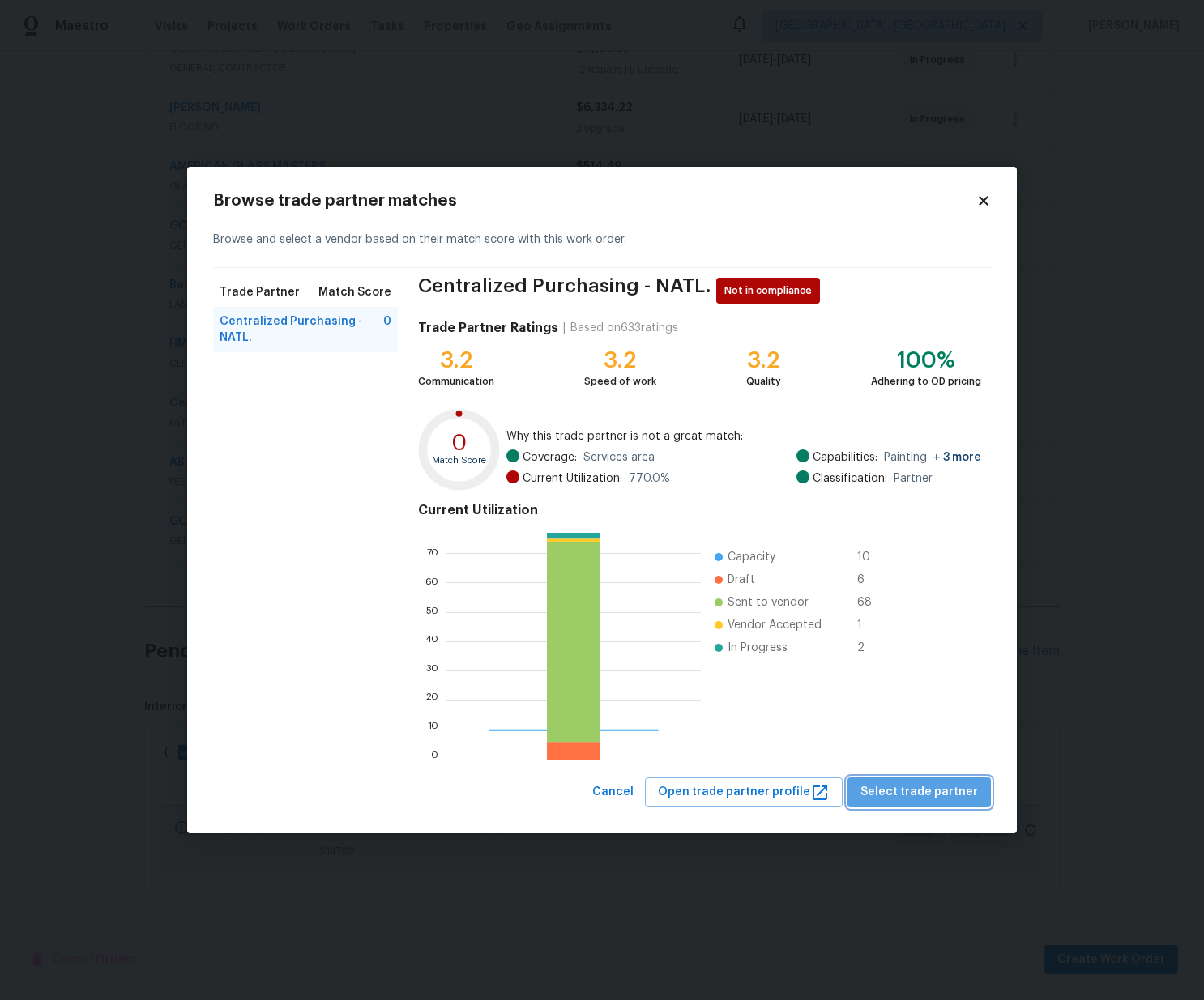
click at [965, 786] on span "Select trade partner" at bounding box center [918, 792] width 117 height 21
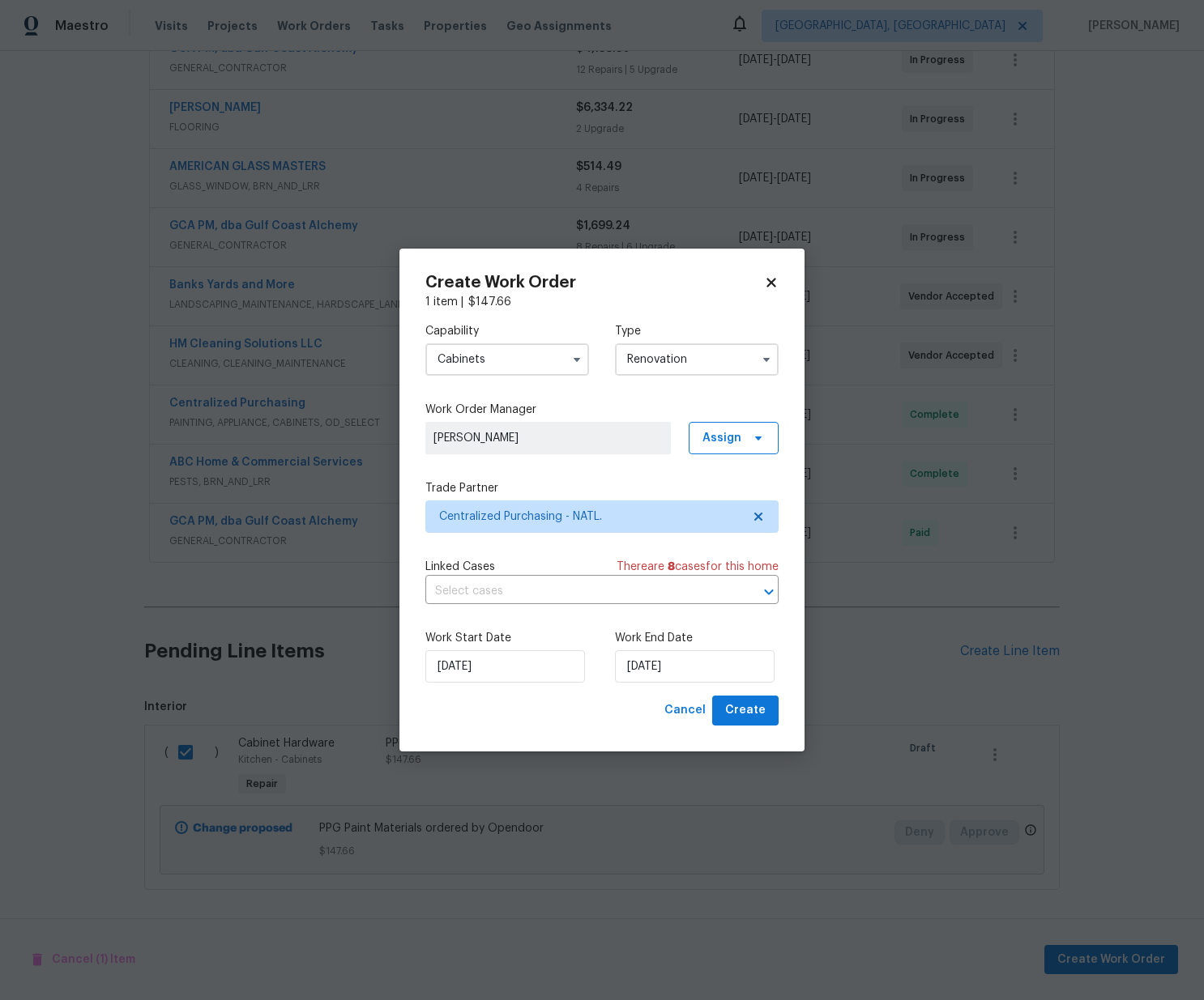
drag, startPoint x: 520, startPoint y: 345, endPoint x: 544, endPoint y: 369, distance: 33.9
click at [525, 347] on input "Cabinets" at bounding box center [506, 360] width 163 height 32
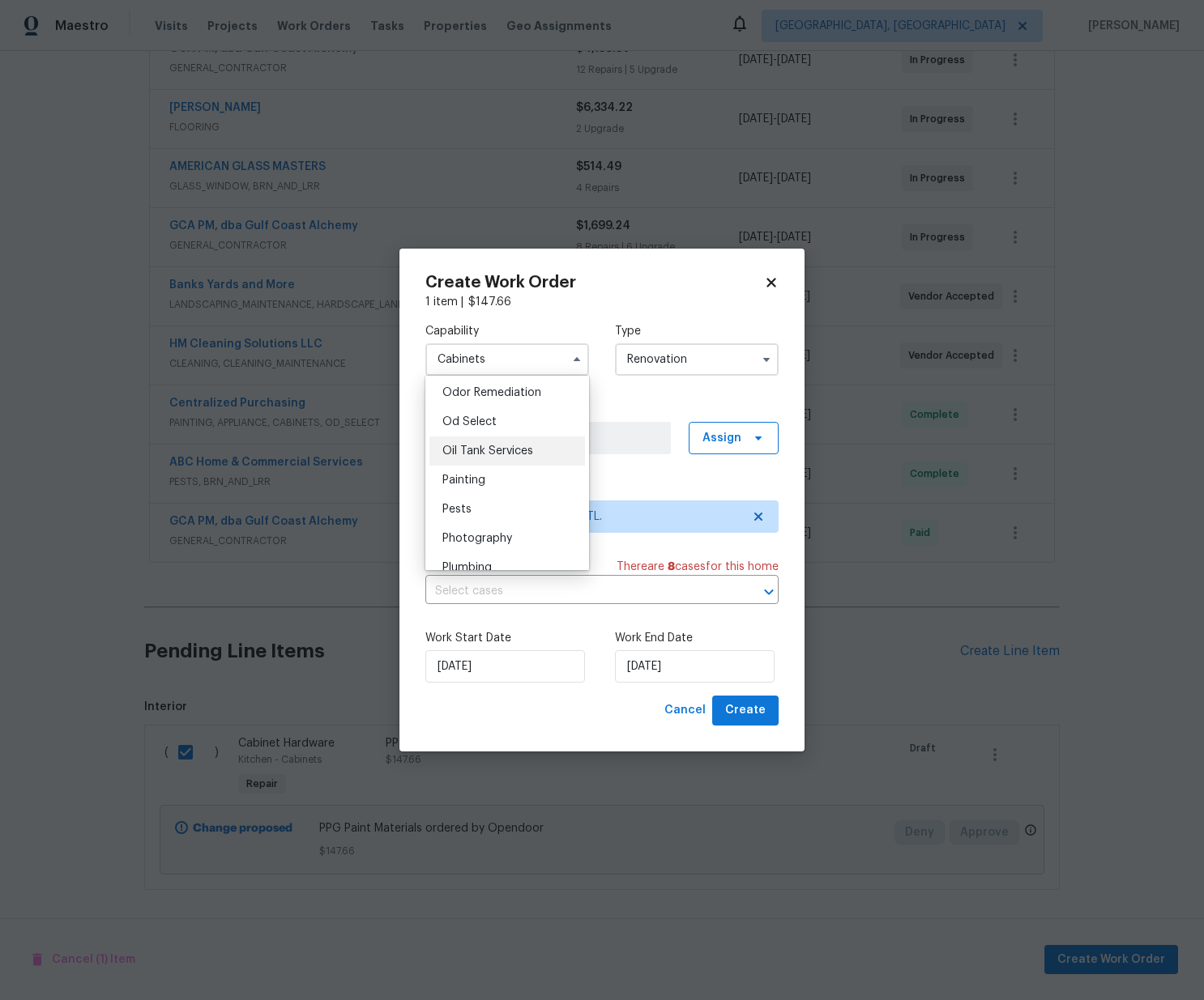
scroll to position [1277, 0]
click at [496, 473] on div "Painting" at bounding box center [507, 478] width 156 height 29
type input "Painting"
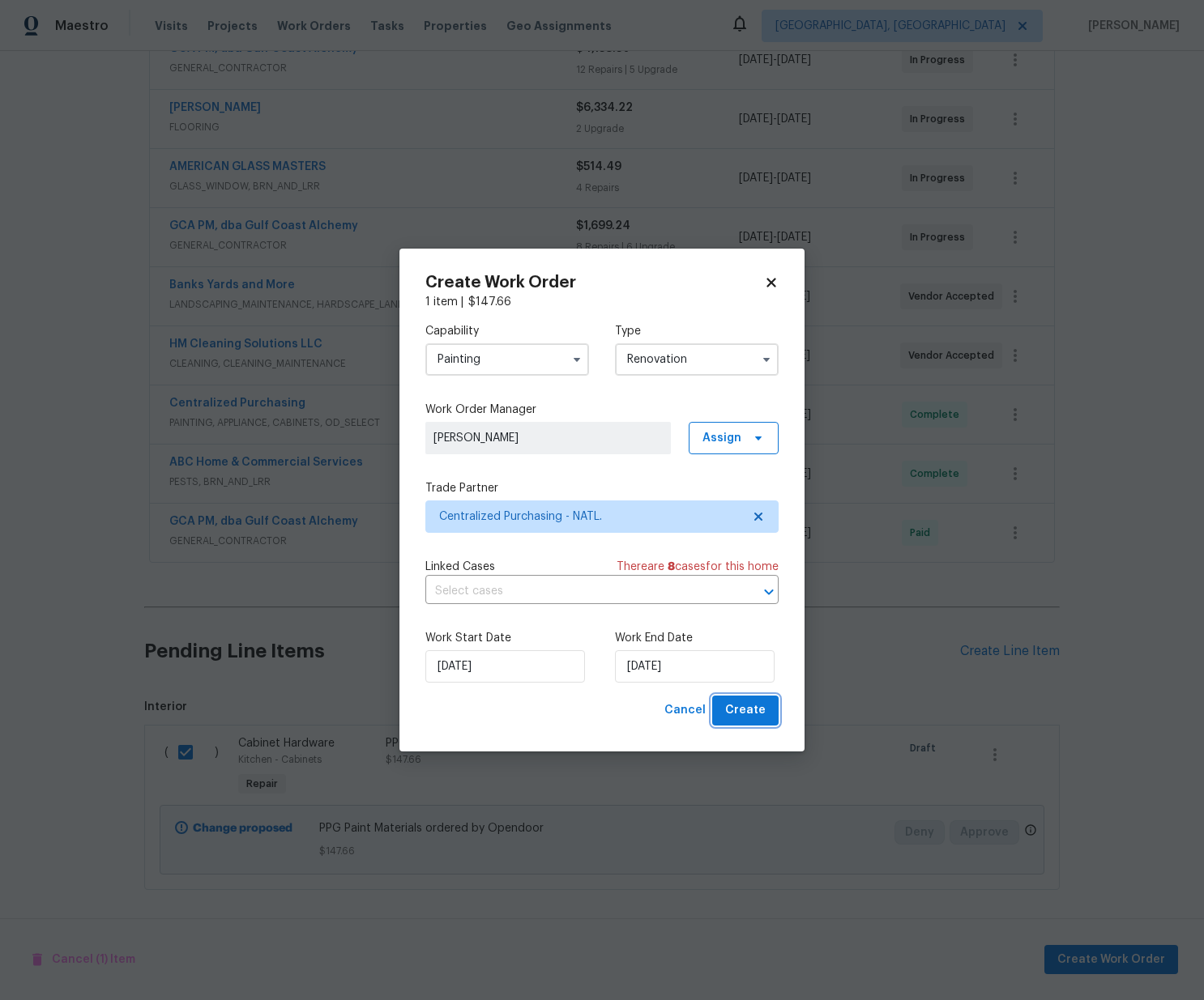
click at [770, 714] on button "Create" at bounding box center [746, 710] width 67 height 30
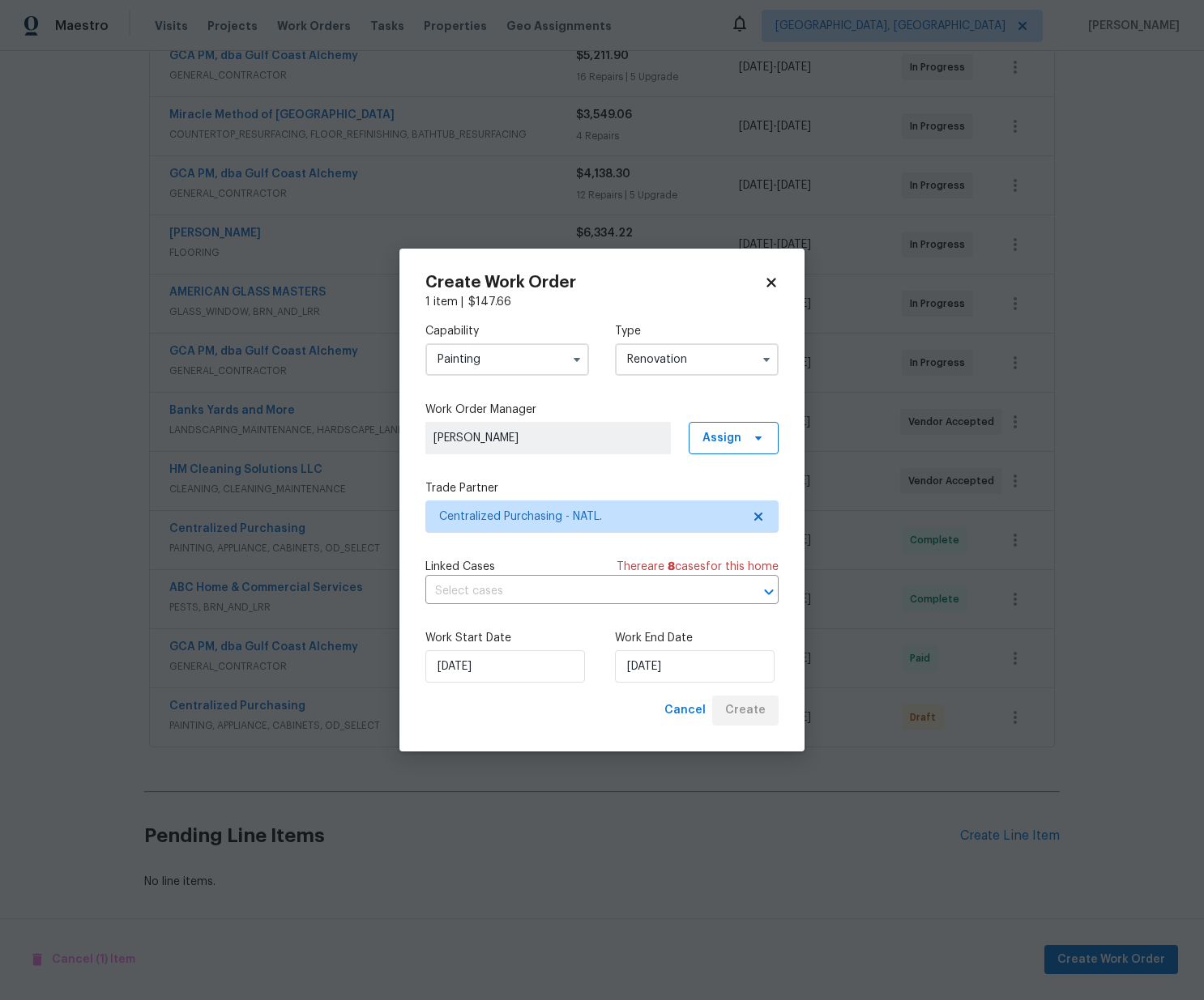
scroll to position [324, 0]
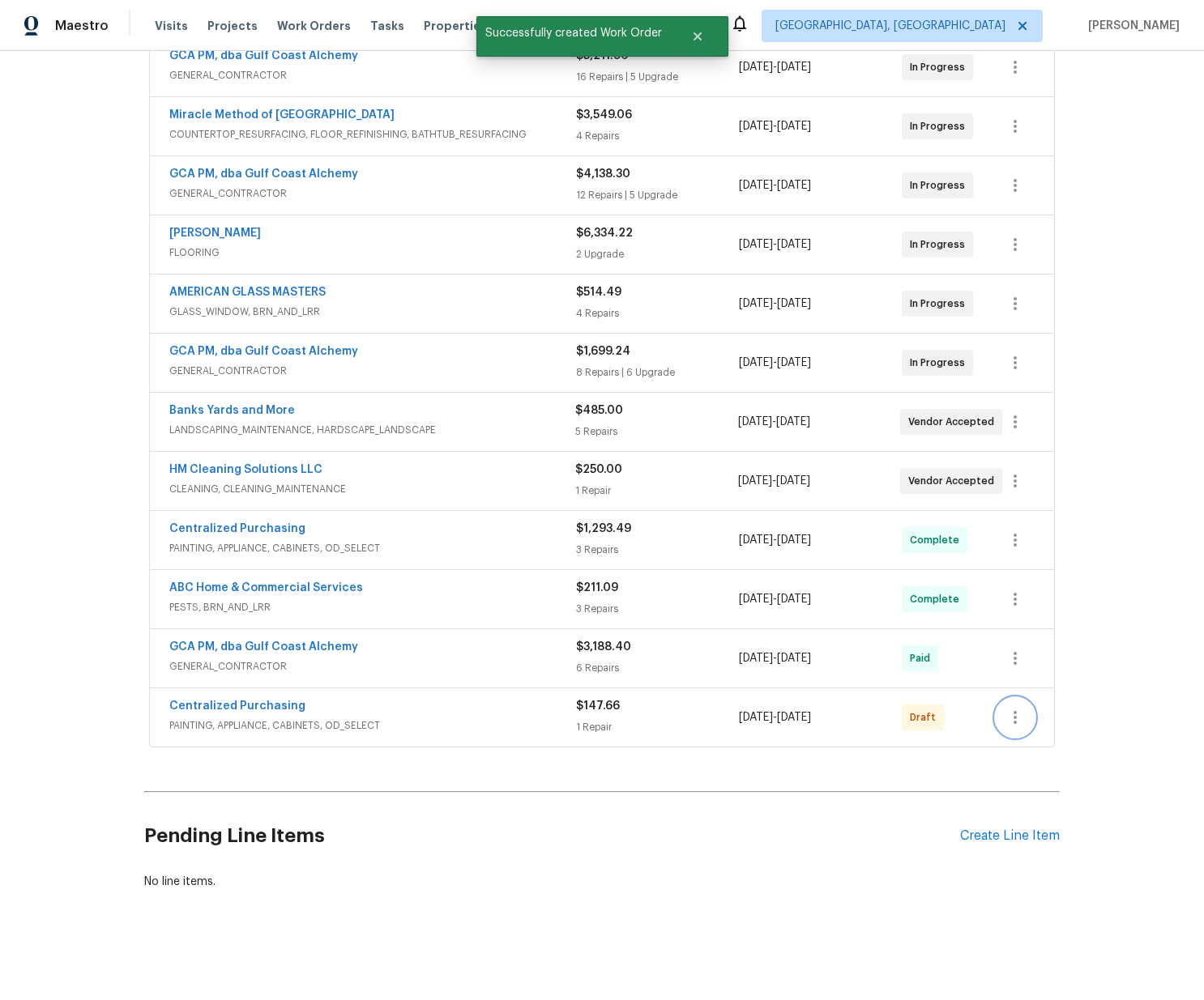
click at [1009, 717] on icon "button" at bounding box center [1015, 717] width 20 height 20
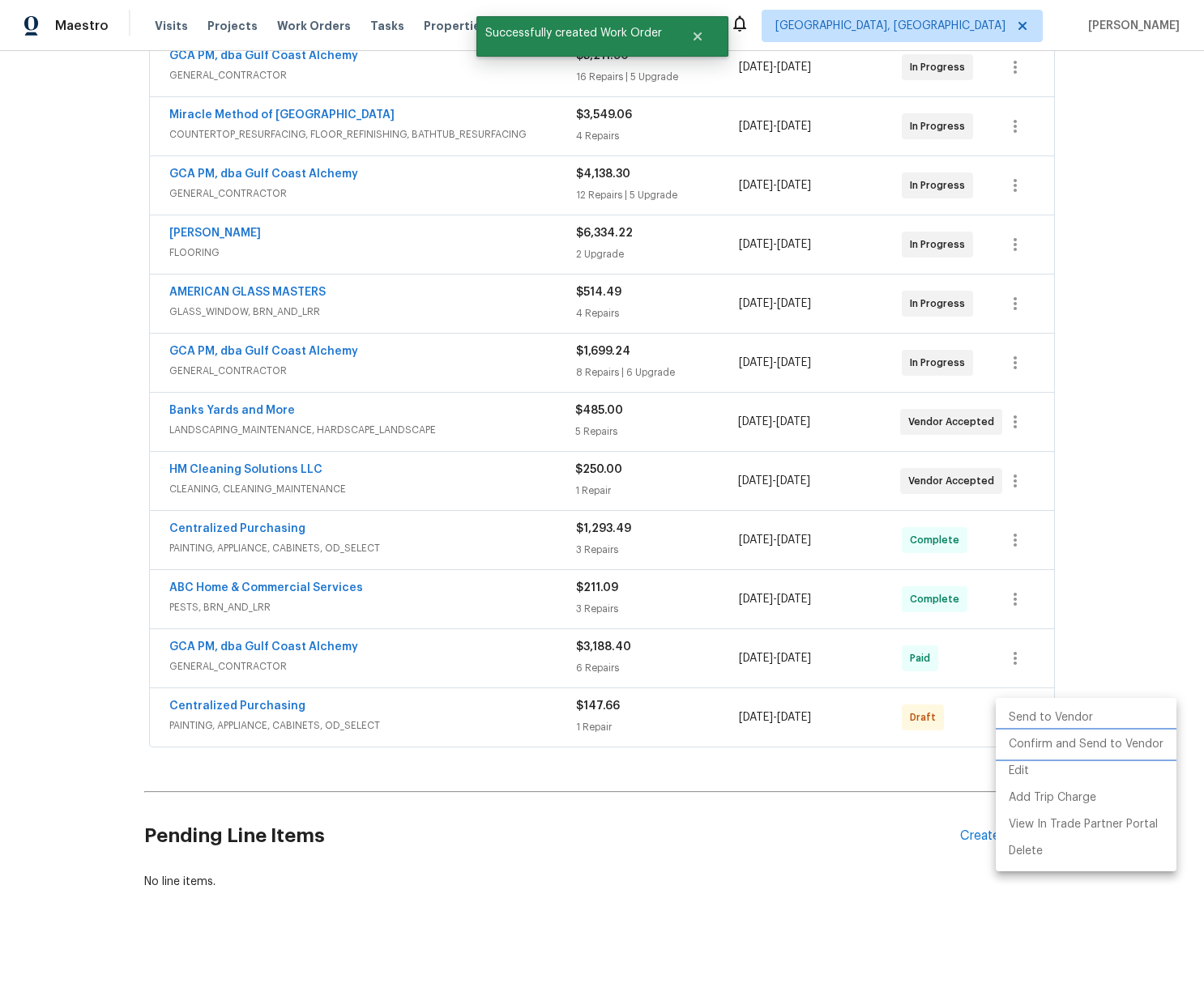
click at [1028, 746] on li "Confirm and Send to Vendor" at bounding box center [1085, 744] width 180 height 26
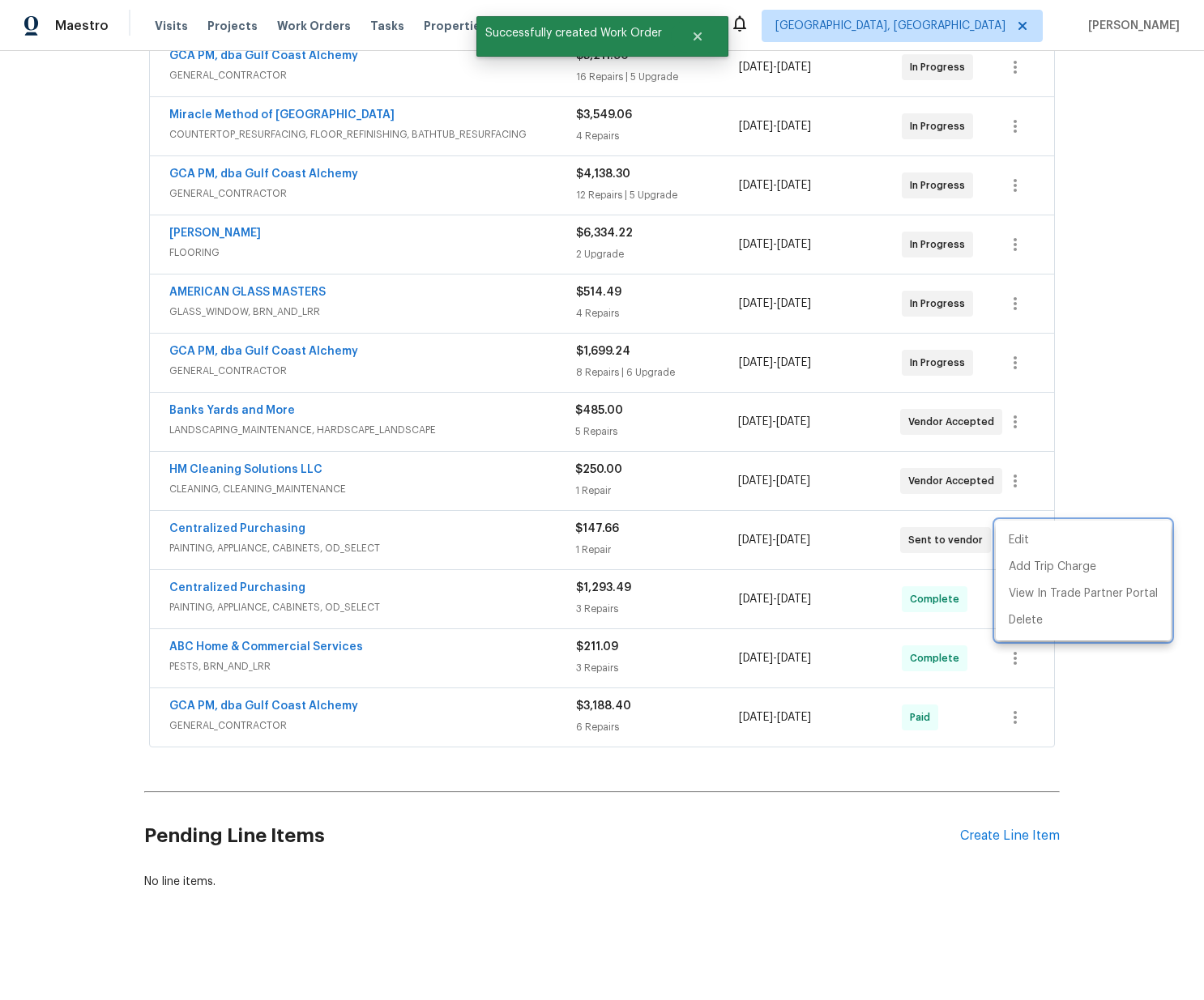
drag, startPoint x: 344, startPoint y: 531, endPoint x: 248, endPoint y: 526, distance: 96.1
click at [330, 530] on div at bounding box center [602, 500] width 1204 height 1000
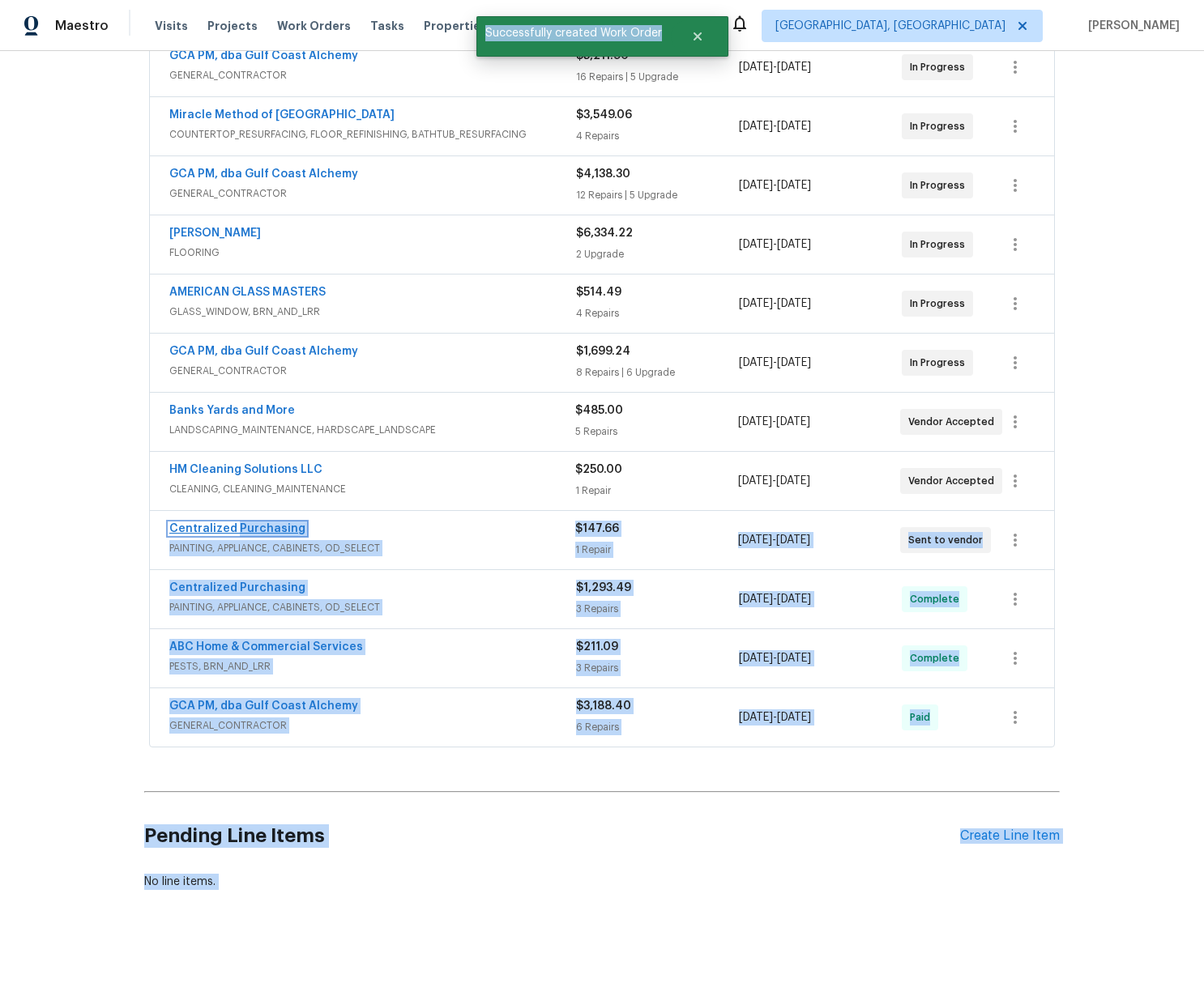
click at [222, 530] on link "Centralized Purchasing" at bounding box center [237, 528] width 136 height 11
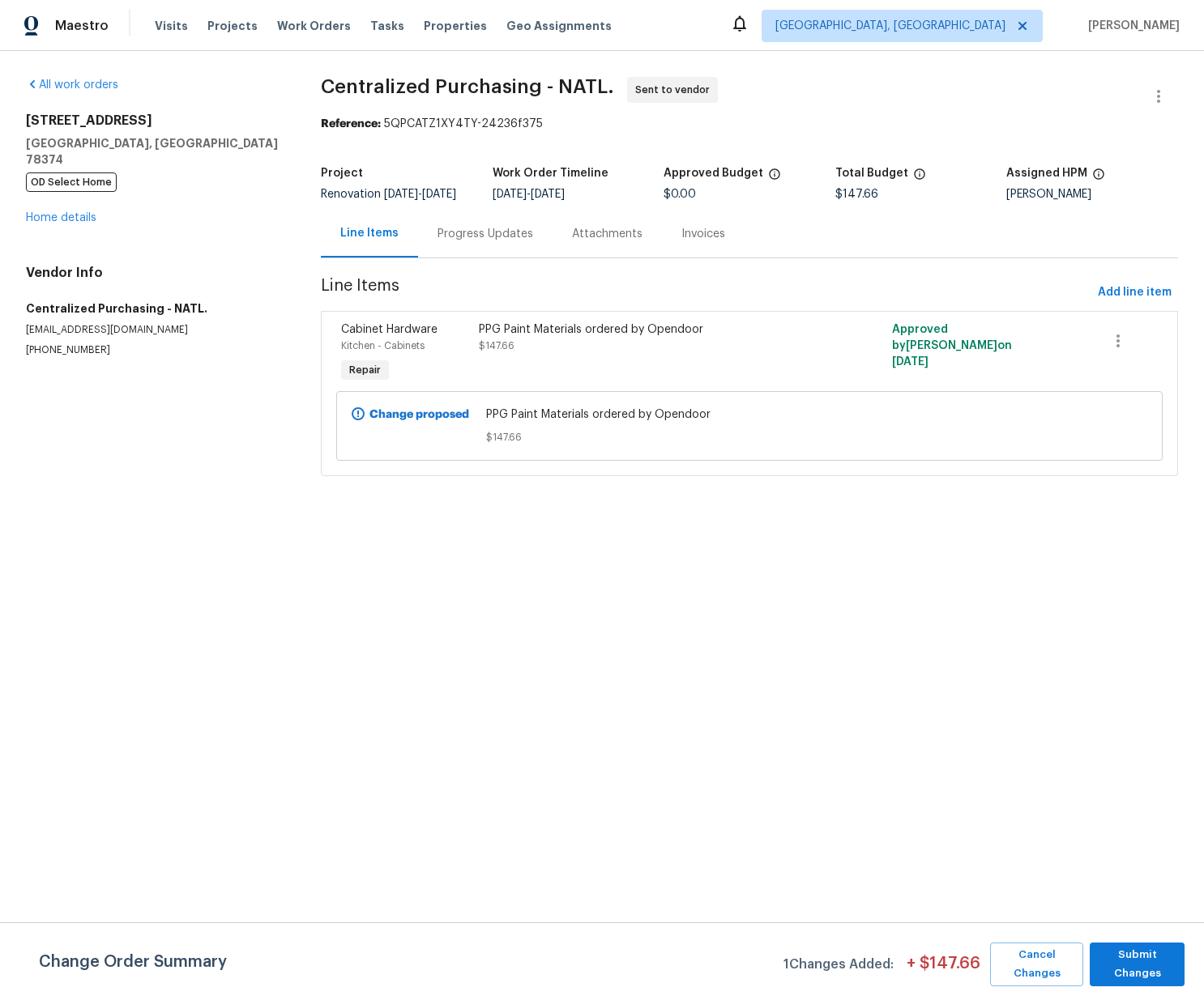
click at [701, 521] on html "Maestro Visits Projects Work Orders Tasks Properties Geo Assignments [GEOGRAPHI…" at bounding box center [602, 261] width 1204 height 521
